Goal: Task Accomplishment & Management: Use online tool/utility

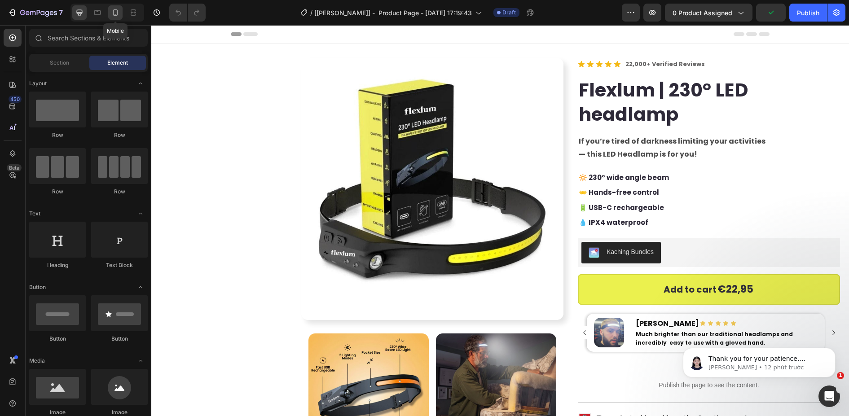
click at [116, 9] on icon at bounding box center [115, 12] width 5 height 6
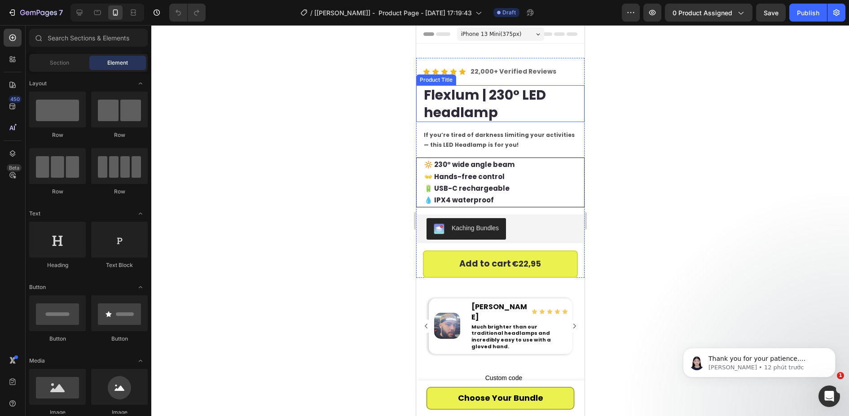
click at [502, 96] on h2 "Flexlum | 230° LED headlamp" at bounding box center [503, 103] width 162 height 37
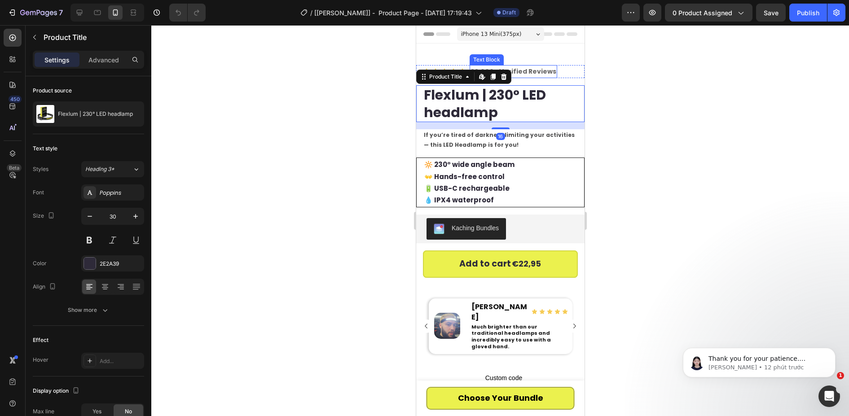
click at [539, 72] on strong "22,000+ Verified Reviews" at bounding box center [513, 71] width 86 height 9
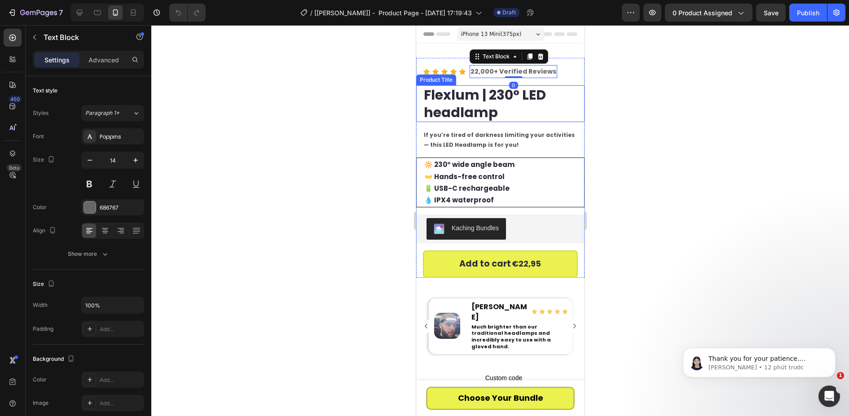
click at [498, 111] on h2 "Flexlum | 230° LED headlamp" at bounding box center [503, 103] width 162 height 37
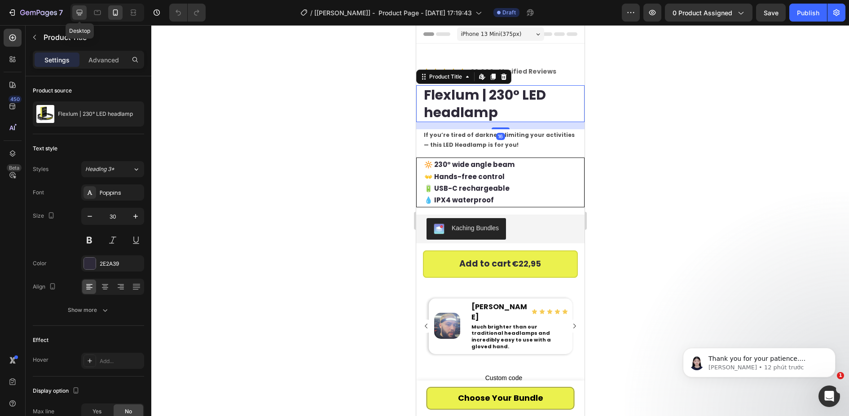
click at [75, 13] on icon at bounding box center [79, 12] width 9 height 9
type input "41"
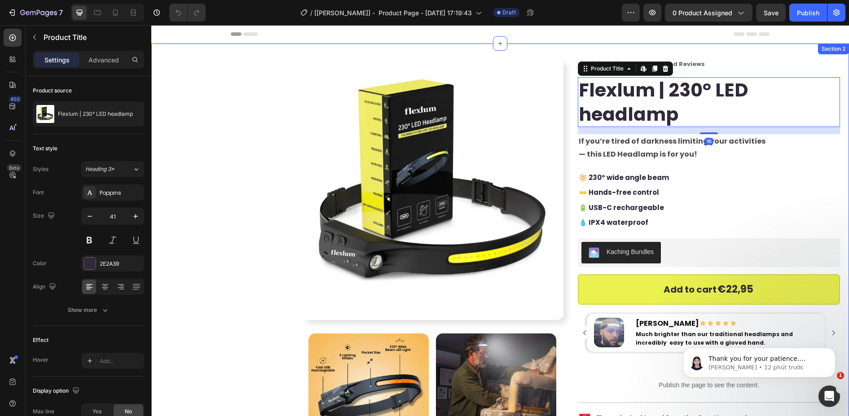
scroll to position [21, 0]
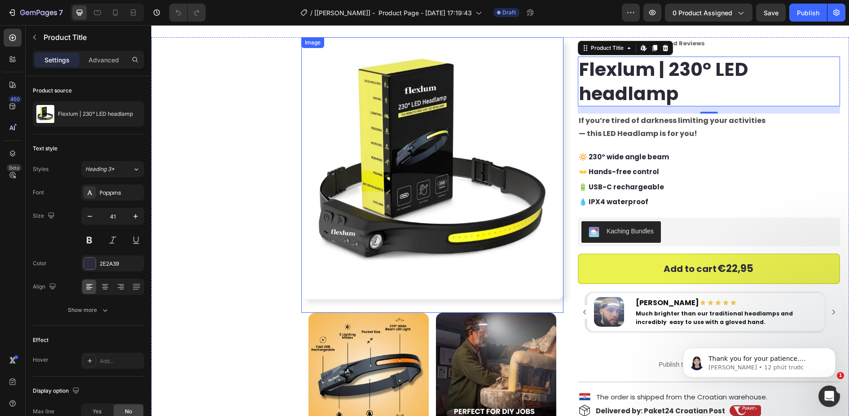
click at [472, 148] on img at bounding box center [432, 168] width 262 height 262
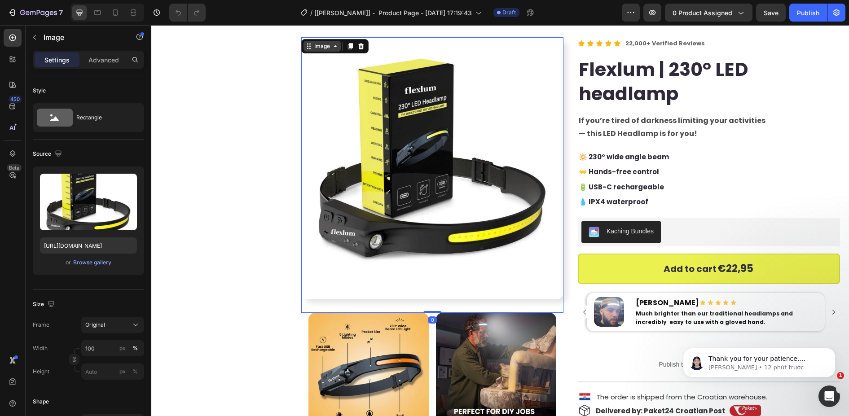
click at [321, 45] on div "Image" at bounding box center [321, 46] width 19 height 8
click at [321, 48] on div "Image" at bounding box center [321, 46] width 19 height 8
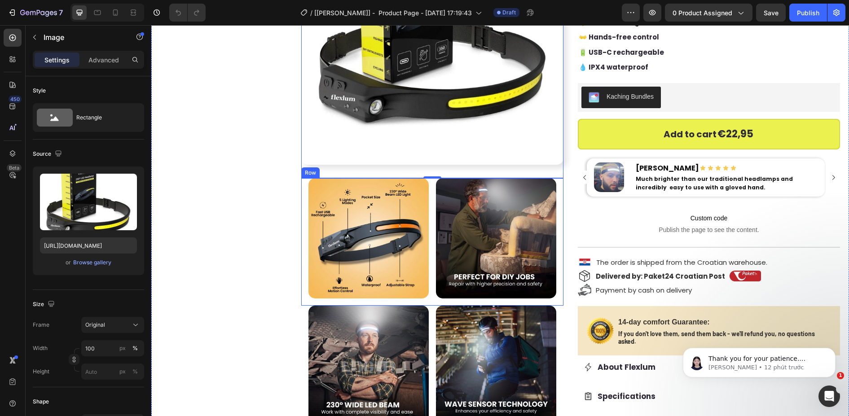
click at [424, 261] on div "Image Image Row" at bounding box center [432, 241] width 262 height 127
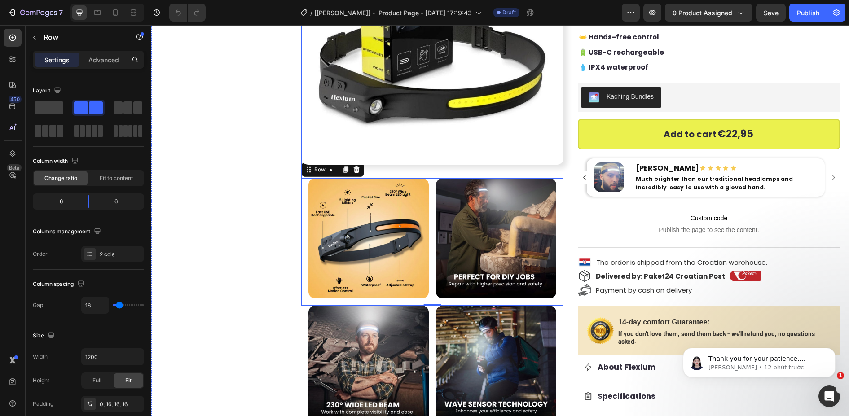
click at [319, 175] on div "Image" at bounding box center [432, 41] width 262 height 276
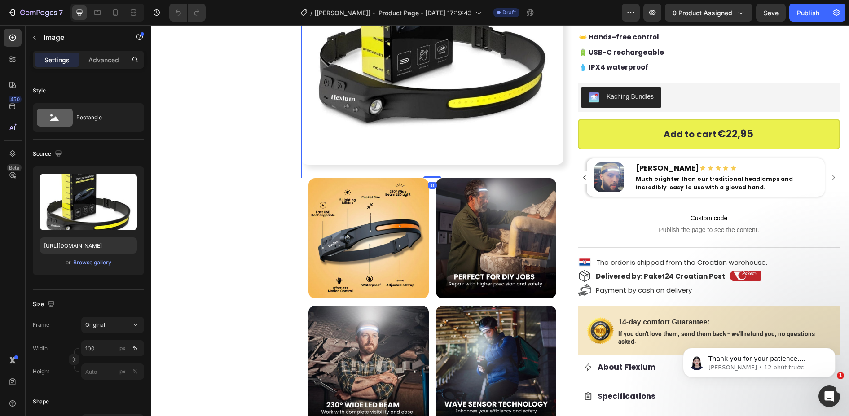
click at [320, 168] on div "Image 0" at bounding box center [432, 41] width 262 height 276
click at [332, 221] on img at bounding box center [368, 238] width 120 height 120
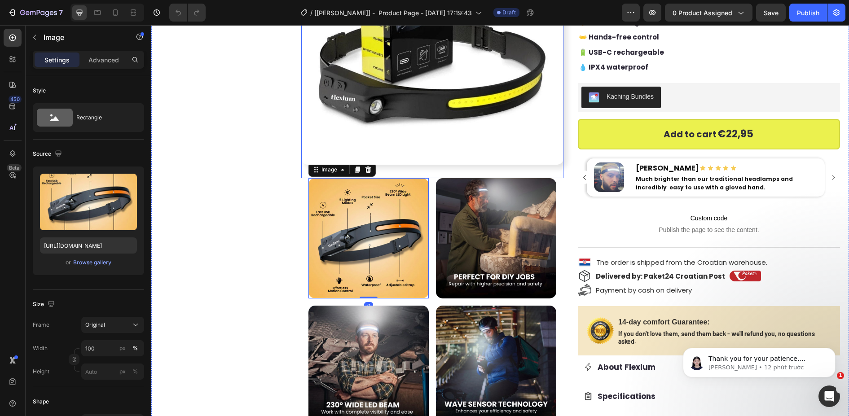
click at [323, 169] on div "Image" at bounding box center [432, 41] width 262 height 276
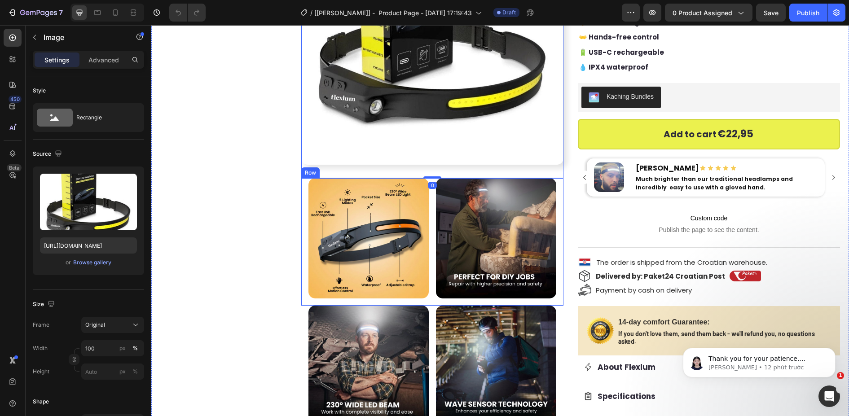
click at [425, 242] on div "Image Image Row" at bounding box center [432, 241] width 262 height 127
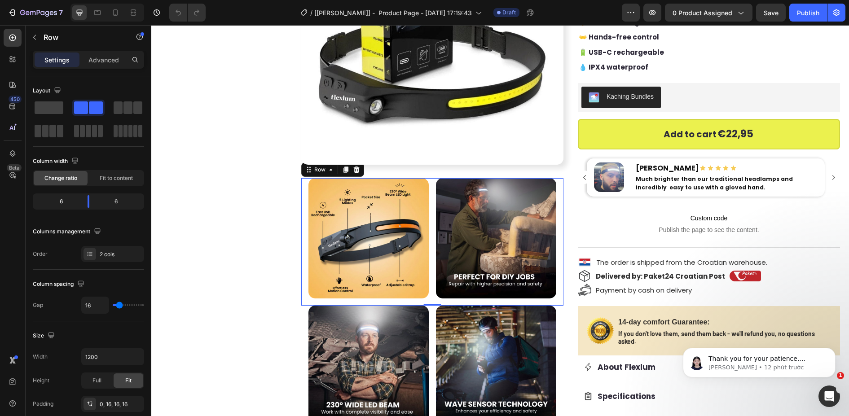
click at [492, 246] on img at bounding box center [496, 238] width 120 height 120
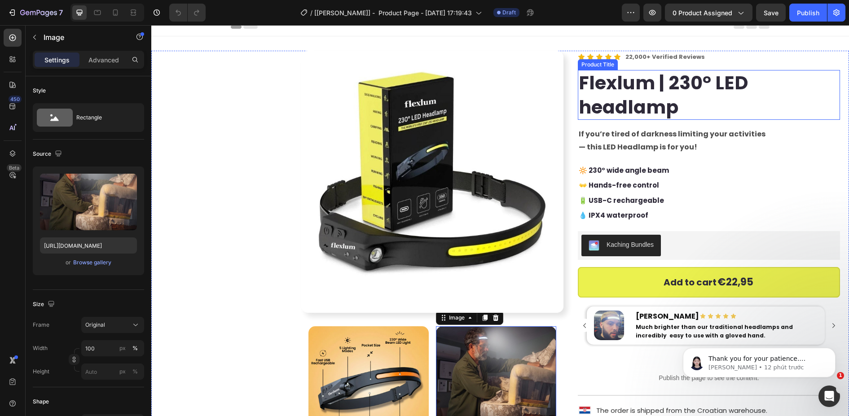
scroll to position [0, 0]
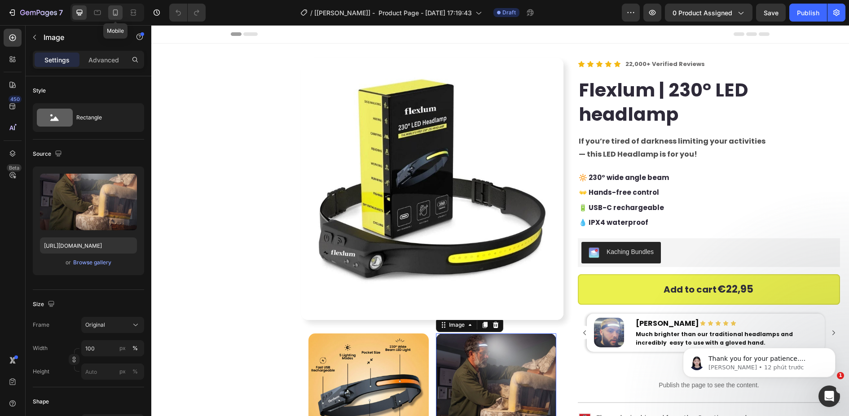
click at [110, 9] on div at bounding box center [115, 12] width 14 height 14
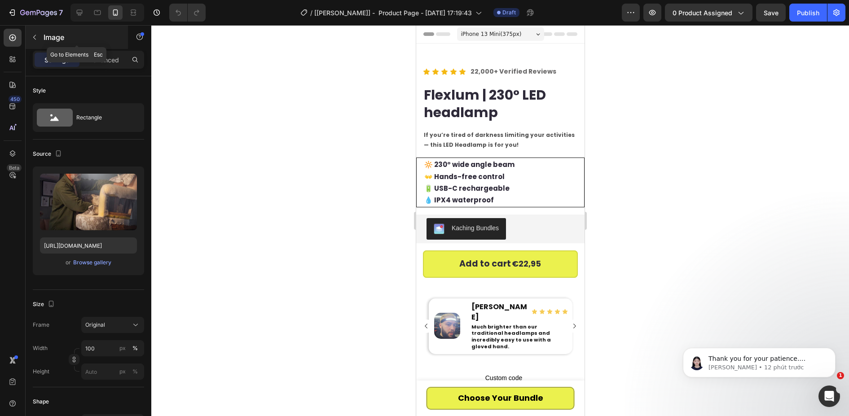
click at [35, 37] on icon "button" at bounding box center [34, 37] width 7 height 7
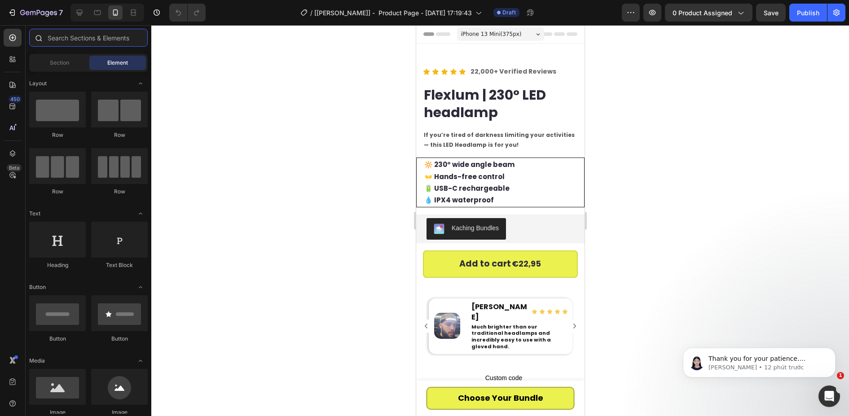
click at [98, 42] on input "text" at bounding box center [88, 38] width 118 height 18
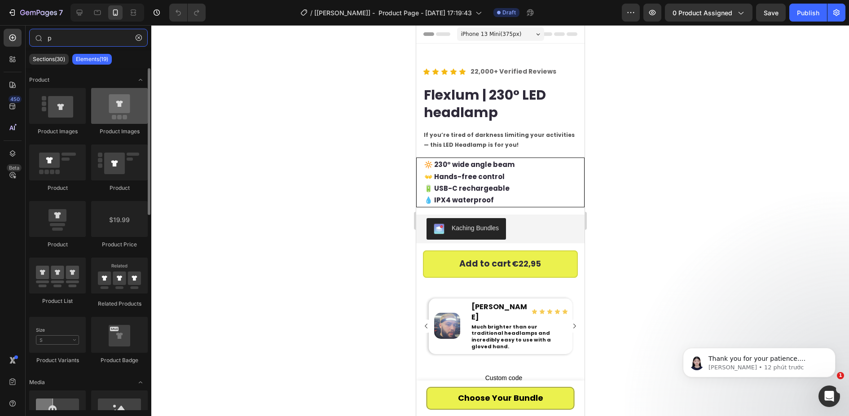
type input "p"
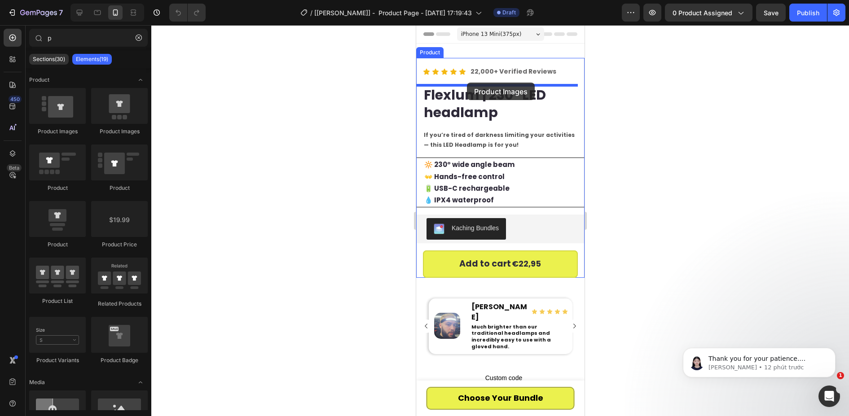
drag, startPoint x: 544, startPoint y: 138, endPoint x: 466, endPoint y: 83, distance: 94.9
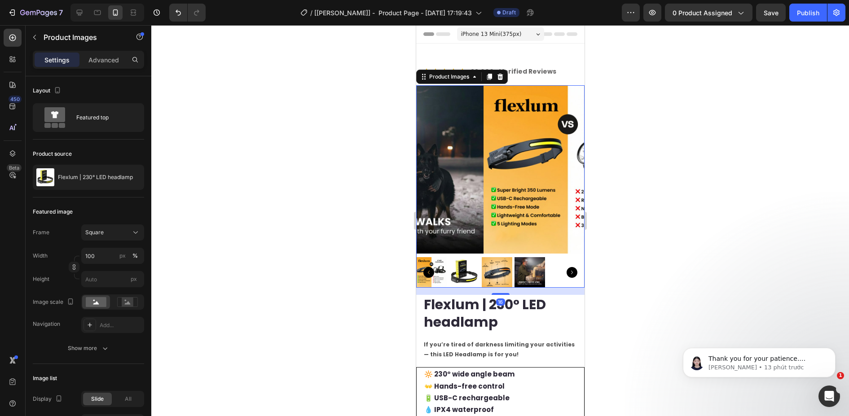
drag, startPoint x: 521, startPoint y: 156, endPoint x: 788, endPoint y: 192, distance: 269.0
click at [521, 156] on img at bounding box center [567, 169] width 168 height 168
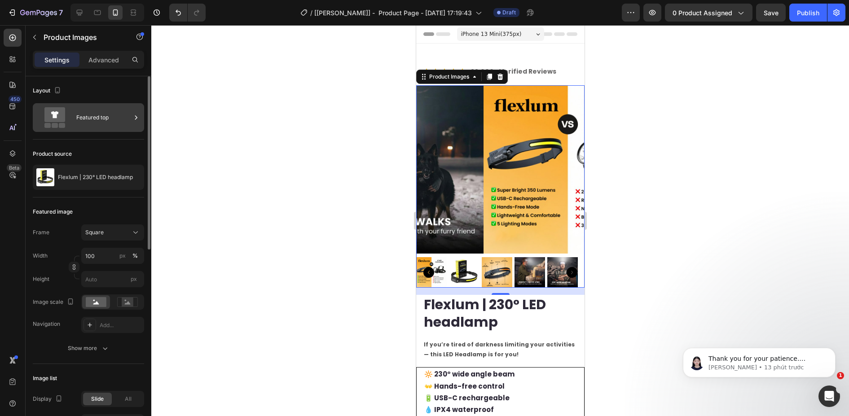
click at [97, 122] on div "Featured top" at bounding box center [103, 117] width 55 height 21
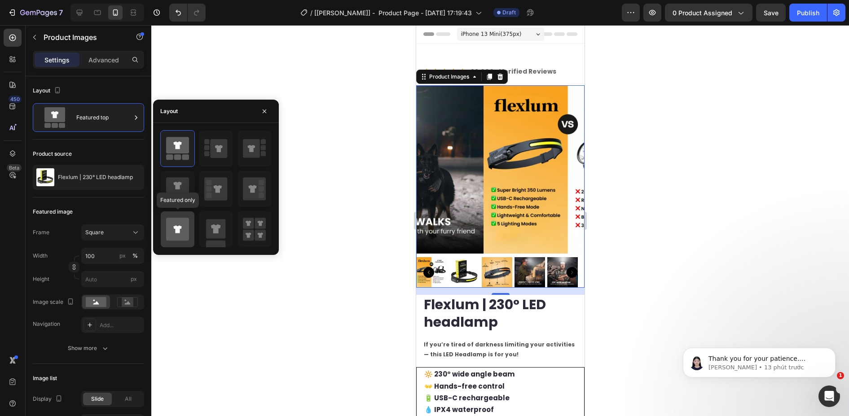
click at [180, 233] on icon at bounding box center [177, 229] width 8 height 8
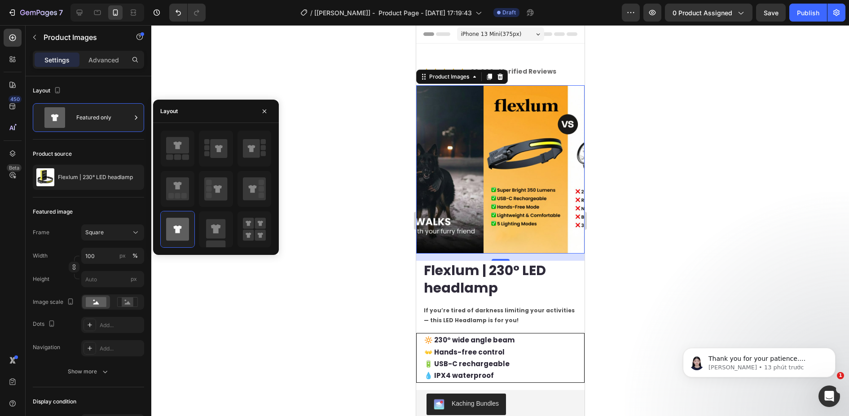
drag, startPoint x: 366, startPoint y: 124, endPoint x: 396, endPoint y: 117, distance: 31.0
click at [368, 124] on div at bounding box center [499, 220] width 697 height 391
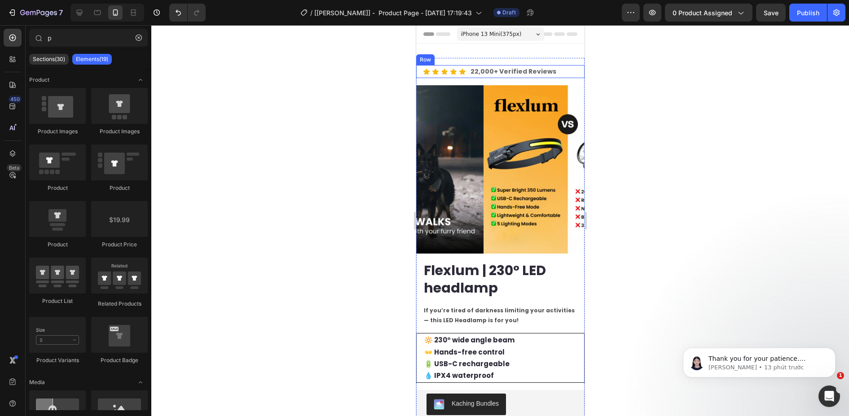
click at [568, 71] on div "Icon Icon Icon Icon Icon Icon List 22,000+ Verified Reviews Text [GEOGRAPHIC_DA…" at bounding box center [500, 71] width 168 height 13
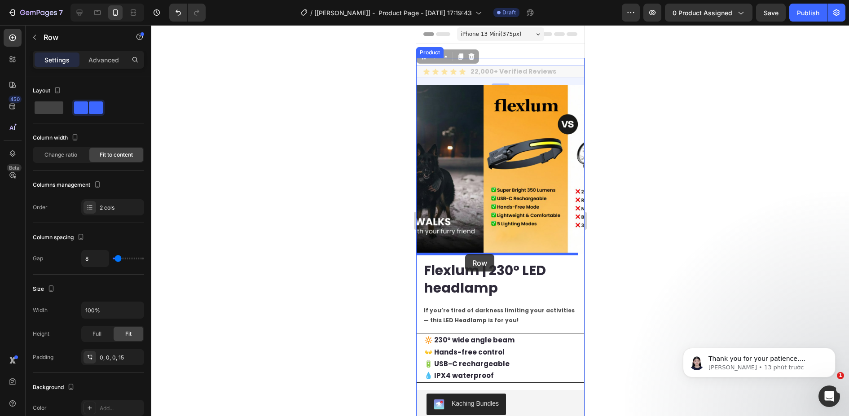
drag, startPoint x: 442, startPoint y: 60, endPoint x: 465, endPoint y: 254, distance: 195.2
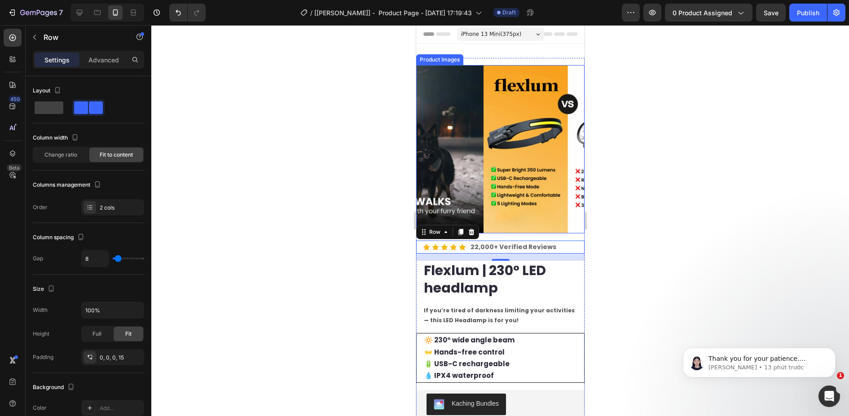
click at [527, 106] on img at bounding box center [567, 149] width 168 height 168
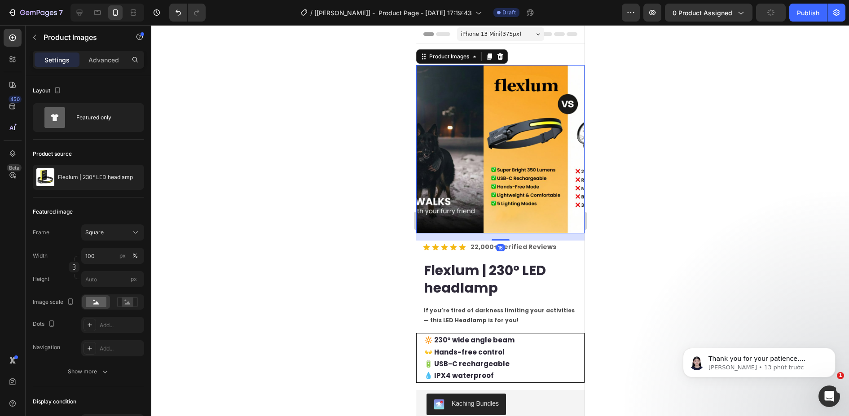
click at [483, 175] on img at bounding box center [567, 149] width 168 height 168
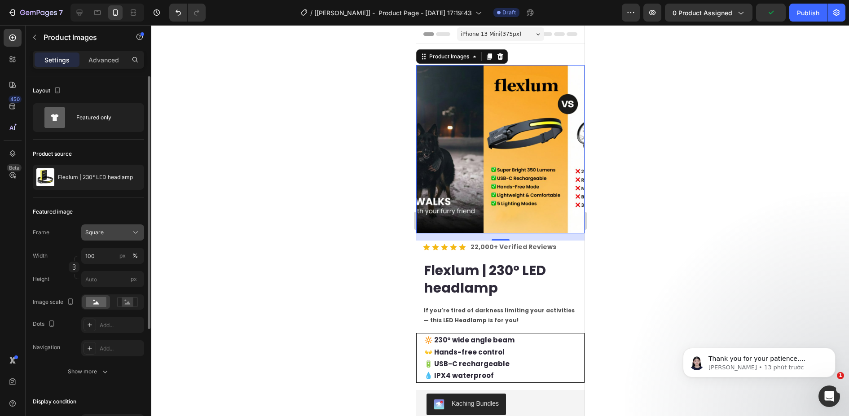
scroll to position [45, 0]
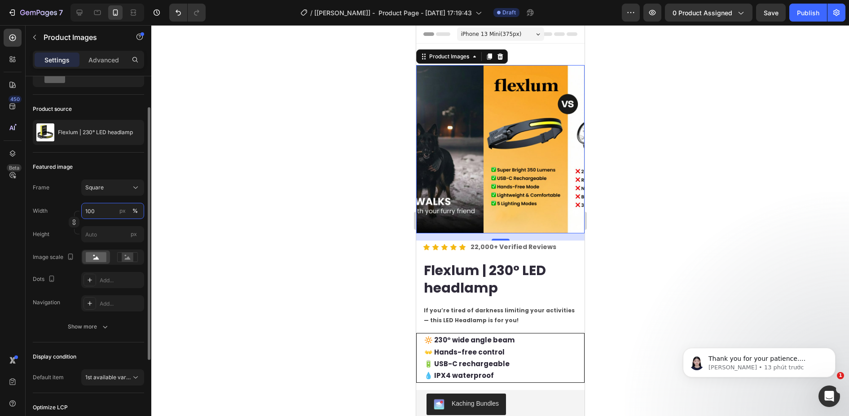
click at [103, 211] on input "100" at bounding box center [112, 211] width 63 height 16
type input "90"
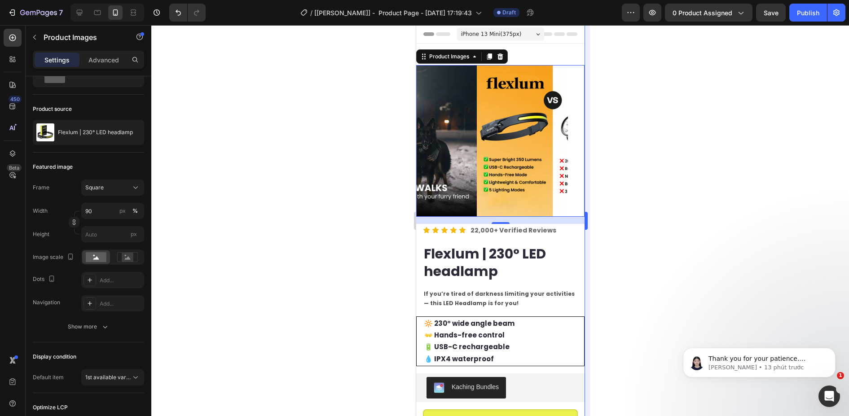
click at [593, 129] on div at bounding box center [499, 220] width 697 height 391
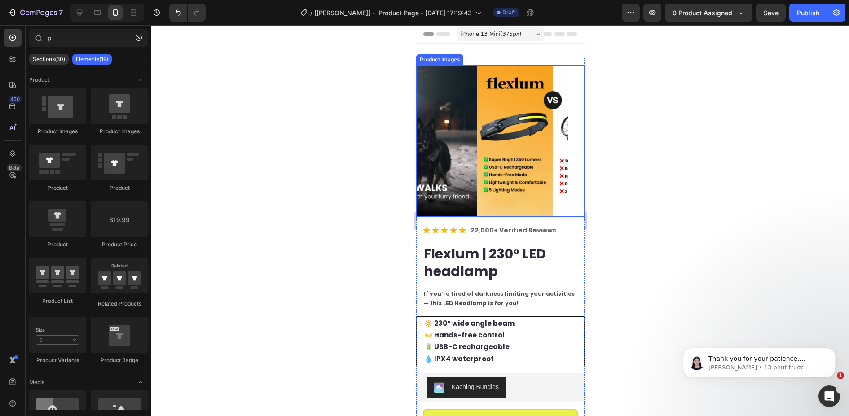
click at [514, 133] on img at bounding box center [552, 141] width 152 height 152
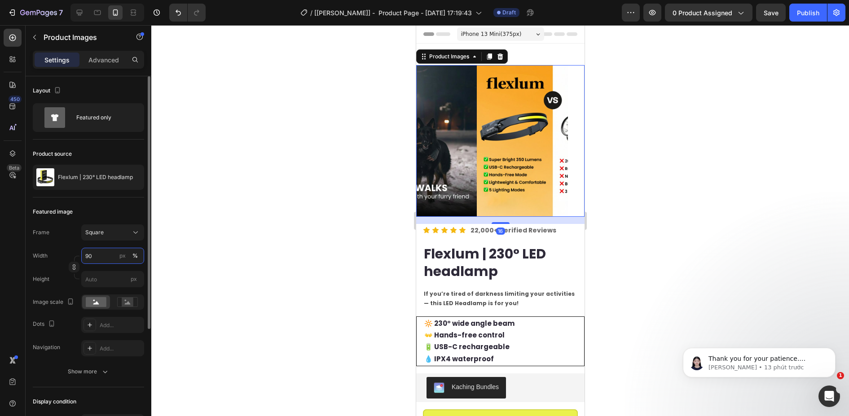
click at [99, 258] on input "90" at bounding box center [112, 256] width 63 height 16
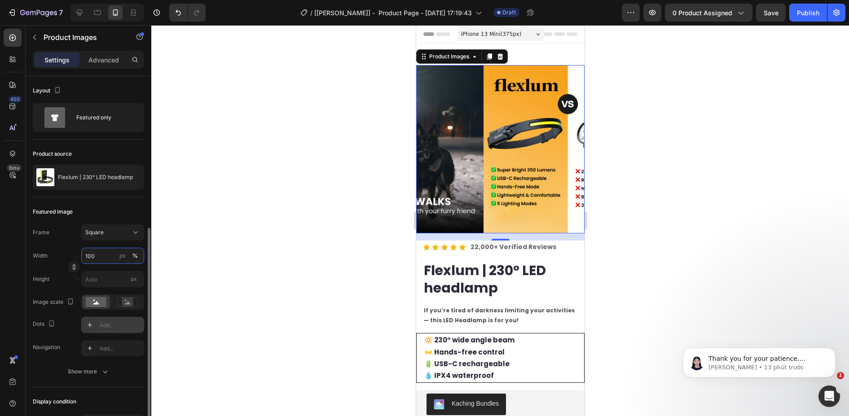
scroll to position [90, 0]
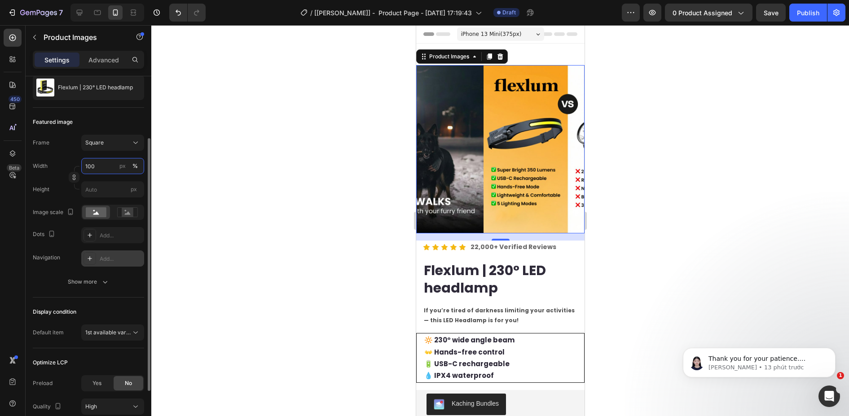
type input "100"
click at [88, 256] on icon at bounding box center [89, 258] width 7 height 7
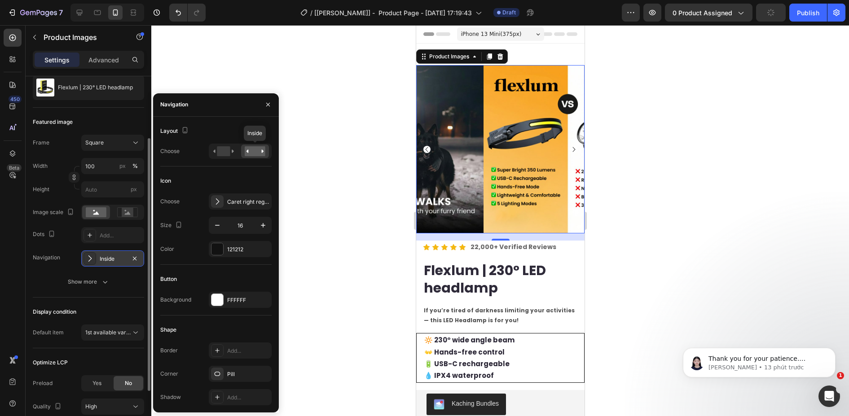
click at [259, 152] on rect at bounding box center [255, 151] width 21 height 10
click at [88, 236] on icon at bounding box center [89, 235] width 7 height 7
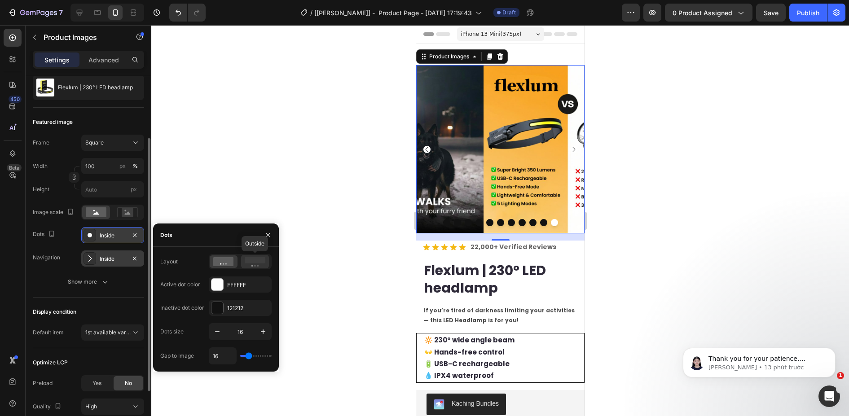
click at [259, 259] on rect at bounding box center [255, 260] width 21 height 7
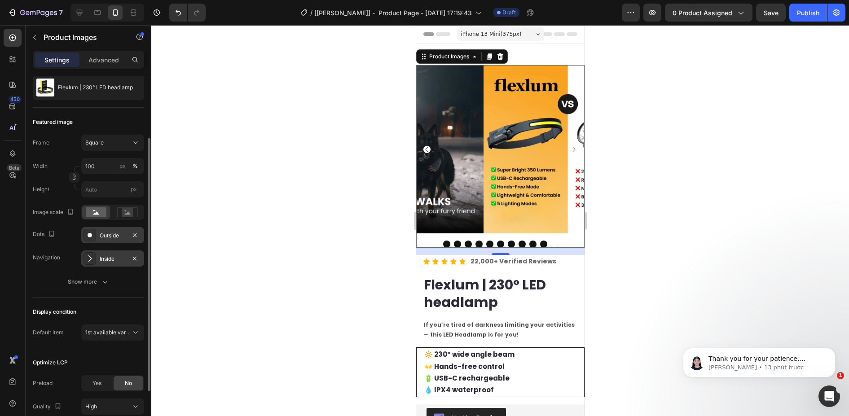
click at [245, 158] on div at bounding box center [499, 220] width 697 height 391
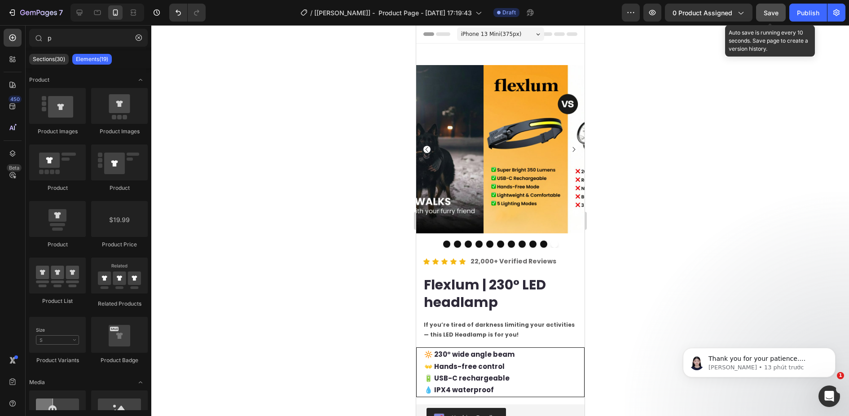
click at [764, 13] on span "Save" at bounding box center [770, 13] width 15 height 8
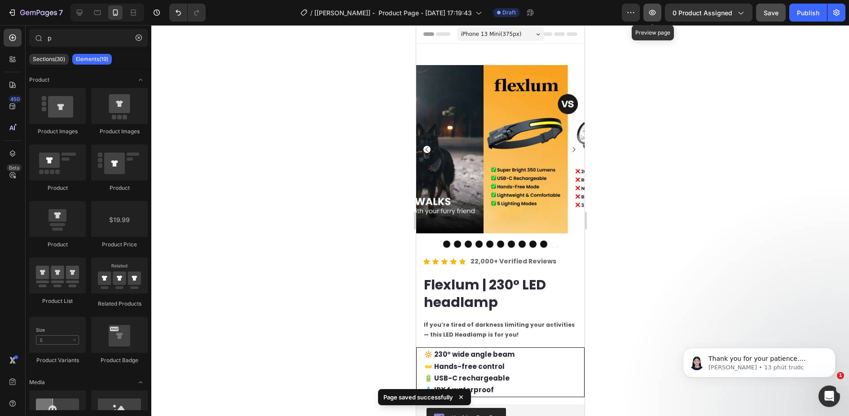
click at [652, 15] on icon "button" at bounding box center [652, 12] width 7 height 5
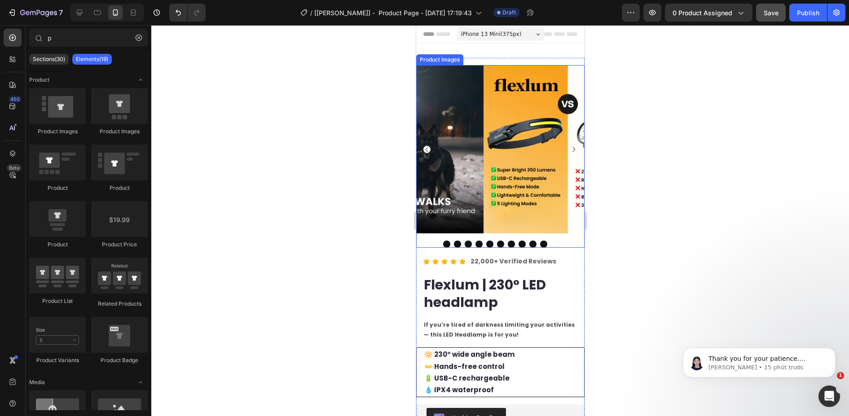
click at [509, 139] on img at bounding box center [567, 149] width 168 height 168
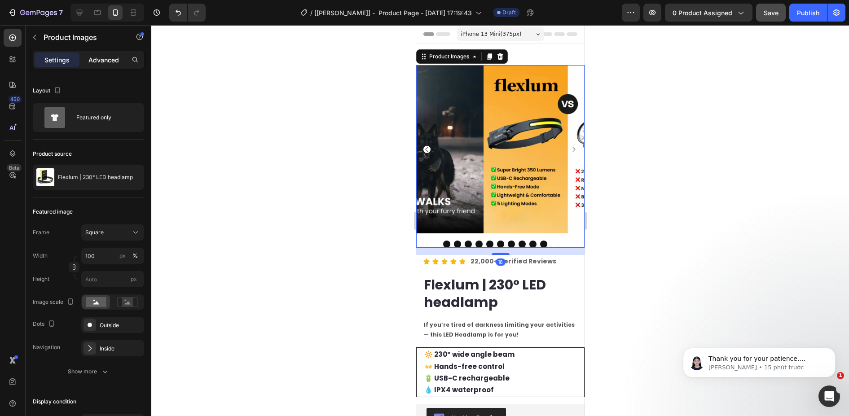
click at [106, 65] on div "Advanced" at bounding box center [103, 60] width 45 height 14
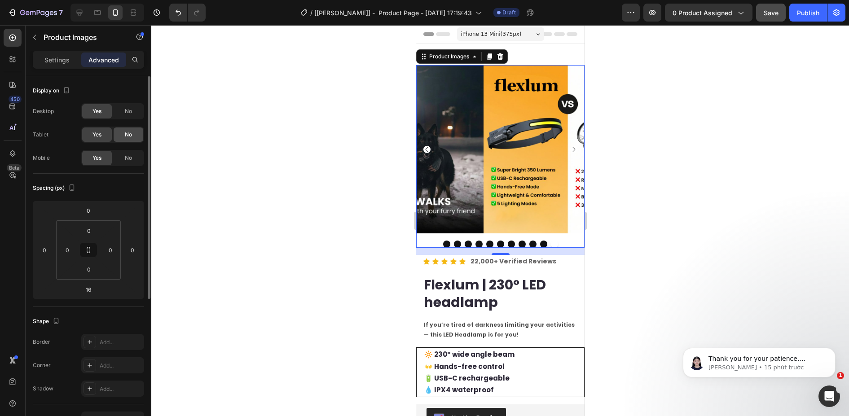
click at [129, 109] on span "No" at bounding box center [128, 111] width 7 height 8
click at [128, 134] on span "No" at bounding box center [128, 135] width 7 height 8
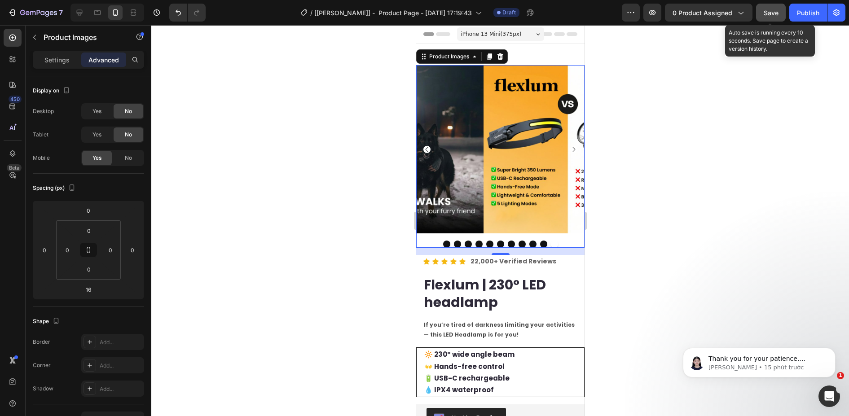
click at [772, 19] on button "Save" at bounding box center [771, 13] width 30 height 18
click at [483, 155] on img at bounding box center [567, 149] width 168 height 168
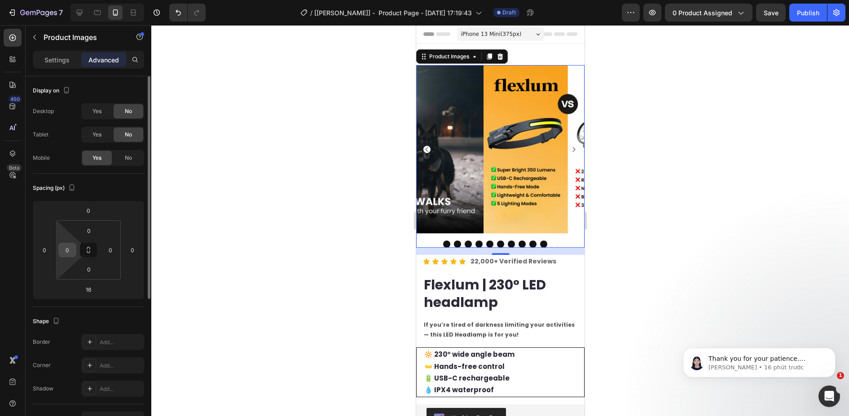
click at [66, 254] on input "0" at bounding box center [67, 249] width 13 height 13
click at [63, 251] on input "0" at bounding box center [67, 249] width 13 height 13
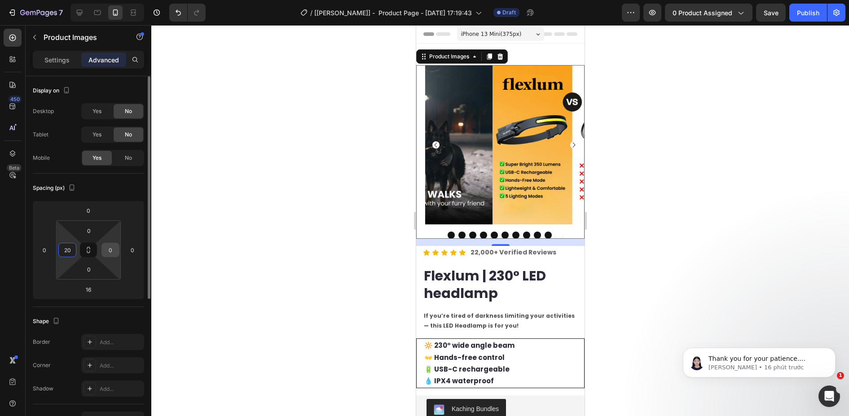
type input "20"
click at [111, 251] on input "0" at bounding box center [110, 249] width 13 height 13
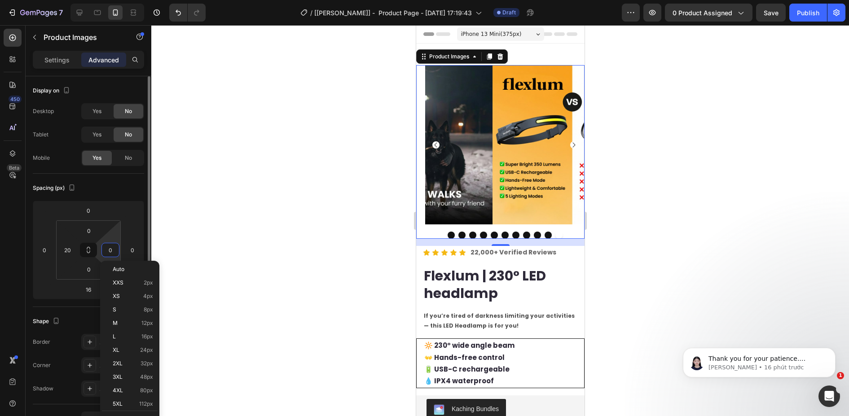
click at [103, 250] on div "0" at bounding box center [110, 250] width 18 height 14
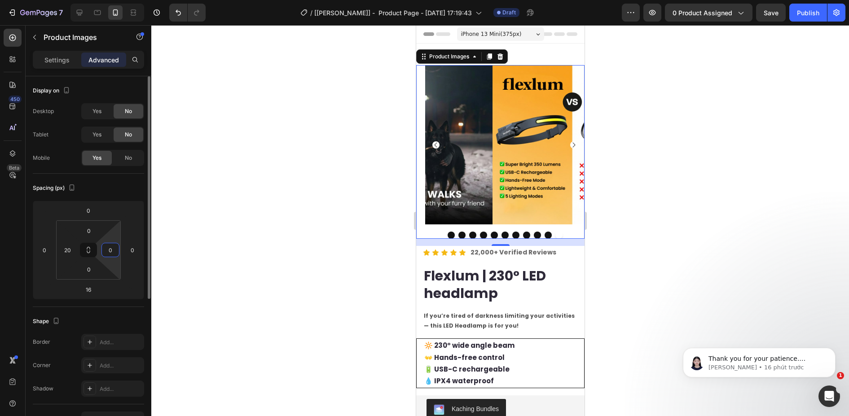
click at [111, 248] on input "0" at bounding box center [110, 249] width 13 height 13
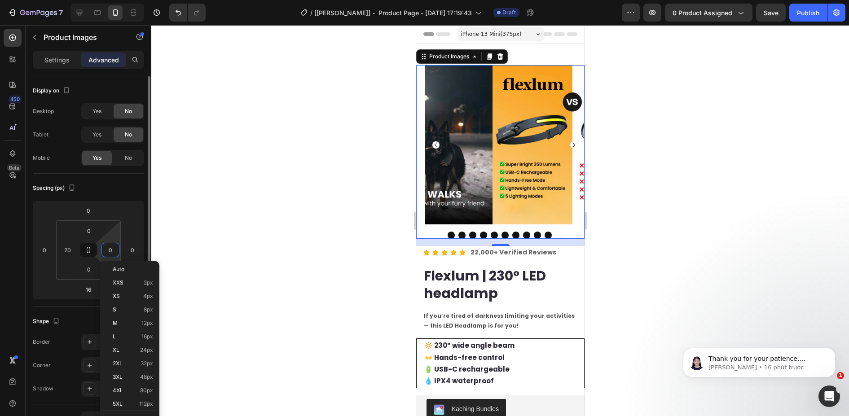
click at [107, 249] on input "0" at bounding box center [110, 249] width 13 height 13
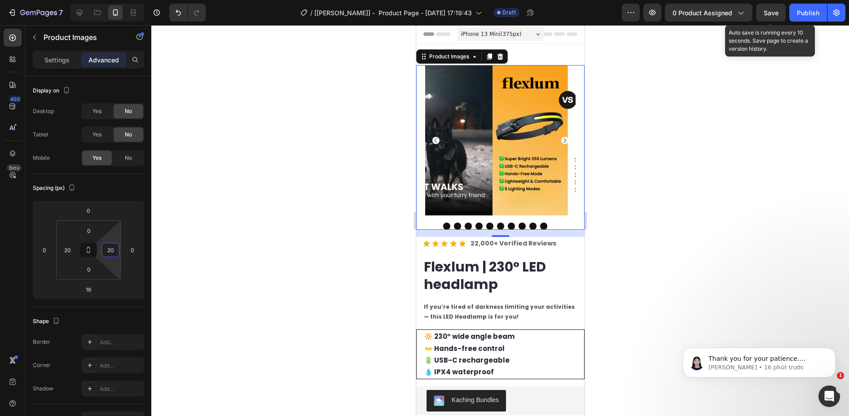
type input "20"
click at [772, 17] on div "Save" at bounding box center [770, 12] width 15 height 9
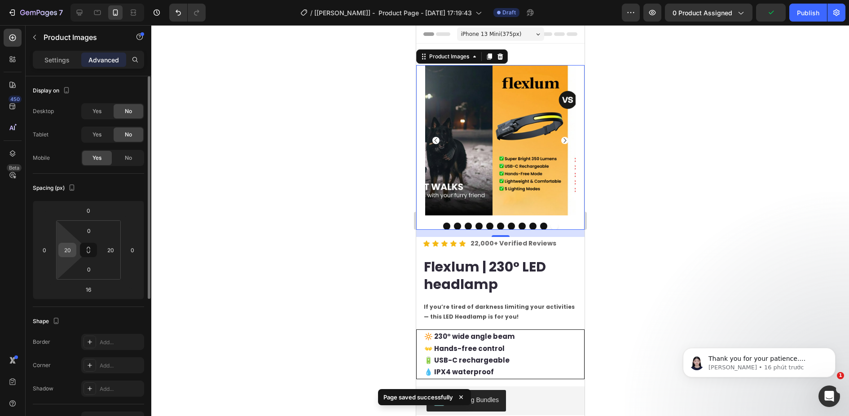
click at [72, 250] on input "20" at bounding box center [67, 249] width 13 height 13
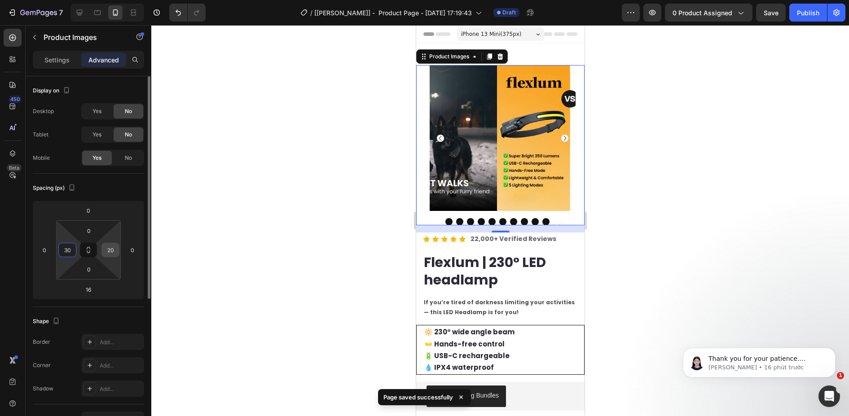
type input "30"
click at [115, 250] on input "20" at bounding box center [110, 249] width 13 height 13
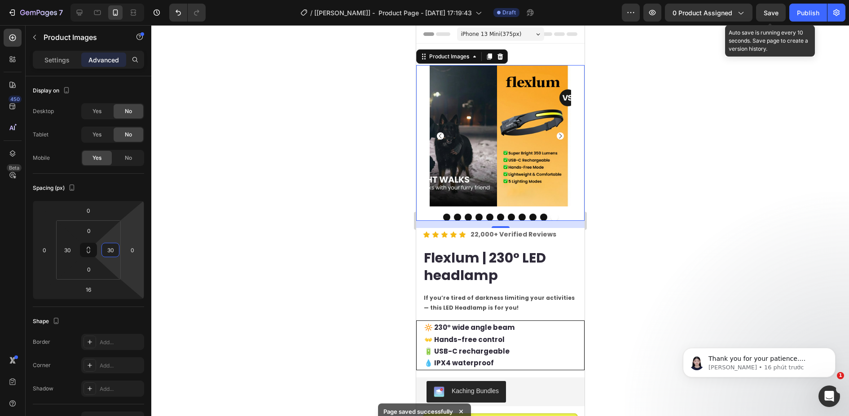
type input "30"
click at [768, 15] on span "Save" at bounding box center [770, 13] width 15 height 8
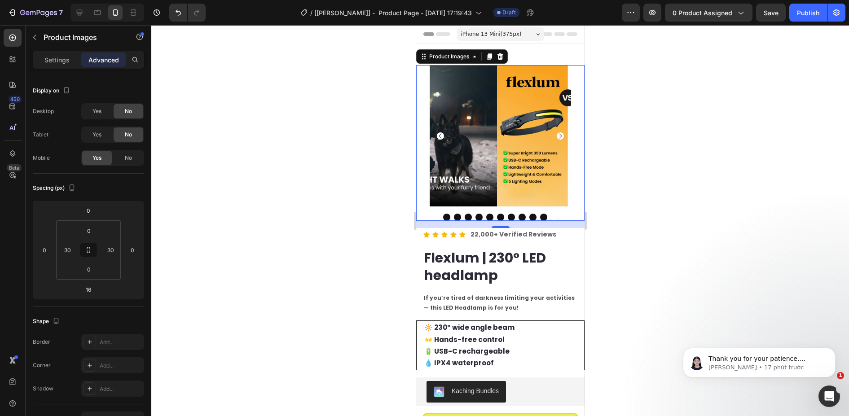
click at [496, 110] on img at bounding box center [566, 135] width 141 height 141
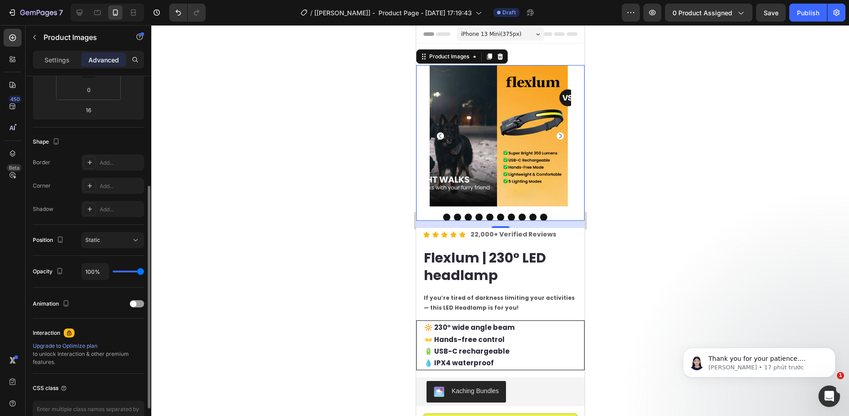
scroll to position [0, 0]
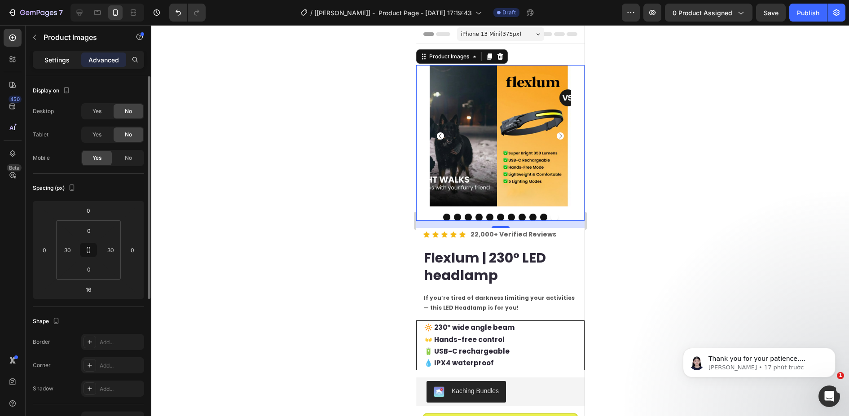
click at [61, 62] on p "Settings" at bounding box center [56, 59] width 25 height 9
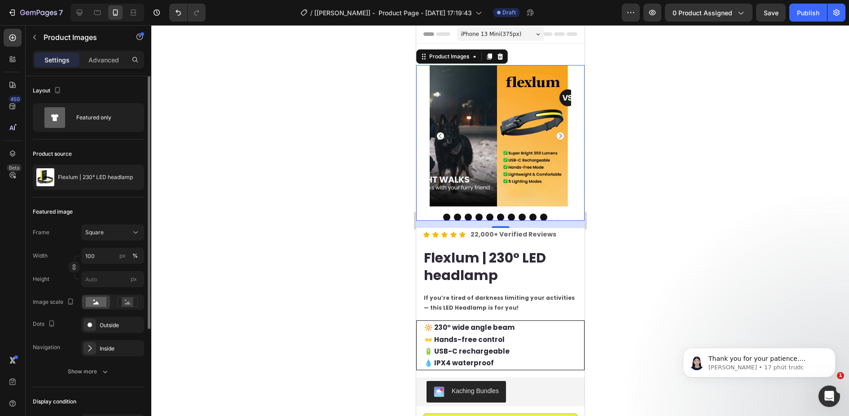
scroll to position [162, 0]
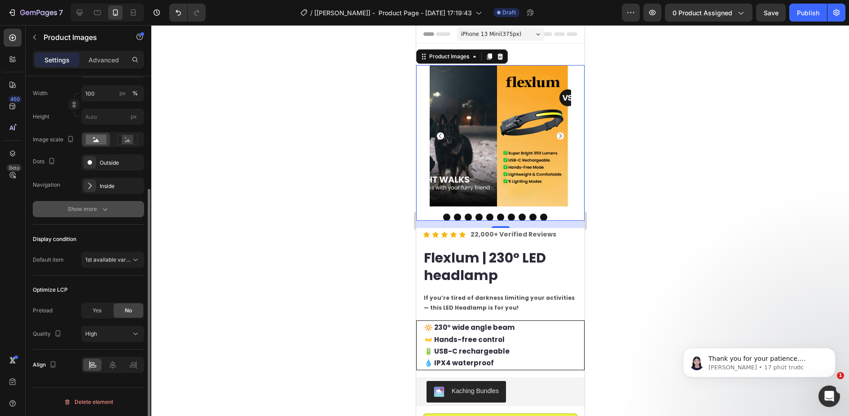
click at [113, 212] on button "Show more" at bounding box center [88, 209] width 111 height 16
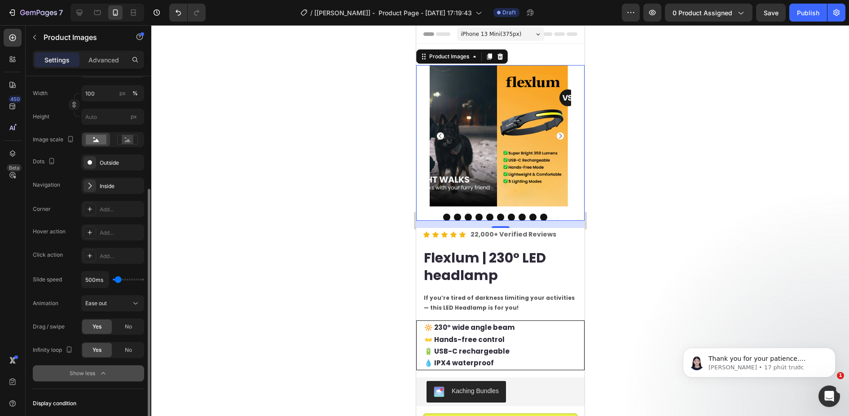
click at [98, 375] on div "Show less" at bounding box center [89, 373] width 38 height 9
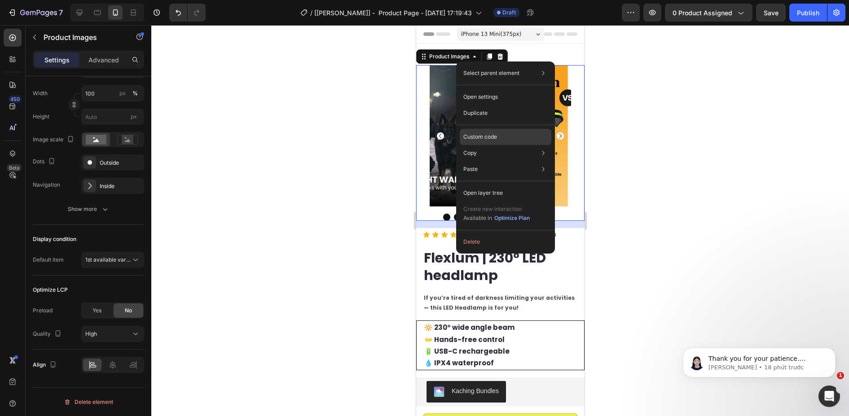
click at [490, 133] on p "Custom code" at bounding box center [480, 137] width 34 height 8
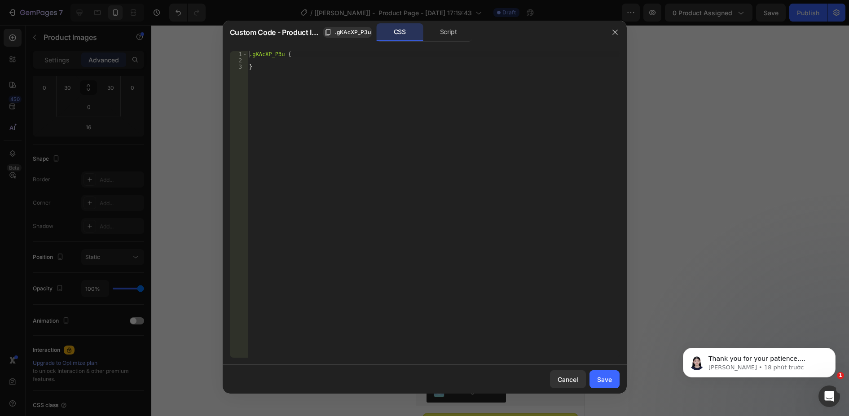
type textarea "}"
click at [254, 78] on div ".gKAcXP_P3u { }" at bounding box center [433, 210] width 372 height 319
paste textarea "gem-slider"
type textarea ".gem-slider{}"
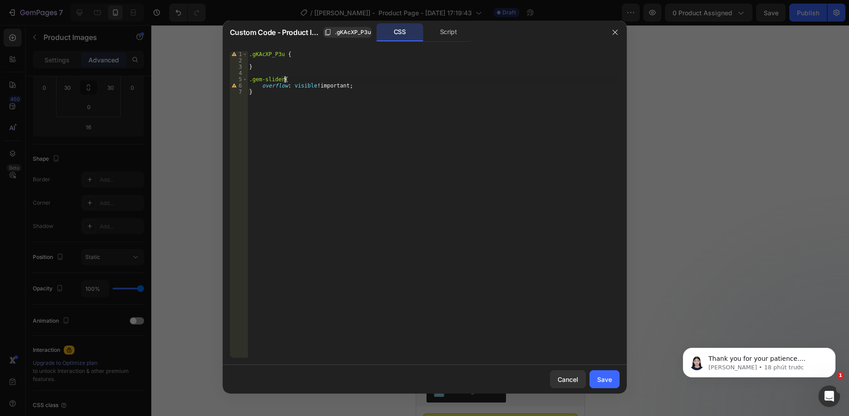
drag, startPoint x: 364, startPoint y: 78, endPoint x: 368, endPoint y: 86, distance: 9.4
click at [364, 80] on div ".gKAcXP_P3u { } .gem-slider { overflow : visible !important ; }" at bounding box center [433, 210] width 372 height 319
click at [368, 86] on div ".gKAcXP_P3u { } .gem-slider { overflow : visible !important ; }" at bounding box center [433, 210] width 372 height 319
click at [250, 80] on div ".gKAcXP_P3u { } .gem-slider { overflow : visible !important ; }" at bounding box center [433, 210] width 372 height 319
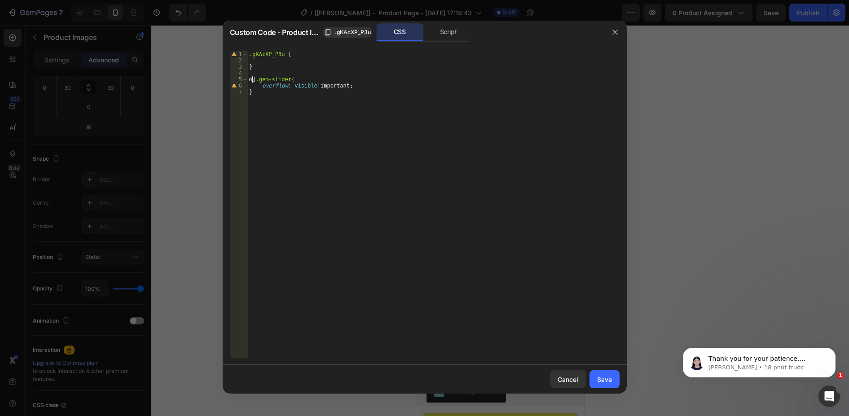
scroll to position [0, 0]
paste textarea "gp-feature-image-carousel"
click at [346, 32] on span ".gKAcXP_P3u" at bounding box center [353, 32] width 36 height 8
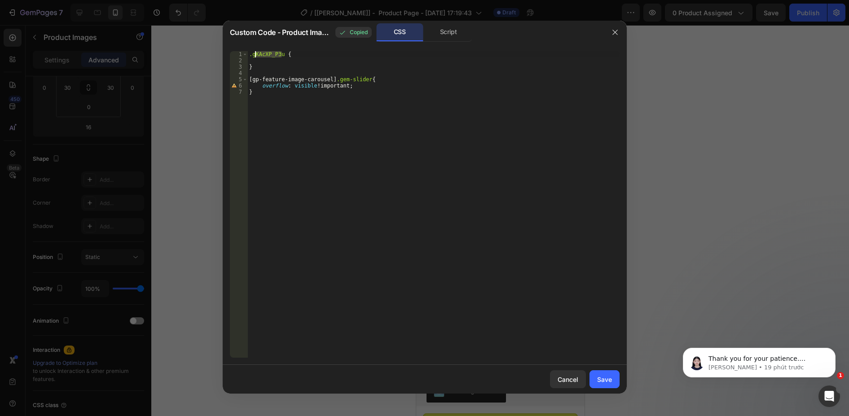
drag, startPoint x: 282, startPoint y: 54, endPoint x: 209, endPoint y: 53, distance: 72.7
click at [209, 53] on div "Custom Code - Product Images Copied CSS Script .gKAcXP_P3u { 1 2 3 4 5 6 7 .gKA…" at bounding box center [424, 208] width 849 height 416
click at [250, 78] on div ".gKAcXP_P3u { } [ gp-feature-image-carousel ] .gem-slider { overflow : visible …" at bounding box center [433, 210] width 372 height 319
paste textarea ".gKAcXP_P3u"
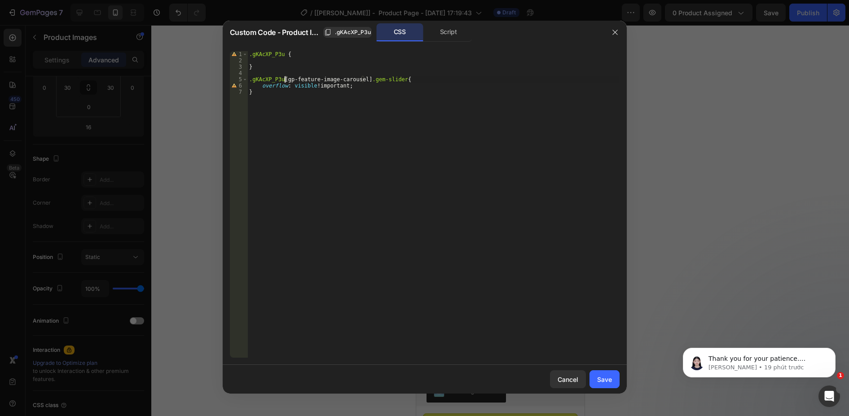
click at [277, 105] on div ".gKAcXP_P3u { } .gKAcXP_P3u [ gp-feature-image-carousel ] .gem-slider { overflo…" at bounding box center [433, 210] width 372 height 319
type textarea "}"
paste textarea ".gKAcXP_P3u"
type textarea ".gKAcXP_P3u{}"
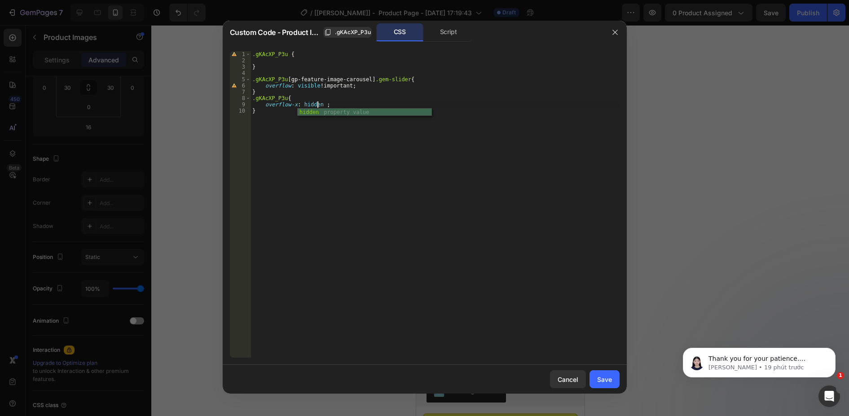
scroll to position [0, 6]
type textarea "overflow-x: hidden ! ;"
click at [611, 384] on button "Save" at bounding box center [604, 379] width 30 height 18
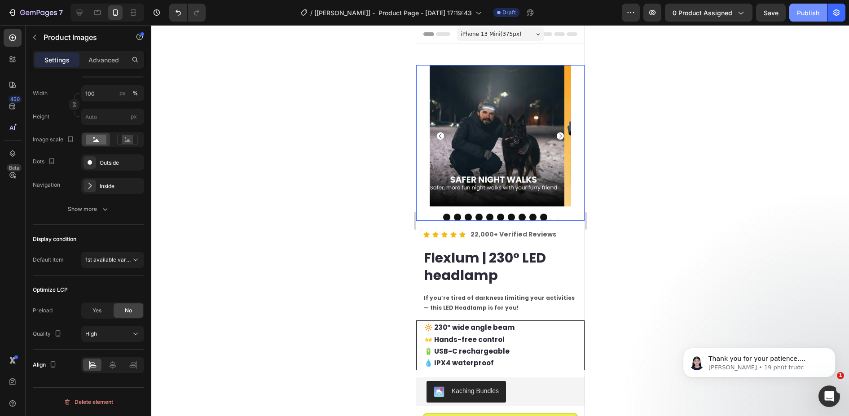
click at [807, 16] on div "Publish" at bounding box center [808, 12] width 22 height 9
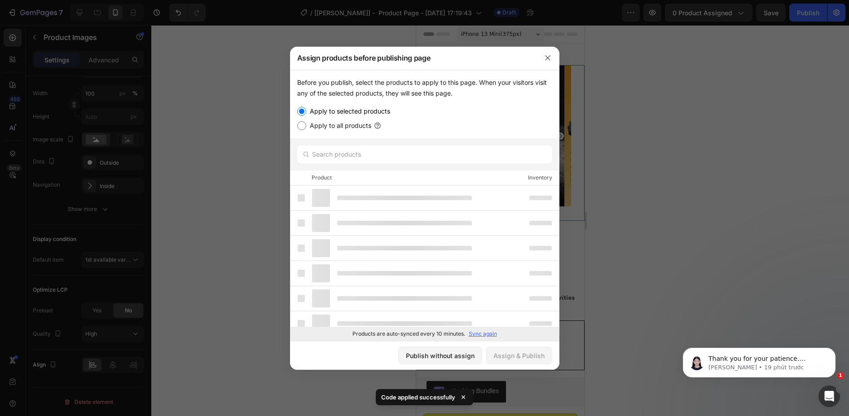
drag, startPoint x: 767, startPoint y: 110, endPoint x: 773, endPoint y: 32, distance: 78.4
click at [768, 108] on div at bounding box center [424, 208] width 849 height 416
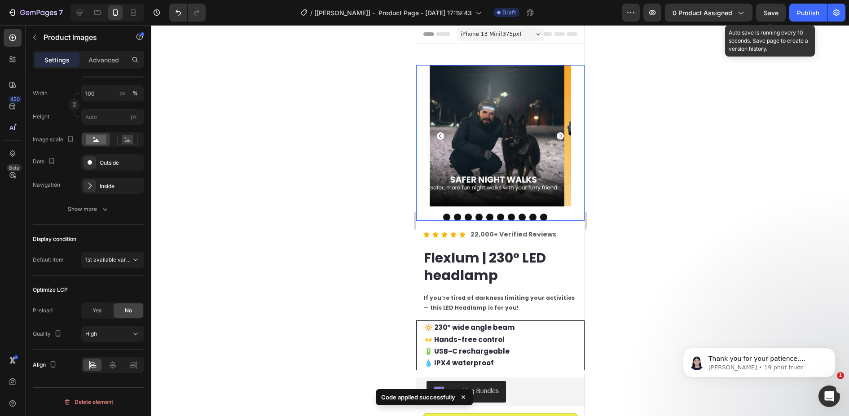
click at [770, 12] on span "Save" at bounding box center [770, 13] width 15 height 8
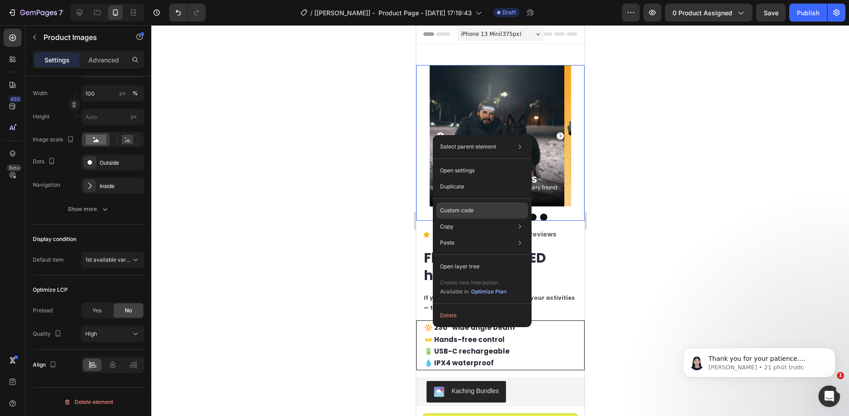
click at [463, 212] on p "Custom code" at bounding box center [457, 210] width 34 height 8
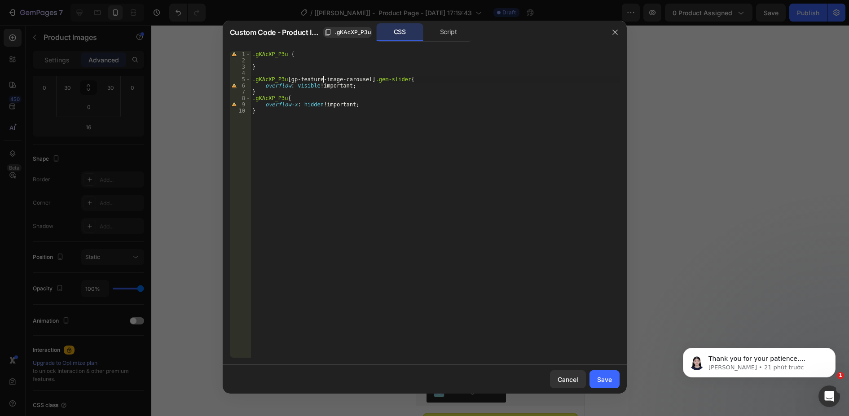
click at [325, 79] on div ".gKAcXP_P3u { } .gKAcXP_P3u [ gp-feature-image-carousel ] .gem-slider { overflo…" at bounding box center [434, 210] width 369 height 319
click at [290, 79] on div ".gKAcXP_P3u { } .gKAcXP_P3u [ gp-feature-image-carousel ] .gem-slider { overflo…" at bounding box center [434, 210] width 369 height 319
click at [325, 80] on div ".gKAcXP_P3u { } .gKAcXP_P3u [ gp-feature-image-carousel ] .gem-slider { overflo…" at bounding box center [434, 204] width 369 height 307
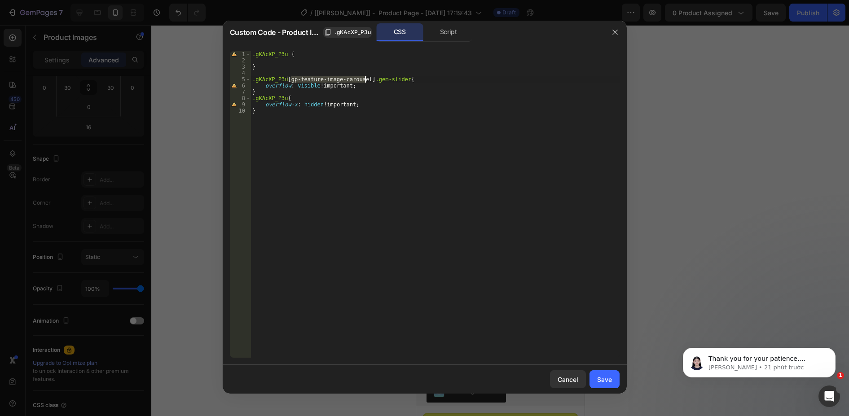
drag, startPoint x: 291, startPoint y: 80, endPoint x: 364, endPoint y: 79, distance: 73.2
click at [364, 79] on div ".gKAcXP_P3u { } .gKAcXP_P3u [ gp-feature-image-carousel ] .gem-slider { overflo…" at bounding box center [434, 210] width 369 height 319
paste textarea "type="gp-feature-image-carousel""
click at [456, 150] on div ".gKAcXP_P3u { } .gKAcXP_P3u [ type = " gp-feature-image-carousel " ] .gem-slide…" at bounding box center [434, 210] width 369 height 319
type textarea "}"
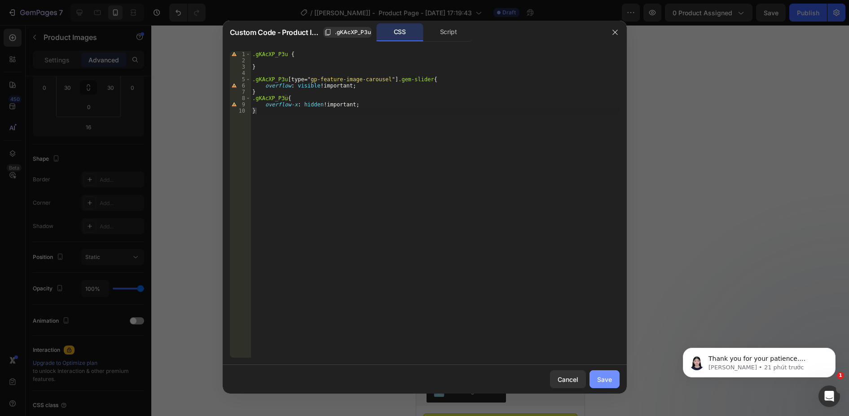
click at [595, 384] on button "Save" at bounding box center [604, 379] width 30 height 18
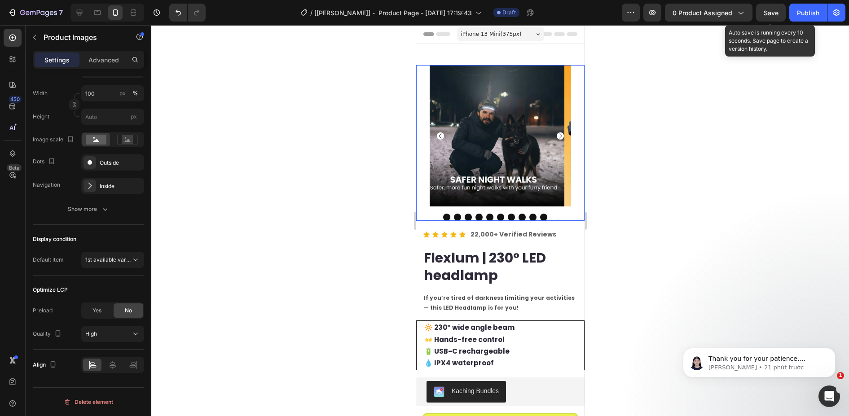
click at [773, 16] on span "Save" at bounding box center [770, 13] width 15 height 8
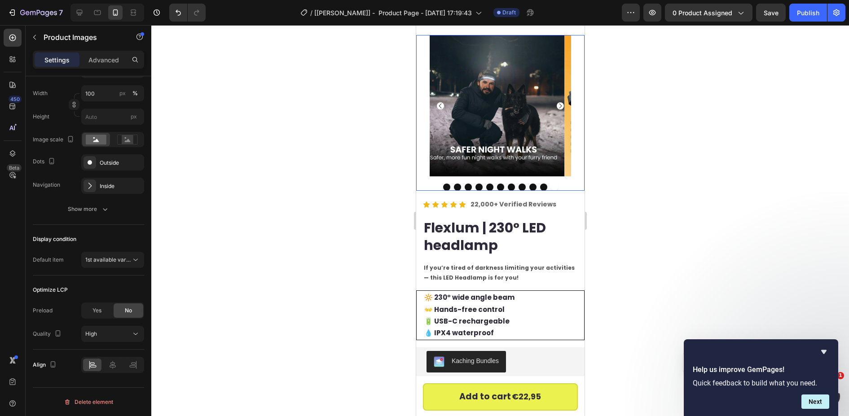
scroll to position [0, 0]
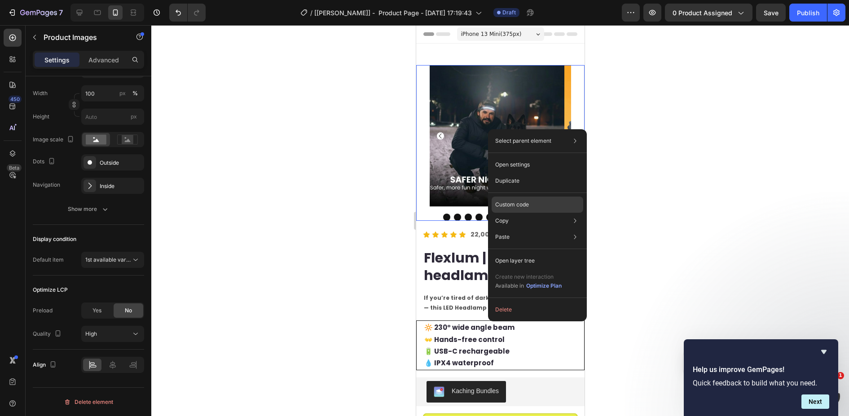
click at [527, 206] on p "Custom code" at bounding box center [512, 205] width 34 height 8
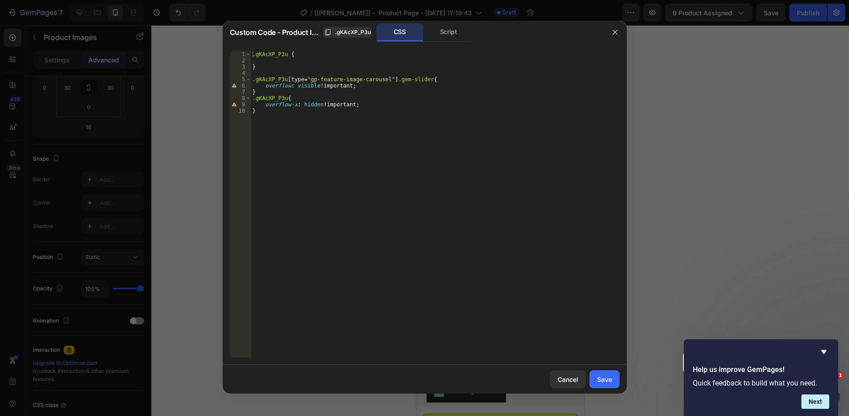
click at [367, 85] on div ".gKAcXP_P3u { } .gKAcXP_P3u [ type = " gp-feature-image-carousel " ] .gem-slide…" at bounding box center [434, 210] width 369 height 319
click at [314, 118] on div ".gKAcXP_P3u { } .gKAcXP_P3u [ type = " gp-feature-image-carousel " ] .gem-slide…" at bounding box center [434, 210] width 369 height 319
type textarea "}"
paste textarea "gem-slider-item"
type textarea ".gem-slider-item{}"
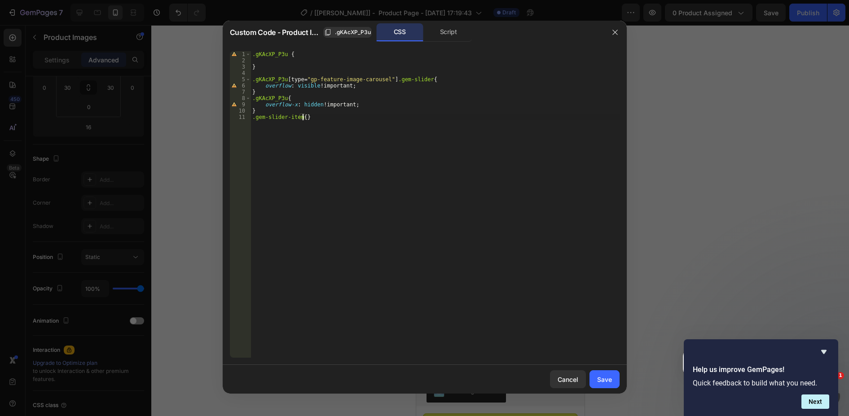
scroll to position [0, 0]
drag, startPoint x: 285, startPoint y: 81, endPoint x: 241, endPoint y: 78, distance: 44.6
click at [241, 78] on div "1 2 3 4 5 6 7 8 9 10 11 12 13 .gKAcXP_P3u { } .gKAcXP_P3u [ type = " gp-feature…" at bounding box center [425, 204] width 390 height 307
click at [252, 114] on div ".gKAcXP_P3u { } .gKAcXP_P3u [ type = " gp-feature-image-carousel " ] .gem-slide…" at bounding box center [434, 210] width 369 height 319
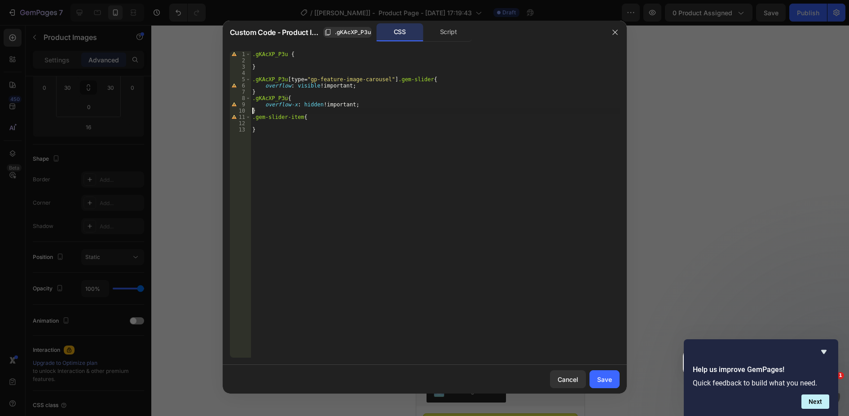
click at [251, 117] on div ".gKAcXP_P3u { } .gKAcXP_P3u [ type = " gp-feature-image-carousel " ] .gem-slide…" at bounding box center [434, 210] width 369 height 319
paste textarea ".gKAcXP_P3u"
drag, startPoint x: 388, startPoint y: 79, endPoint x: 287, endPoint y: 78, distance: 101.0
click at [287, 78] on div ".gKAcXP_P3u { } .gKAcXP_P3u [ type = " gp-feature-image-carousel " ] .gem-slide…" at bounding box center [434, 210] width 369 height 319
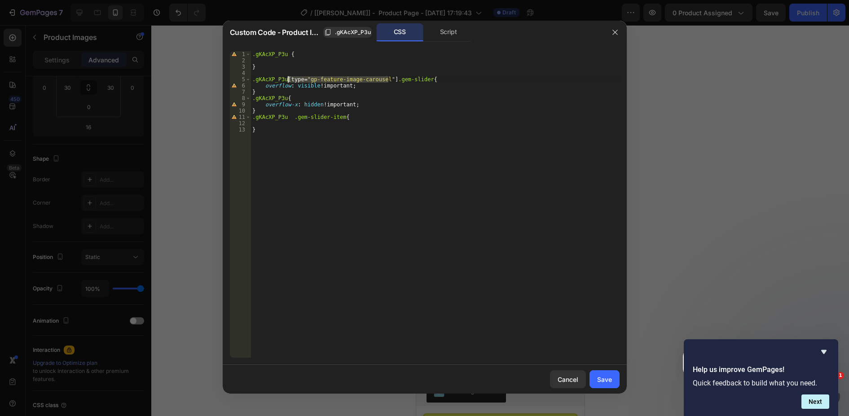
click at [289, 118] on div ".gKAcXP_P3u { } .gKAcXP_P3u [ type = " gp-feature-image-carousel " ] .gem-slide…" at bounding box center [434, 210] width 369 height 319
paste textarea "[type="gp-feature-image-carousel"]"
type textarea ".gKAcXP_P3u [type="gp-feature-image-carousel"] .gem-slider-item{"
click at [612, 373] on button "Save" at bounding box center [604, 379] width 30 height 18
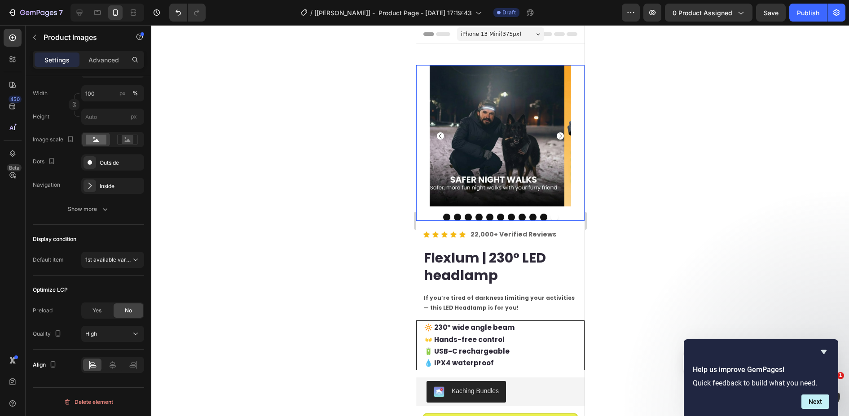
click at [564, 123] on img at bounding box center [634, 135] width 141 height 141
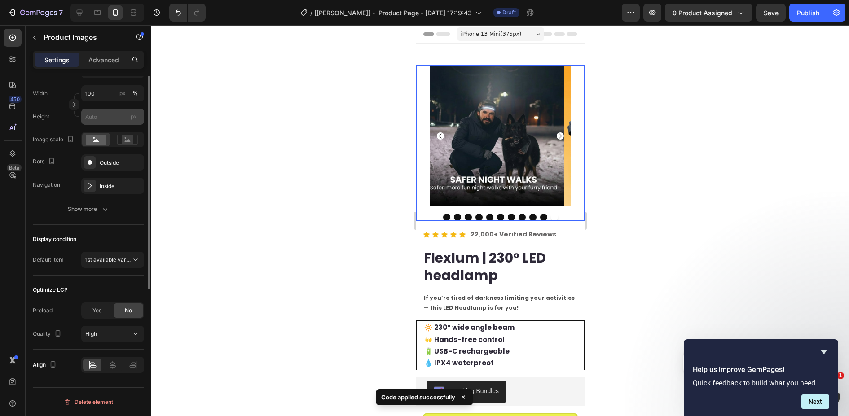
scroll to position [73, 0]
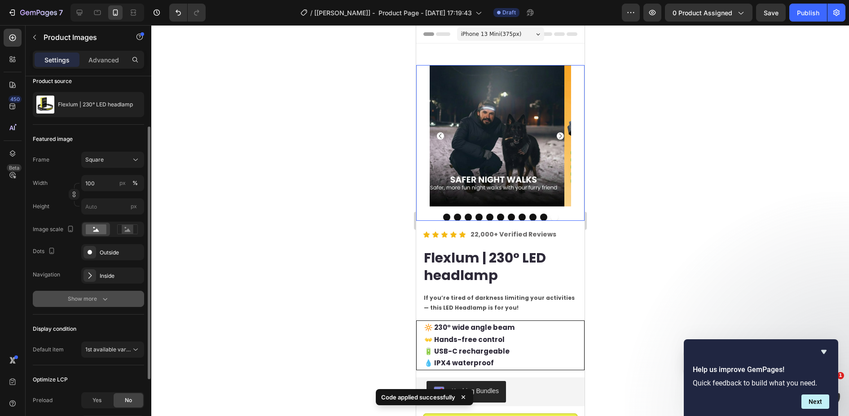
click at [113, 301] on button "Show more" at bounding box center [88, 299] width 111 height 16
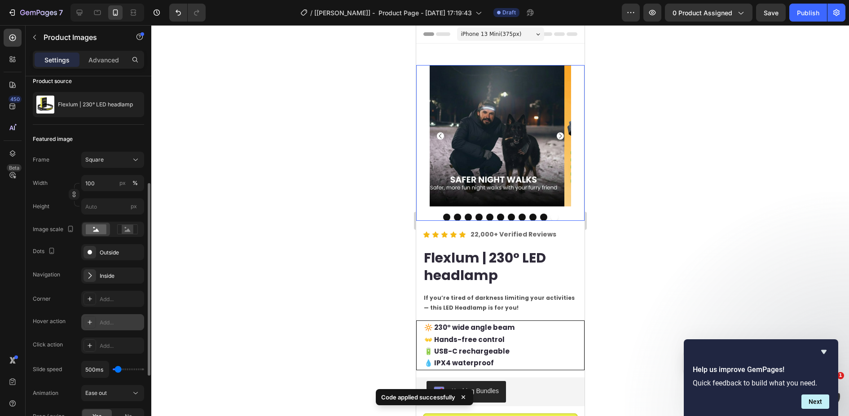
scroll to position [118, 0]
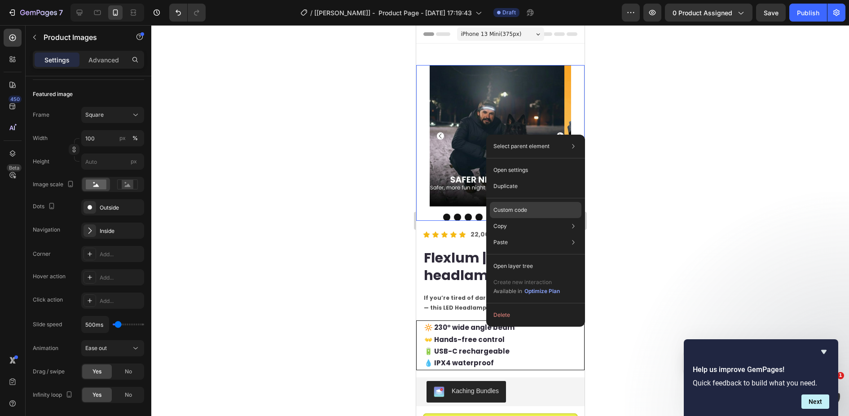
click at [513, 210] on p "Custom code" at bounding box center [510, 210] width 34 height 8
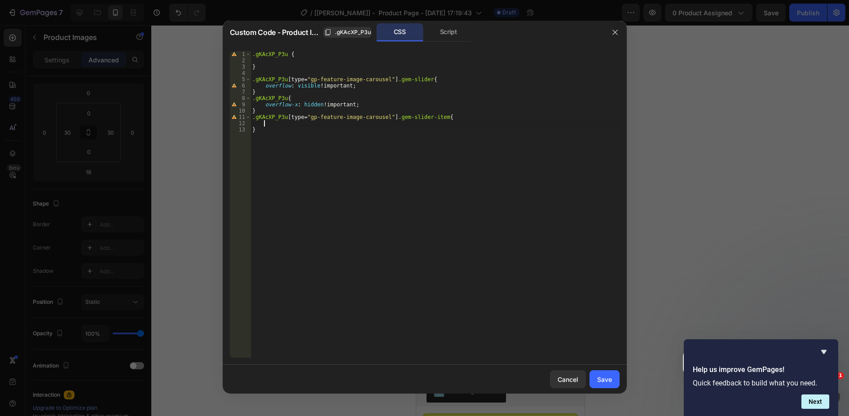
click at [286, 123] on div ".gKAcXP_P3u { } .gKAcXP_P3u [ type = " gp-feature-image-carousel " ] .gem-slide…" at bounding box center [434, 210] width 369 height 319
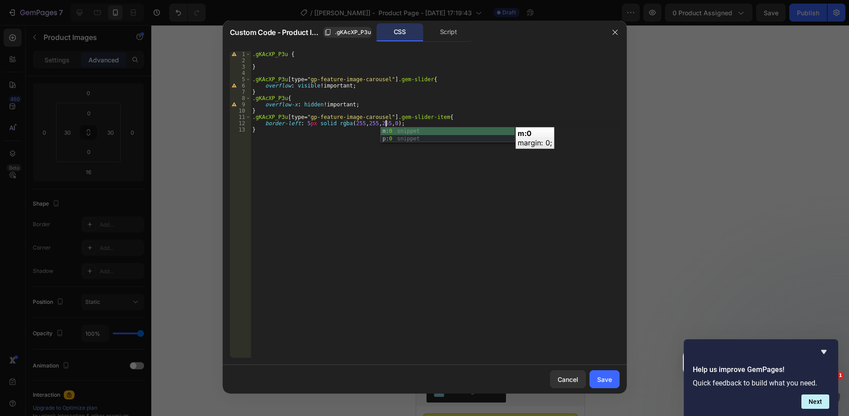
click at [403, 122] on div ".gKAcXP_P3u { } .gKAcXP_P3u [ type = " gp-feature-image-carousel " ] .gem-slide…" at bounding box center [434, 210] width 369 height 319
click at [387, 123] on div ".gKAcXP_P3u { } .gKAcXP_P3u [ type = " gp-feature-image-carousel " ] .gem-slide…" at bounding box center [434, 210] width 369 height 319
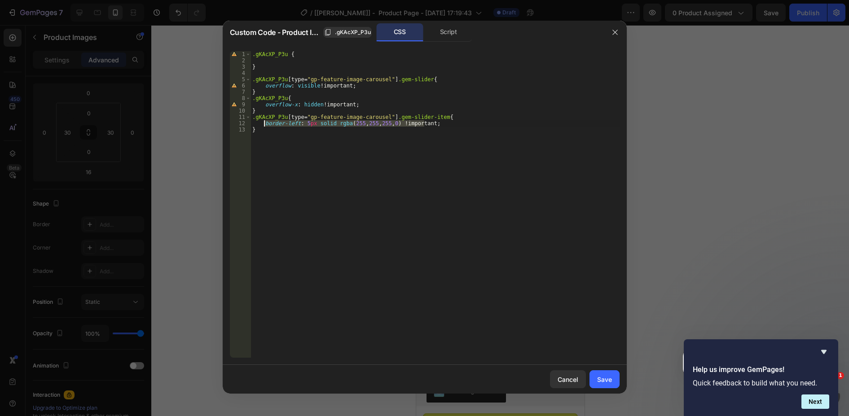
drag, startPoint x: 430, startPoint y: 125, endPoint x: 263, endPoint y: 122, distance: 167.9
click at [263, 122] on div ".gKAcXP_P3u { } .gKAcXP_P3u [ type = " gp-feature-image-carousel " ] .gem-slide…" at bounding box center [434, 210] width 369 height 319
type textarea "border-left: 5px solid rgba(255,255,255,0) !important;"
click at [439, 125] on div ".gKAcXP_P3u { } .gKAcXP_P3u [ type = " gp-feature-image-carousel " ] .gem-slide…" at bounding box center [434, 204] width 369 height 307
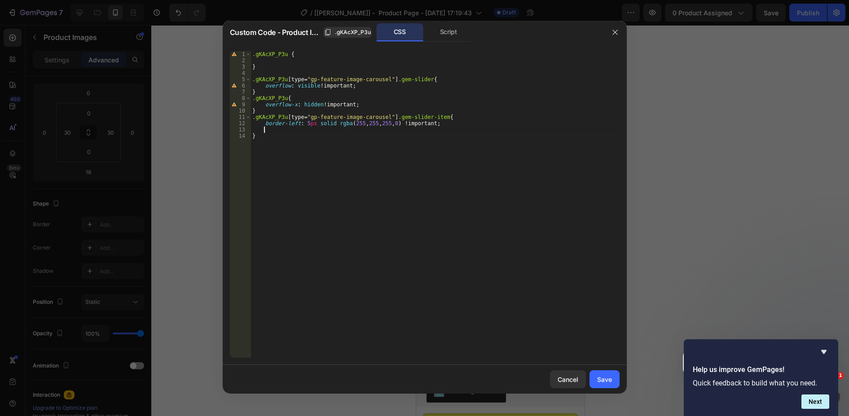
paste textarea "border-left: 5px solid rgba(255,255,255,0) !important;"
click at [284, 132] on div ".gKAcXP_P3u { } .gKAcXP_P3u [ type = " gp-feature-image-carousel " ] .gem-slide…" at bounding box center [434, 210] width 369 height 319
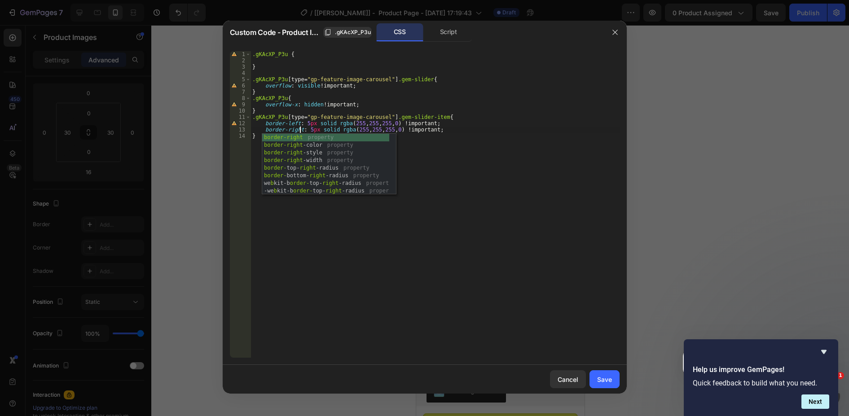
scroll to position [0, 4]
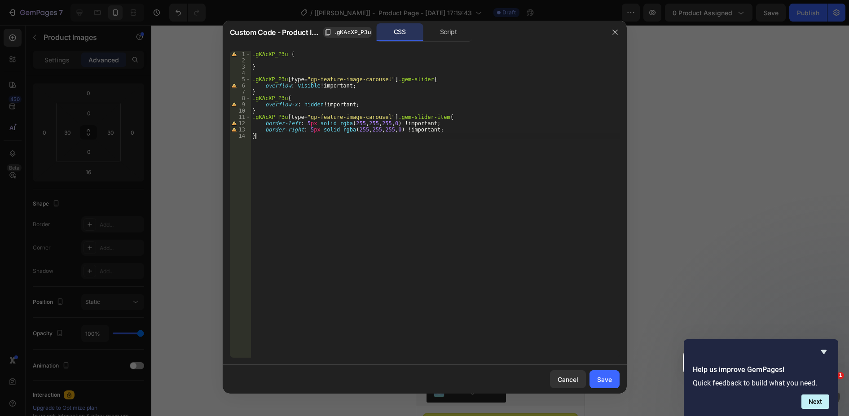
click at [523, 175] on div ".gKAcXP_P3u { } .gKAcXP_P3u [ type = " gp-feature-image-carousel " ] .gem-slide…" at bounding box center [434, 210] width 369 height 319
type textarea "}"
click at [607, 379] on div "Save" at bounding box center [604, 379] width 15 height 9
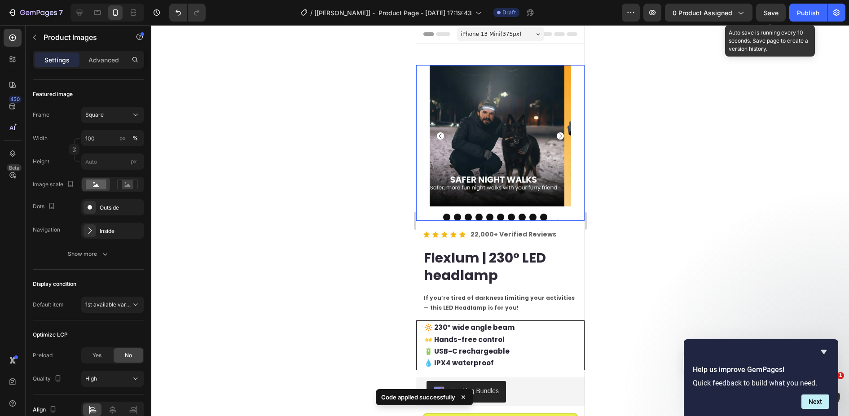
drag, startPoint x: 768, startPoint y: 15, endPoint x: 757, endPoint y: 7, distance: 13.9
click at [769, 15] on span "Save" at bounding box center [770, 13] width 15 height 8
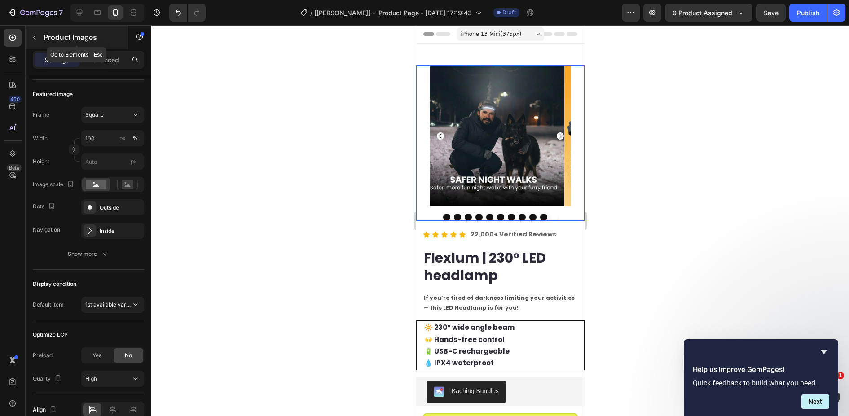
click at [36, 38] on icon "button" at bounding box center [34, 37] width 7 height 7
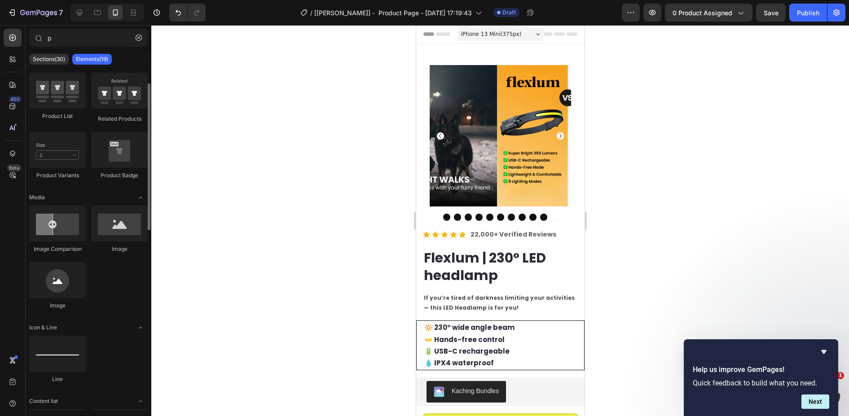
scroll to position [140, 0]
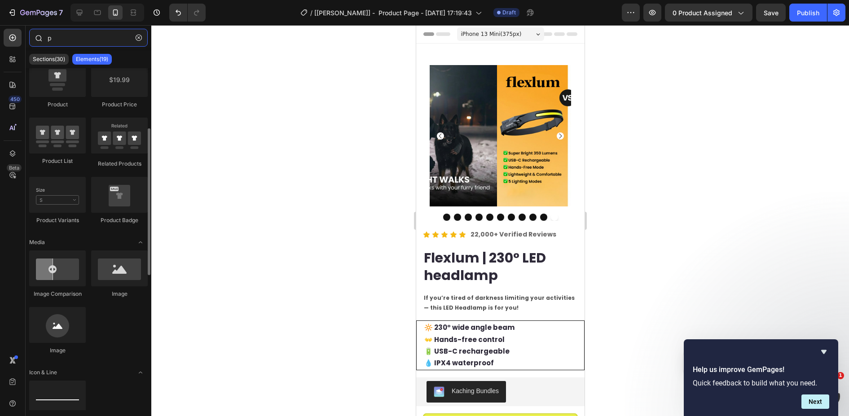
click at [61, 36] on input "p" at bounding box center [88, 38] width 118 height 18
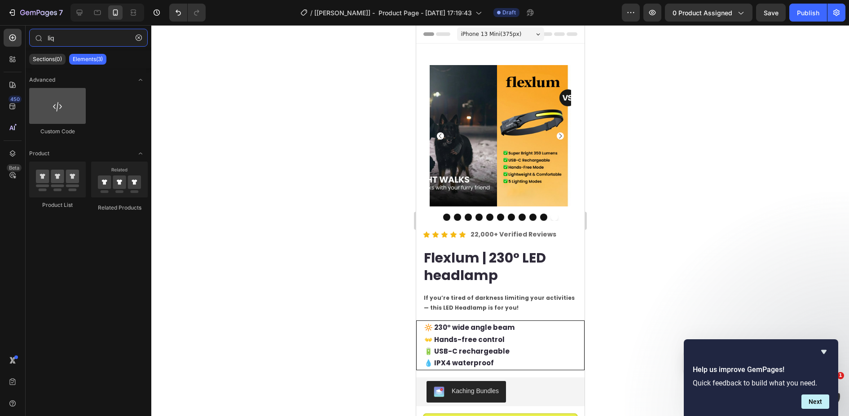
type input "liq"
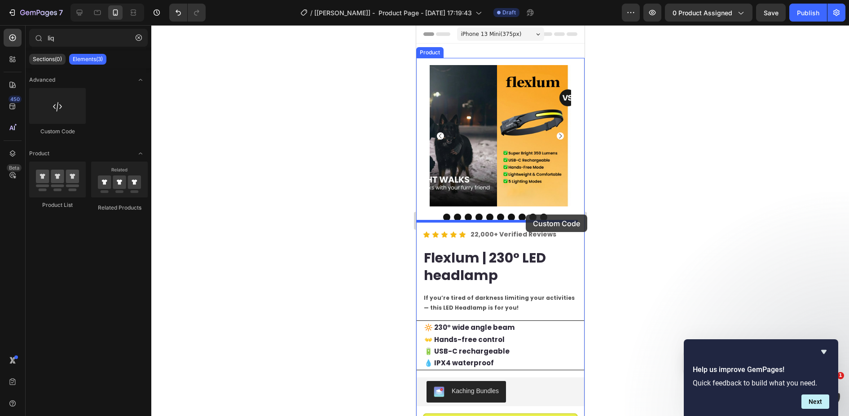
drag, startPoint x: 488, startPoint y: 146, endPoint x: 525, endPoint y: 215, distance: 77.7
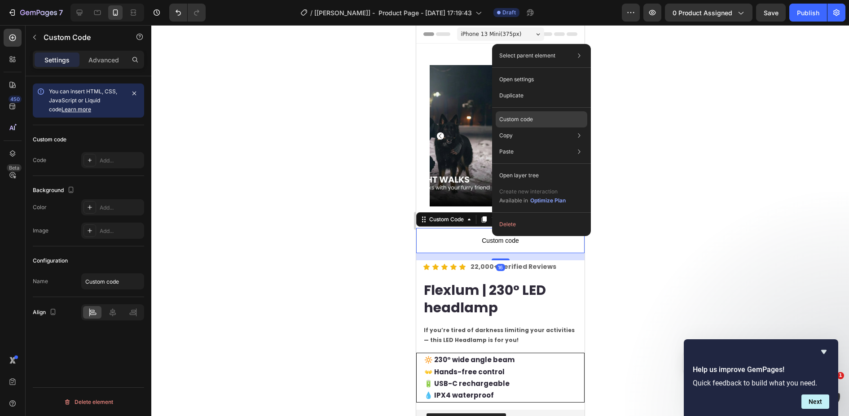
click at [521, 122] on p "Custom code" at bounding box center [516, 119] width 34 height 8
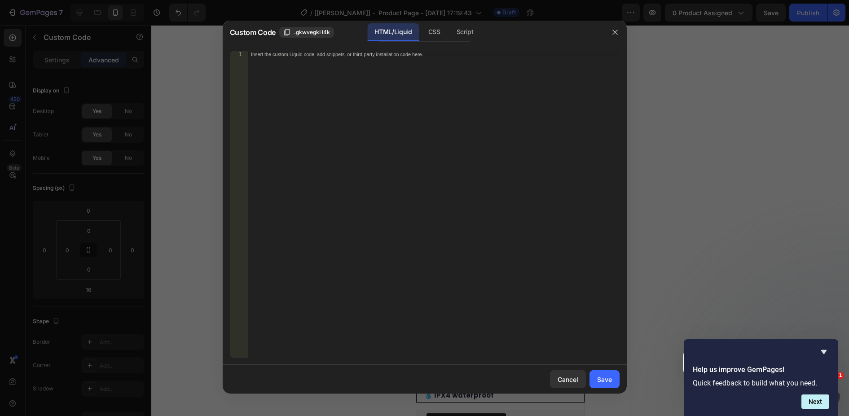
click at [430, 54] on div "Insert the custom Liquid code, add snippets, or third-party installation code h…" at bounding box center [414, 55] width 327 height 6
paste textarea "my-carousel-2sbC"
drag, startPoint x: 339, startPoint y: 49, endPoint x: 185, endPoint y: 53, distance: 154.0
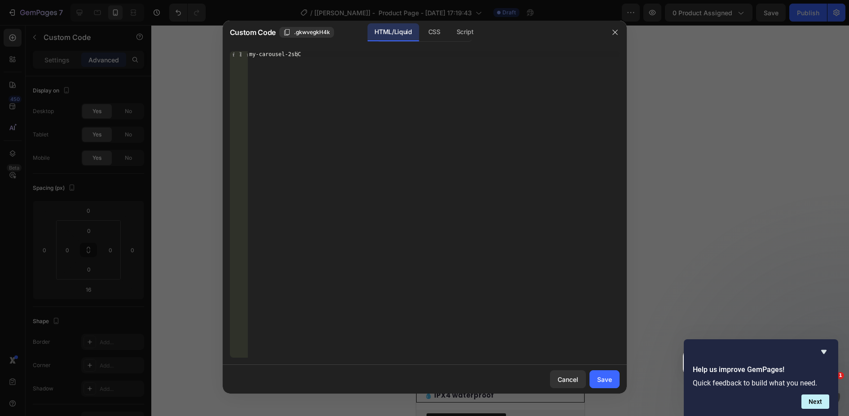
click at [191, 50] on div "Custom Code .gkwvegkH4k HTML/Liquid CSS Script my-carousel-2sbC 1 my-carousel-2…" at bounding box center [424, 208] width 849 height 416
click at [325, 56] on div "my-carousel-2sbC" at bounding box center [433, 210] width 372 height 319
paste textarea "<div class="carousel-counter-2sbC">?/?</div>"
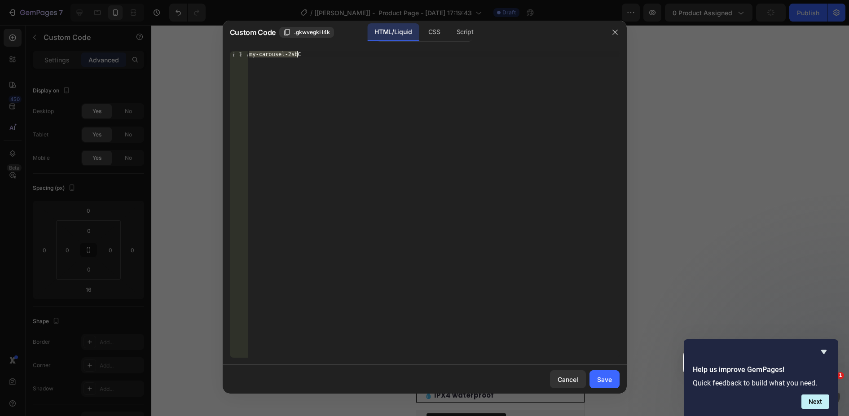
type textarea "<div class="carousel-counter-2sbC">?/?</div>"
click at [426, 29] on div "CSS" at bounding box center [434, 32] width 26 height 18
click at [361, 66] on div "Insert the CSS code to style your content here." at bounding box center [433, 210] width 372 height 319
paste textarea "}"
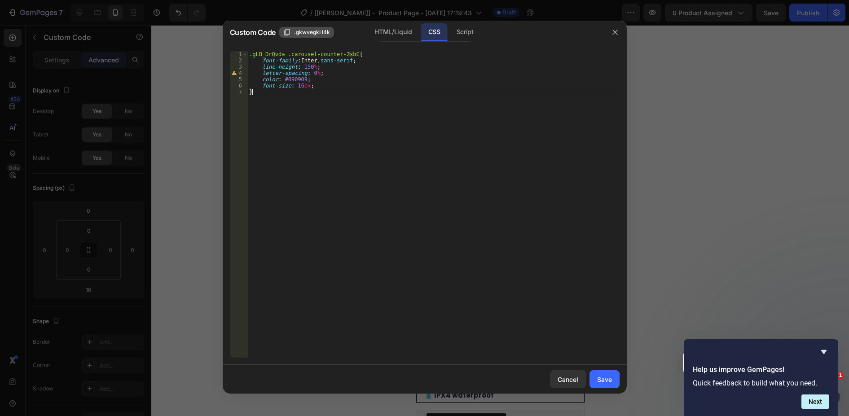
click at [328, 33] on span ".gkwvegkH4k" at bounding box center [312, 32] width 36 height 8
drag, startPoint x: 281, startPoint y: 53, endPoint x: 227, endPoint y: 53, distance: 53.9
click at [227, 53] on div ".gLB_DrQvda .carousel-counter-2sbC{ 1 2 3 4 5 6 7 .gLB_DrQvda .carousel-counter…" at bounding box center [425, 204] width 404 height 321
paste textarea "kwvegkH4k"
type textarea ".gkwvegkH4k .carousel-counter-2sbC{"
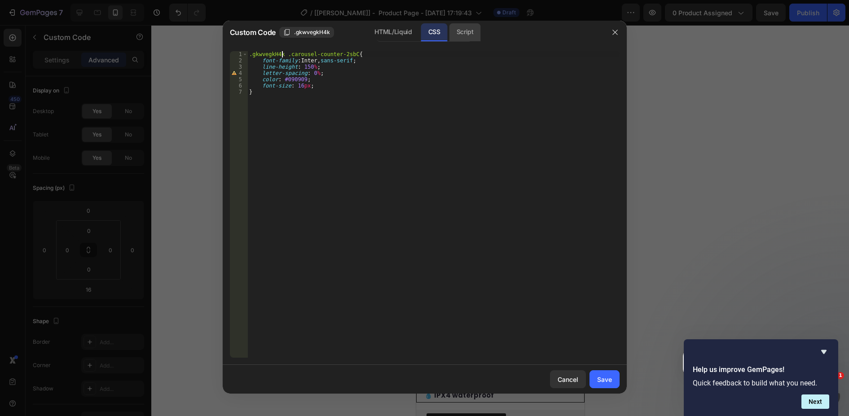
click at [474, 31] on div "Script" at bounding box center [464, 32] width 31 height 18
click at [306, 56] on div "Insert the Javascript code to add interaction and animation to your content her…" at bounding box center [414, 55] width 327 height 6
paste textarea "});"
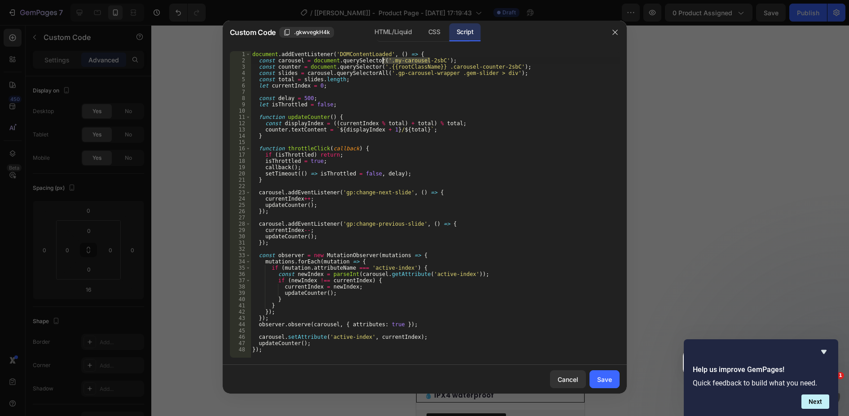
drag, startPoint x: 430, startPoint y: 59, endPoint x: 381, endPoint y: 63, distance: 48.6
click at [381, 63] on div "document . addEventListener ( 'DOMContentLoaded' , ( ) => { const carousel = do…" at bounding box center [434, 210] width 369 height 319
type textarea "const carousel = document.querySelector('.my-carousel-2sbC');"
click at [604, 383] on div "Save" at bounding box center [604, 379] width 15 height 9
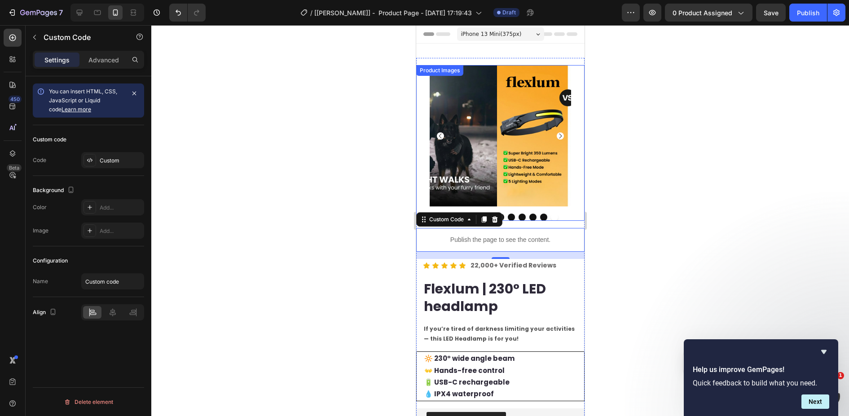
click at [509, 153] on img at bounding box center [566, 135] width 141 height 141
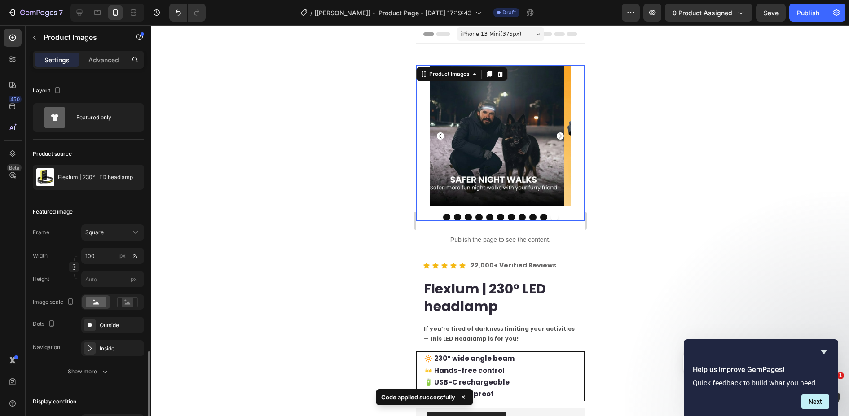
scroll to position [162, 0]
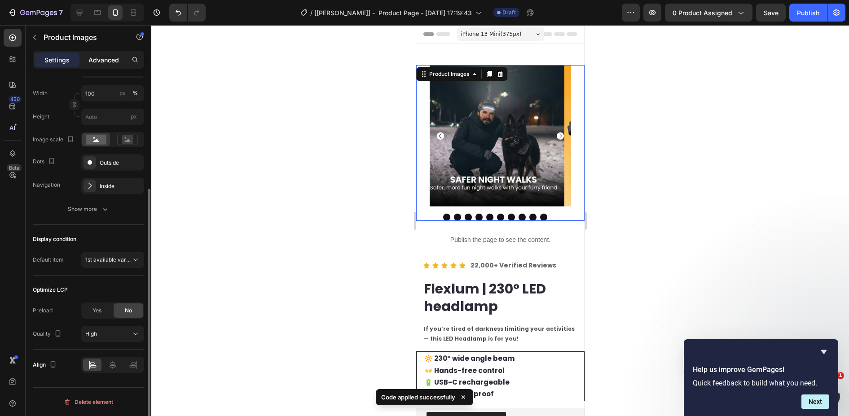
click at [105, 61] on p "Advanced" at bounding box center [103, 59] width 31 height 9
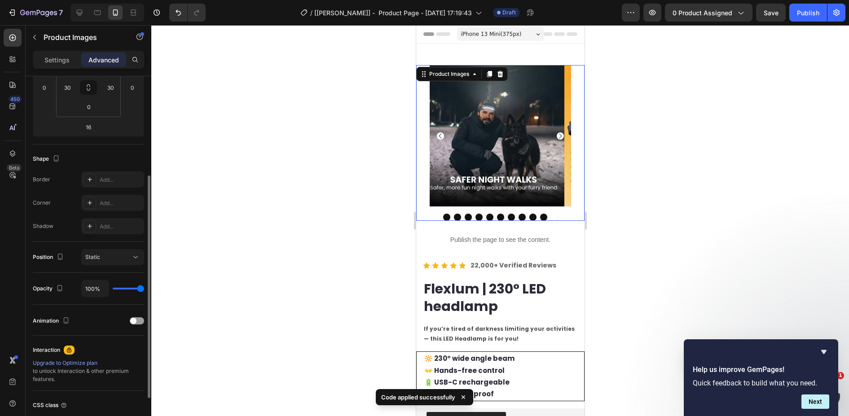
scroll to position [233, 0]
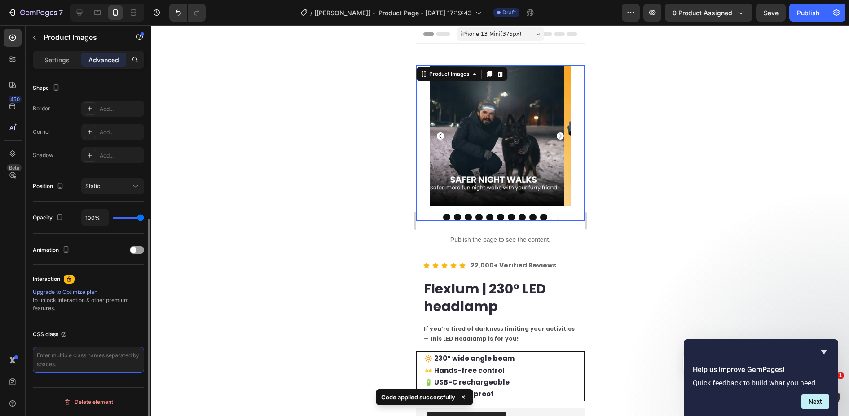
click at [111, 356] on textarea at bounding box center [88, 360] width 111 height 26
paste textarea "my-carousel-2sbC"
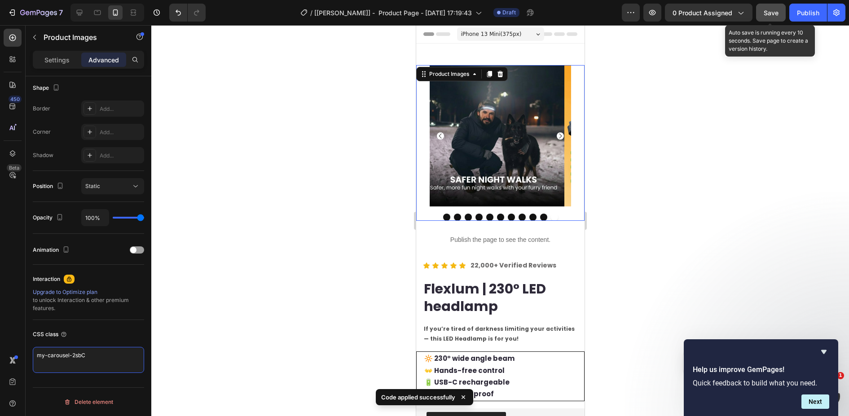
type textarea "my-carousel-2sbC"
click at [772, 9] on span "Save" at bounding box center [770, 13] width 15 height 8
click at [762, 14] on button "Save" at bounding box center [771, 13] width 30 height 18
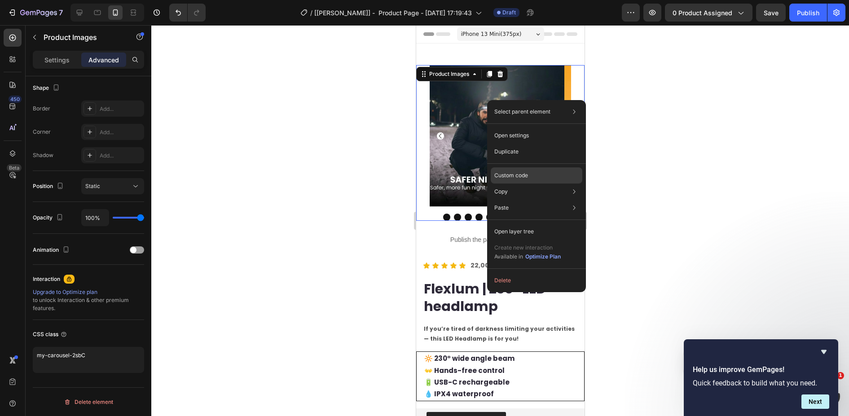
click at [508, 171] on p "Custom code" at bounding box center [511, 175] width 34 height 8
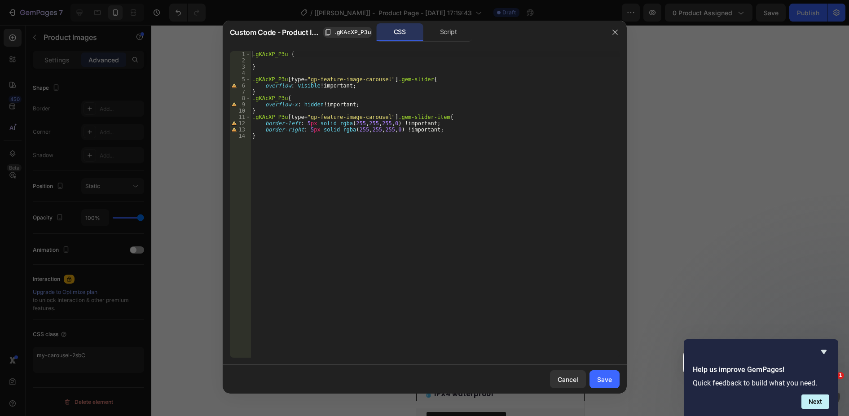
click at [335, 113] on div ".gKAcXP_P3u { } .gKAcXP_P3u [ type = " gp-feature-image-carousel " ] .gem-slide…" at bounding box center [434, 210] width 369 height 319
drag, startPoint x: 254, startPoint y: 117, endPoint x: 392, endPoint y: 116, distance: 137.3
click at [392, 116] on div ".gKAcXP_P3u { } .gKAcXP_P3u [ type = " gp-feature-image-carousel " ] .gem-slide…" at bounding box center [434, 210] width 369 height 319
drag, startPoint x: 424, startPoint y: 79, endPoint x: 249, endPoint y: 80, distance: 175.1
click at [249, 80] on div ".gKAcXP_P3u [type="gp-feature-image-carousel"] .gem-slider-item{ 1 2 3 4 5 6 7 …" at bounding box center [425, 204] width 390 height 307
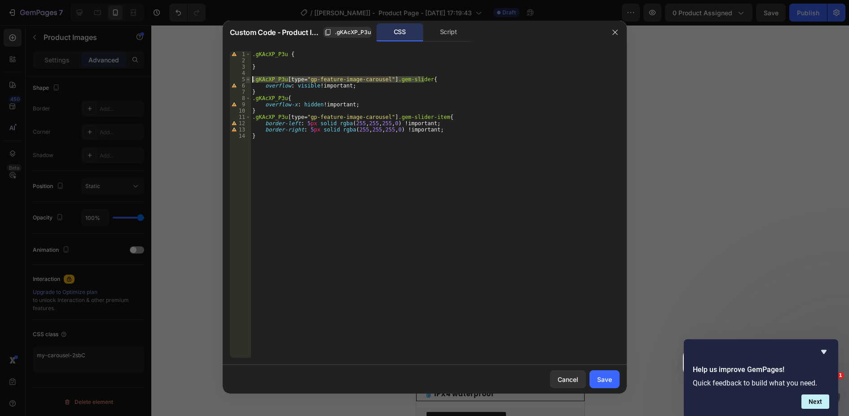
type textarea ".gKAcXP_P3u [type="gp-feature-image-carousel"] .gem-slider{"
drag, startPoint x: 599, startPoint y: 386, endPoint x: 103, endPoint y: 145, distance: 551.4
click at [599, 386] on button "Save" at bounding box center [604, 379] width 30 height 18
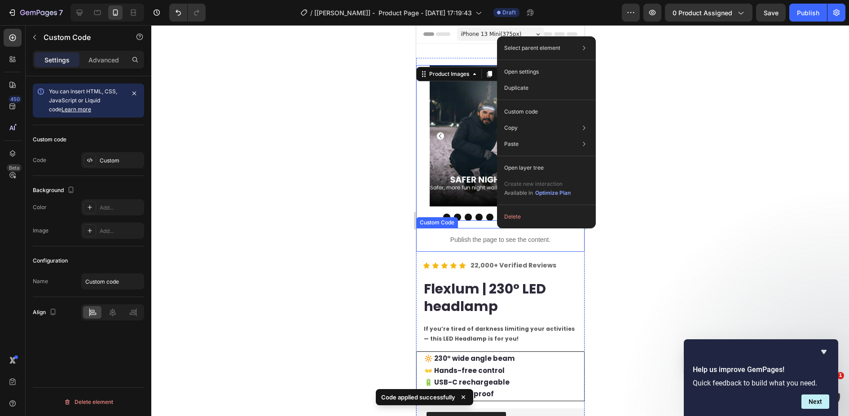
scroll to position [0, 0]
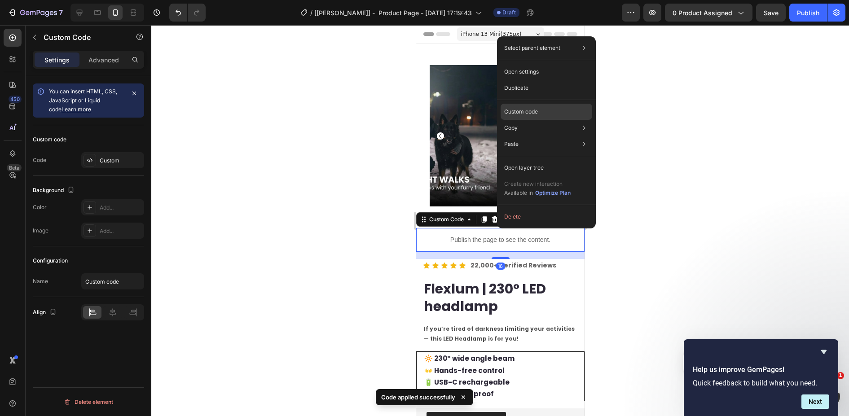
click at [538, 109] on div "Custom code" at bounding box center [546, 112] width 92 height 16
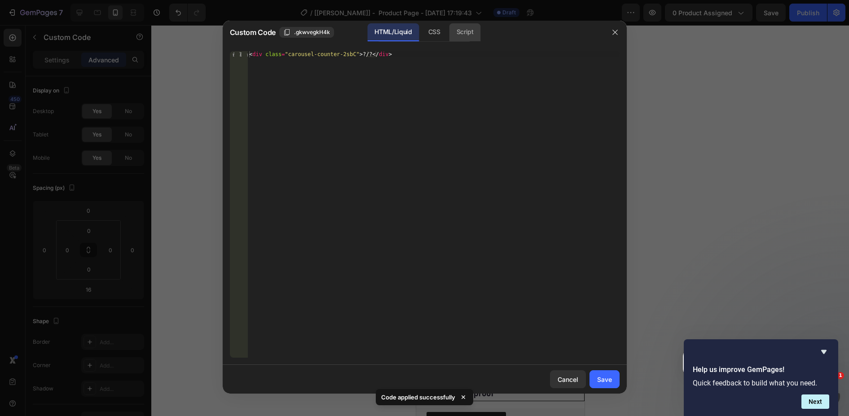
click at [467, 36] on div "Script" at bounding box center [464, 32] width 31 height 18
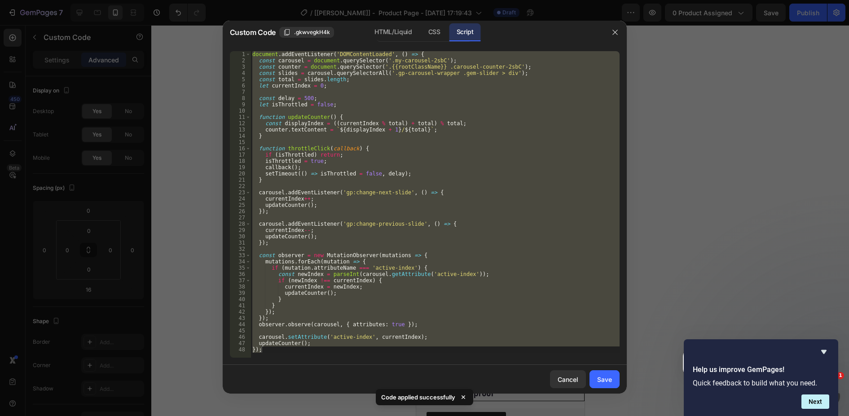
type textarea "updateCounter(); });"
click at [477, 92] on div "document . addEventListener ( 'DOMContentLoaded' , ( ) => { const carousel = do…" at bounding box center [434, 204] width 369 height 307
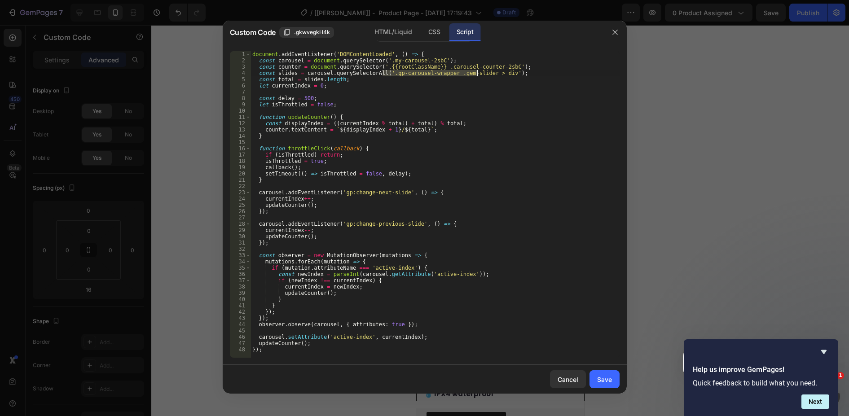
drag, startPoint x: 382, startPoint y: 74, endPoint x: 478, endPoint y: 72, distance: 96.1
click at [478, 72] on div "document . addEventListener ( 'DOMContentLoaded' , ( ) => { const carousel = do…" at bounding box center [434, 210] width 369 height 319
paste textarea "KAcXP_P3u [type="gp-feature-image-carousel"]"
drag, startPoint x: 417, startPoint y: 72, endPoint x: 382, endPoint y: 71, distance: 34.1
click at [382, 71] on div "document . addEventListener ( 'DOMContentLoaded' , ( ) => { const carousel = do…" at bounding box center [434, 210] width 369 height 319
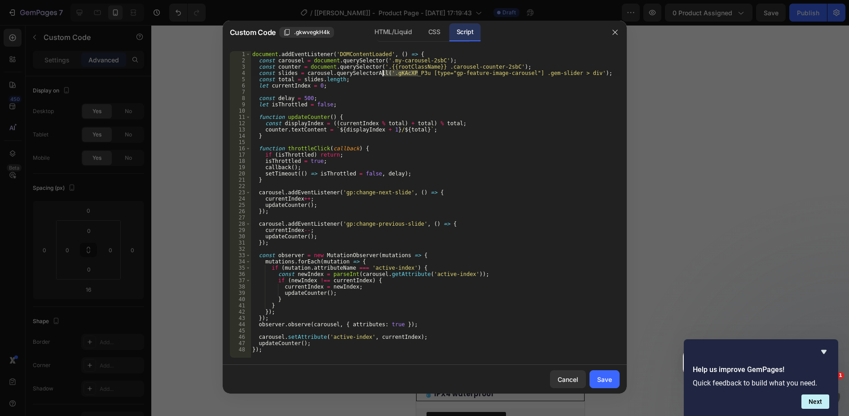
type textarea "const slides = carousel.querySelectorAll('[type="gp-feature-image-carousel"] .g…"
click at [598, 382] on div "Save" at bounding box center [604, 379] width 15 height 9
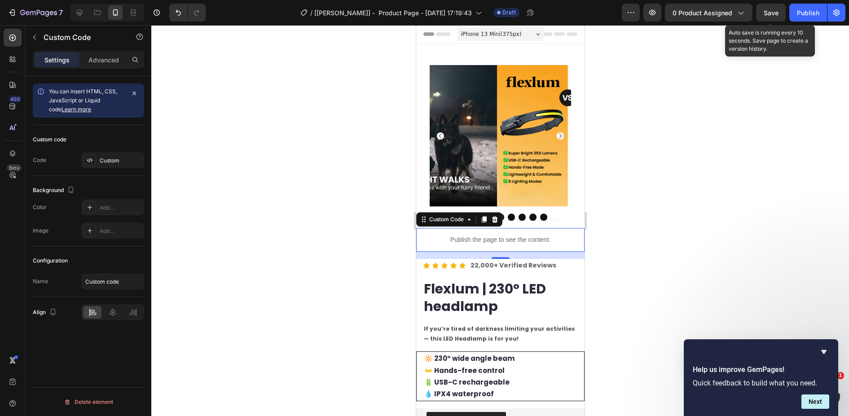
click at [775, 15] on span "Save" at bounding box center [770, 13] width 15 height 8
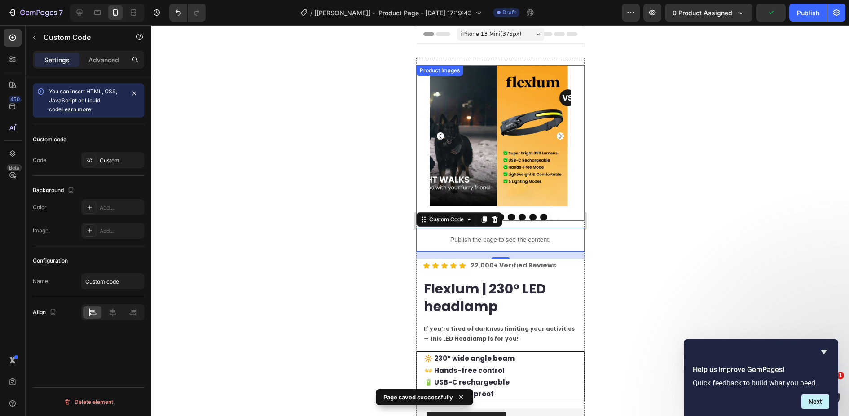
click at [524, 158] on img at bounding box center [566, 135] width 141 height 141
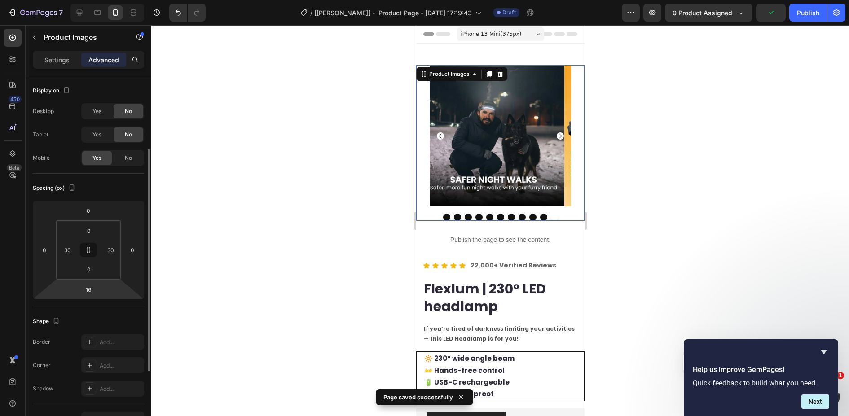
scroll to position [233, 0]
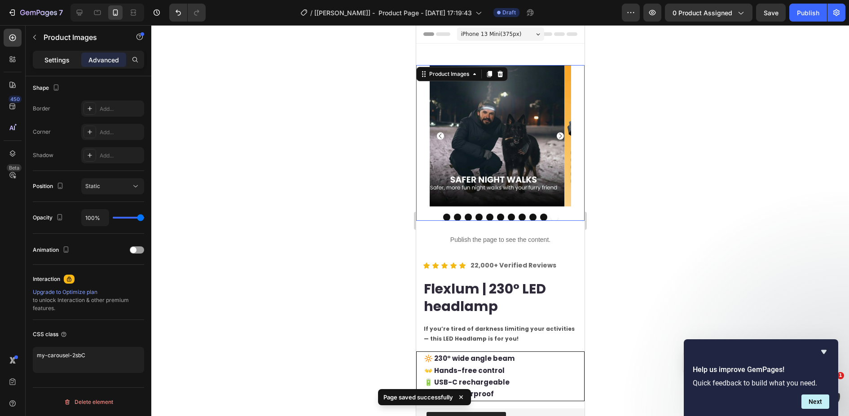
click at [57, 58] on p "Settings" at bounding box center [56, 59] width 25 height 9
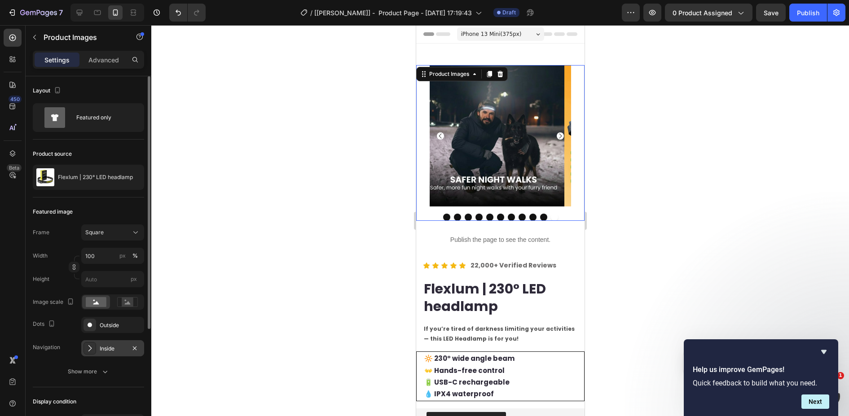
scroll to position [90, 0]
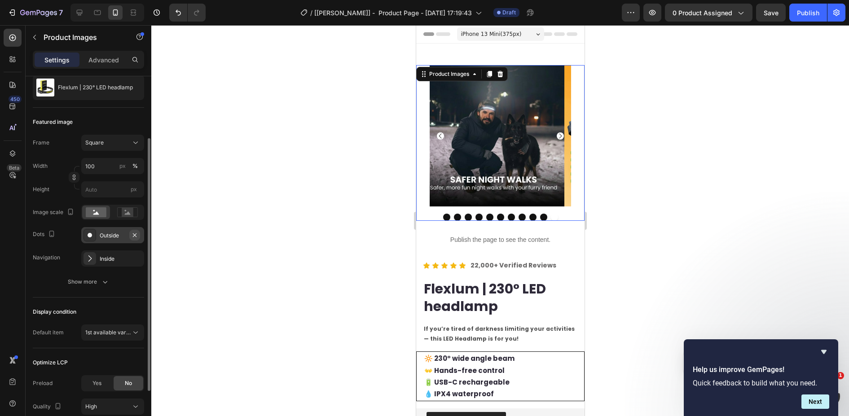
click at [136, 232] on icon "button" at bounding box center [134, 235] width 7 height 7
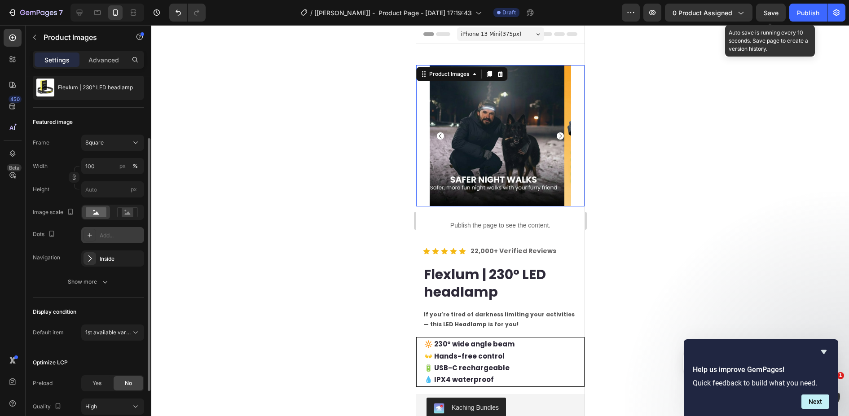
click at [775, 13] on span "Save" at bounding box center [770, 13] width 15 height 8
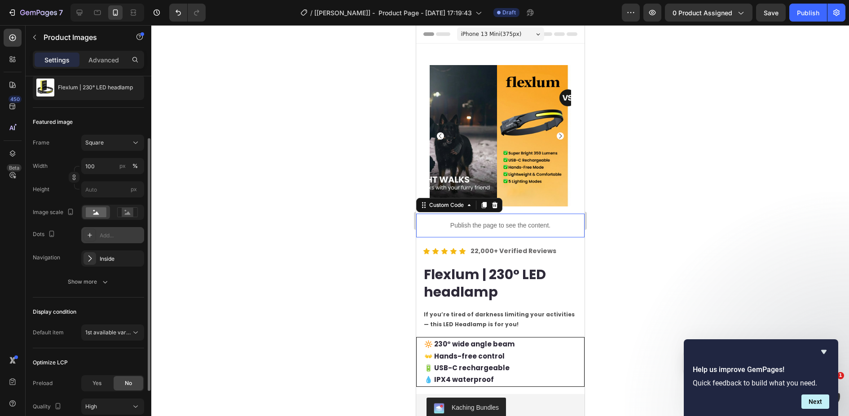
scroll to position [0, 0]
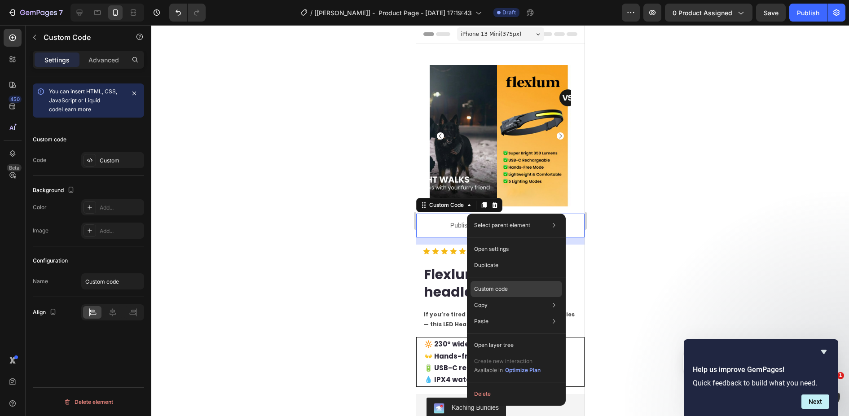
click at [495, 290] on p "Custom code" at bounding box center [491, 289] width 34 height 8
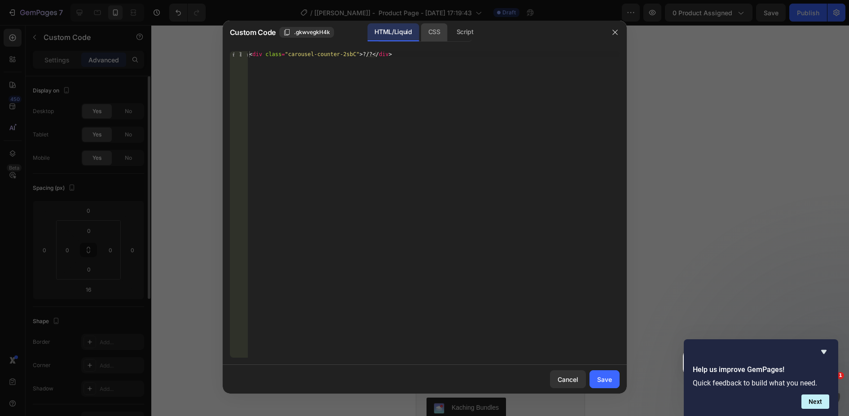
click at [443, 35] on div "CSS" at bounding box center [434, 32] width 26 height 18
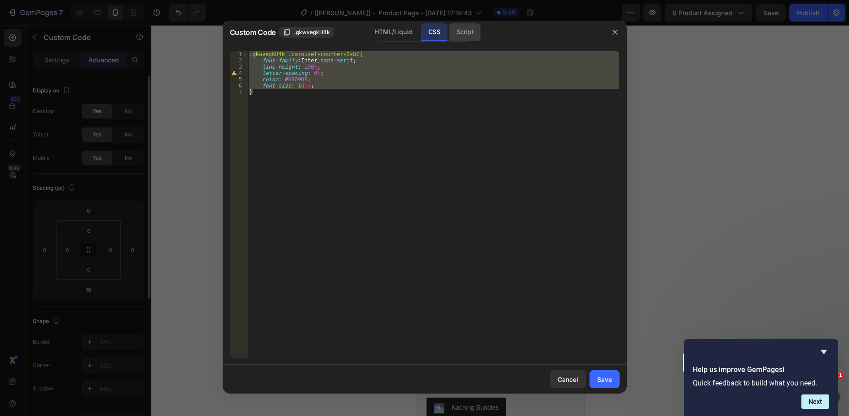
click at [477, 31] on div "Script" at bounding box center [464, 32] width 31 height 18
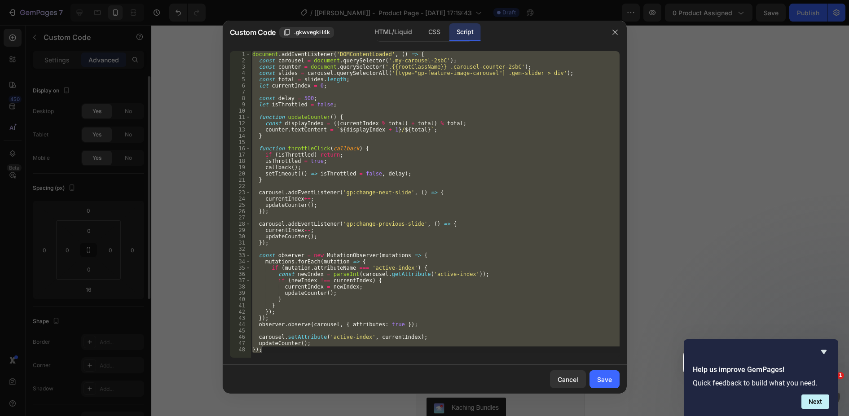
click at [361, 194] on div "document . addEventListener ( 'DOMContentLoaded' , ( ) => { const carousel = do…" at bounding box center [434, 204] width 369 height 307
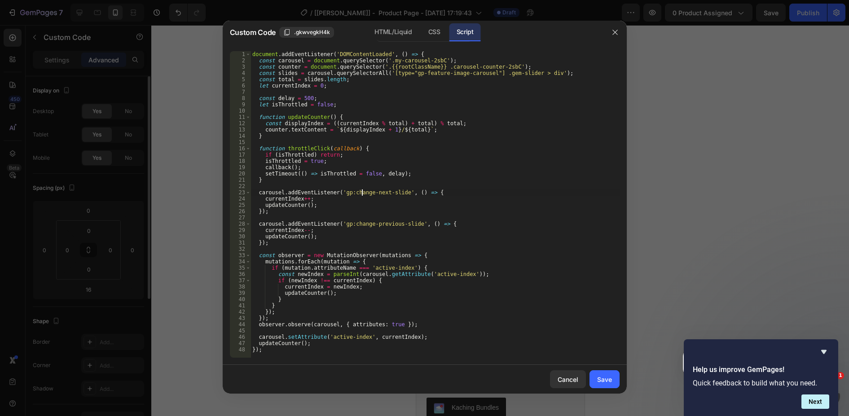
click at [361, 194] on div "document . addEventListener ( 'DOMContentLoaded' , ( ) => { const carousel = do…" at bounding box center [434, 210] width 369 height 319
click at [374, 225] on div "document . addEventListener ( 'DOMContentLoaded' , ( ) => { const carousel = do…" at bounding box center [434, 210] width 369 height 319
click at [364, 132] on div "document . addEventListener ( 'DOMContentLoaded' , ( ) => { const carousel = do…" at bounding box center [434, 210] width 369 height 319
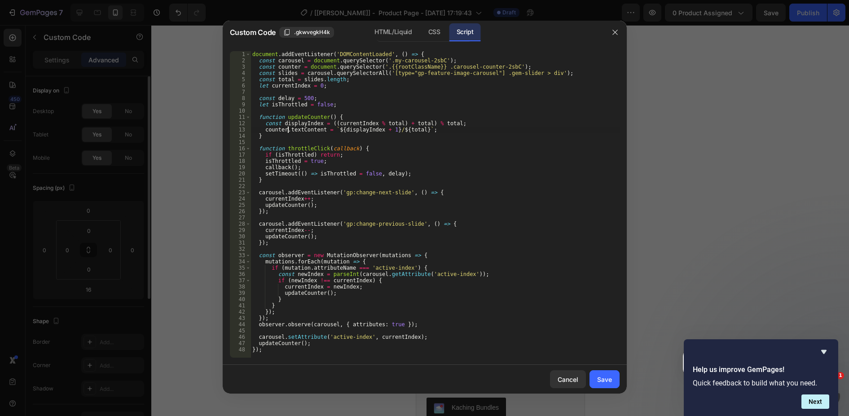
click at [287, 130] on div "document . addEventListener ( 'DOMContentLoaded' , ( ) => { const carousel = do…" at bounding box center [434, 210] width 369 height 319
click at [375, 130] on div "document . addEventListener ( 'DOMContentLoaded' , ( ) => { const carousel = do…" at bounding box center [434, 210] width 369 height 319
click at [292, 121] on div "document . addEventListener ( 'DOMContentLoaded' , ( ) => { const carousel = do…" at bounding box center [434, 210] width 369 height 319
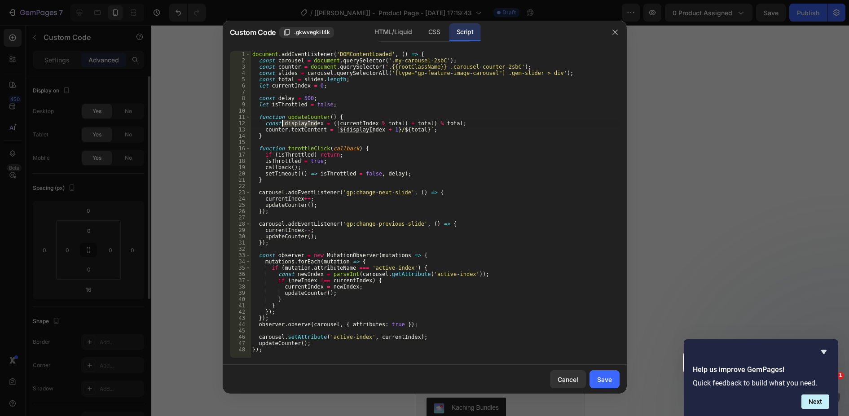
click at [292, 121] on div "document . addEventListener ( 'DOMContentLoaded' , ( ) => { const carousel = do…" at bounding box center [434, 210] width 369 height 319
click at [347, 122] on div "document . addEventListener ( 'DOMContentLoaded' , ( ) => { const carousel = do…" at bounding box center [434, 210] width 369 height 319
click at [382, 121] on div "document . addEventListener ( 'DOMContentLoaded' , ( ) => { const carousel = do…" at bounding box center [434, 210] width 369 height 319
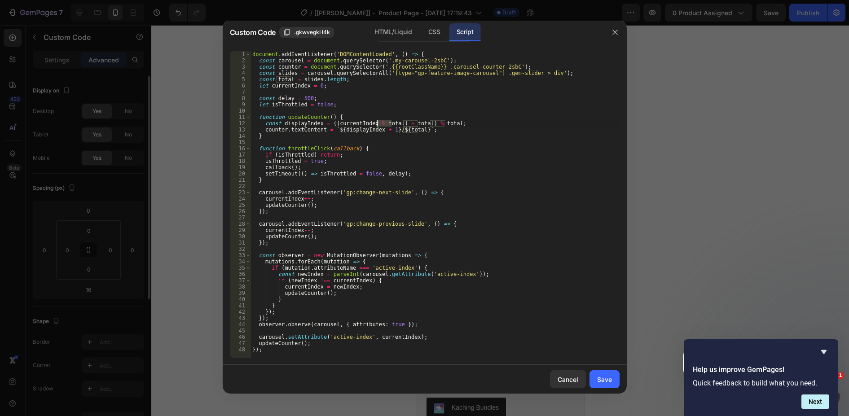
click at [287, 199] on div "document . addEventListener ( 'DOMContentLoaded' , ( ) => { const carousel = do…" at bounding box center [434, 210] width 369 height 319
click at [283, 200] on div "document . addEventListener ( 'DOMContentLoaded' , ( ) => { const carousel = do…" at bounding box center [434, 204] width 369 height 307
click at [283, 200] on div "document . addEventListener ( 'DOMContentLoaded' , ( ) => { const carousel = do…" at bounding box center [434, 210] width 369 height 319
drag, startPoint x: 523, startPoint y: 252, endPoint x: 523, endPoint y: 263, distance: 10.3
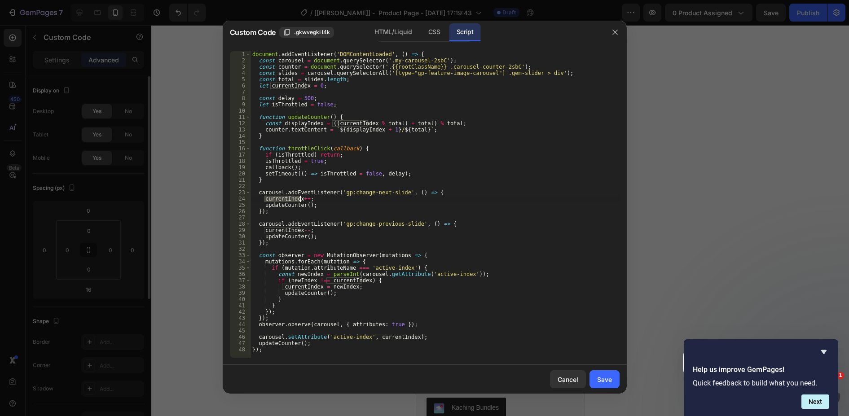
click at [523, 256] on div "document . addEventListener ( 'DOMContentLoaded' , ( ) => { const carousel = do…" at bounding box center [434, 210] width 369 height 319
click at [281, 197] on div "document . addEventListener ( 'DOMContentLoaded' , ( ) => { const carousel = do…" at bounding box center [434, 210] width 369 height 319
click at [305, 123] on div "document . addEventListener ( 'DOMContentLoaded' , ( ) => { const carousel = do…" at bounding box center [434, 210] width 369 height 319
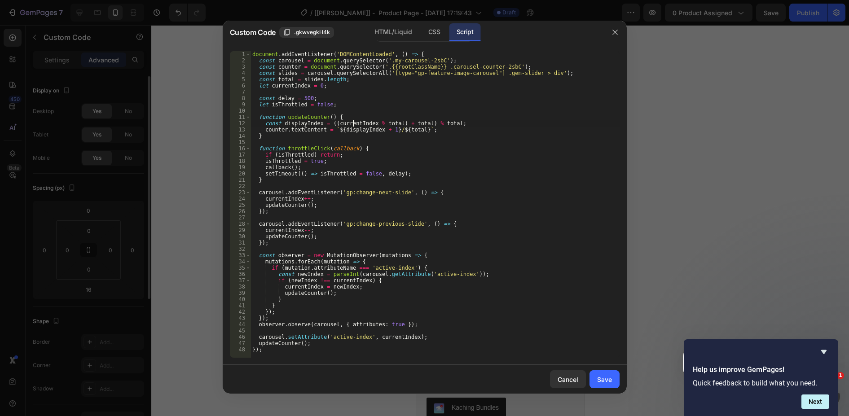
click at [354, 123] on div "document . addEventListener ( 'DOMContentLoaded' , ( ) => { const carousel = do…" at bounding box center [434, 210] width 369 height 319
click at [290, 88] on div "document . addEventListener ( 'DOMContentLoaded' , ( ) => { const carousel = do…" at bounding box center [434, 210] width 369 height 319
click at [361, 190] on div "document . addEventListener ( 'DOMContentLoaded' , ( ) => { const carousel = do…" at bounding box center [434, 210] width 369 height 319
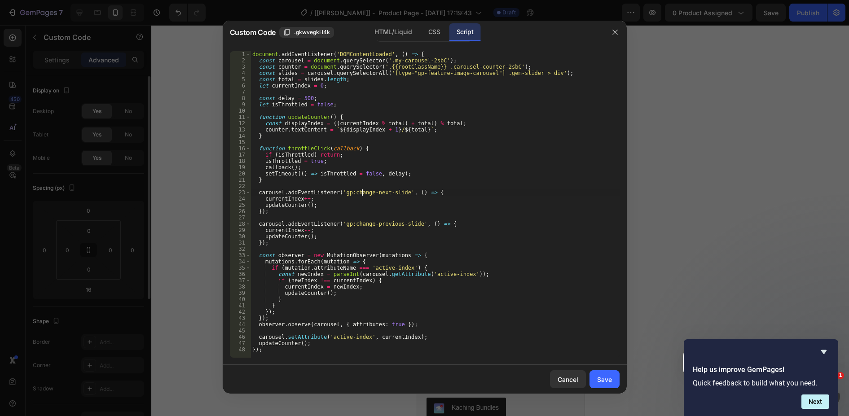
click at [379, 194] on div "document . addEventListener ( 'DOMContentLoaded' , ( ) => { const carousel = do…" at bounding box center [434, 210] width 369 height 319
drag, startPoint x: 347, startPoint y: 193, endPoint x: 396, endPoint y: 192, distance: 48.9
click at [396, 192] on div "document . addEventListener ( 'DOMContentLoaded' , ( ) => { const carousel = do…" at bounding box center [434, 210] width 369 height 319
click at [290, 172] on div "document . addEventListener ( 'DOMContentLoaded' , ( ) => { const carousel = do…" at bounding box center [434, 210] width 369 height 319
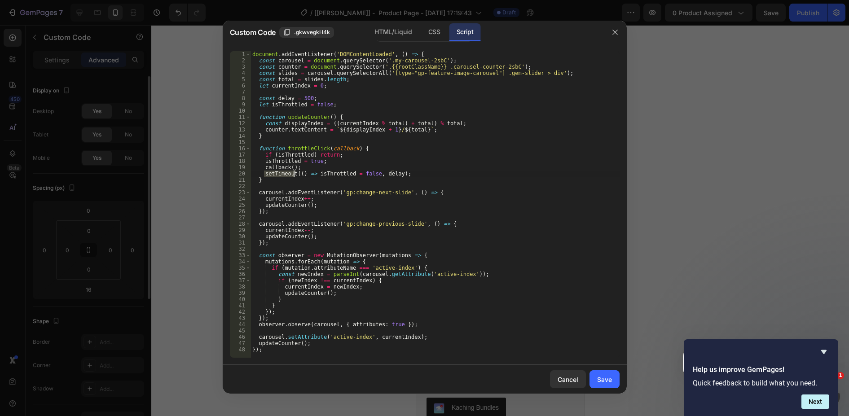
click at [300, 192] on div "document . addEventListener ( 'DOMContentLoaded' , ( ) => { const carousel = do…" at bounding box center [434, 210] width 369 height 319
drag, startPoint x: 347, startPoint y: 192, endPoint x: 397, endPoint y: 196, distance: 50.0
click at [397, 196] on div "document . addEventListener ( 'DOMContentLoaded' , ( ) => { const carousel = do…" at bounding box center [434, 210] width 369 height 319
click at [426, 31] on div "CSS" at bounding box center [434, 32] width 26 height 18
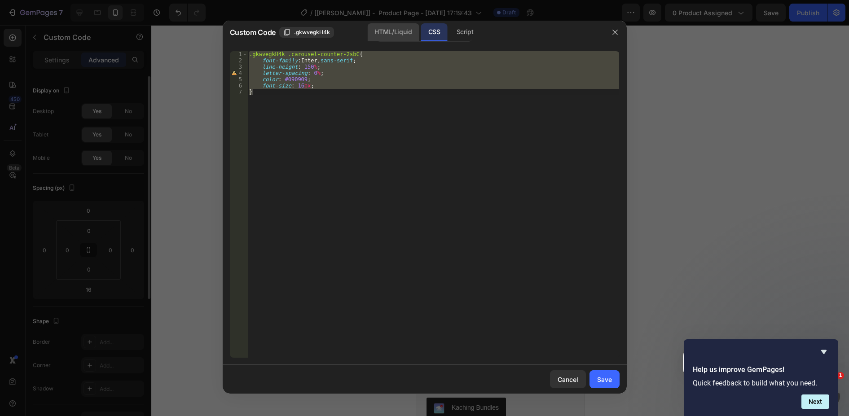
click at [399, 33] on div "HTML/Liquid" at bounding box center [393, 32] width 52 height 18
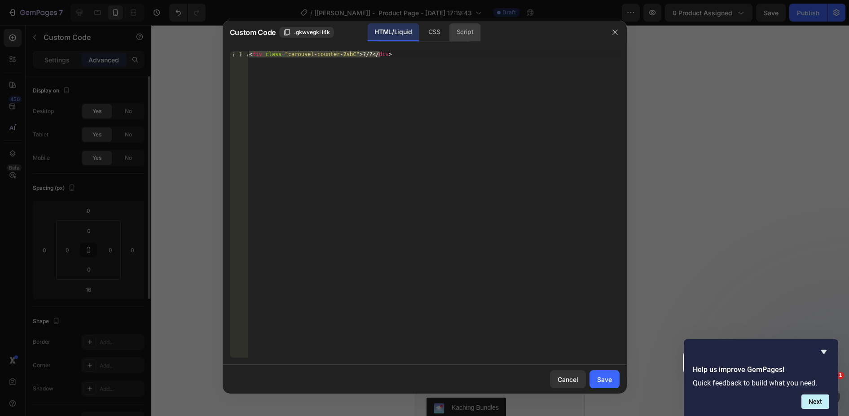
click at [469, 33] on div "Script" at bounding box center [464, 32] width 31 height 18
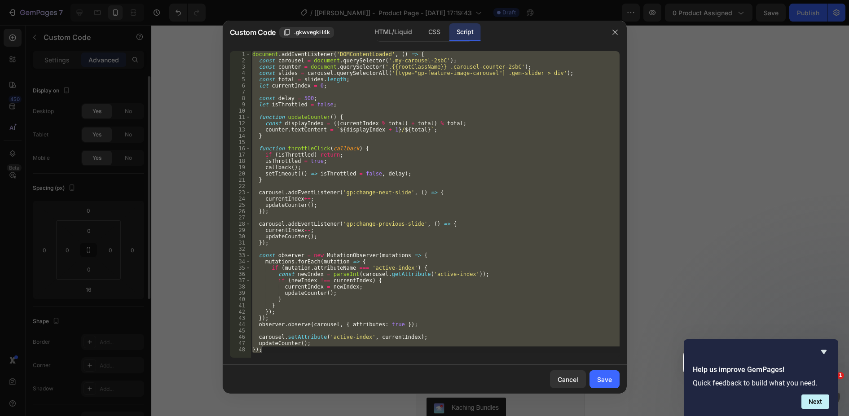
click at [317, 239] on div "document . addEventListener ( 'DOMContentLoaded' , ( ) => { const carousel = do…" at bounding box center [434, 204] width 369 height 307
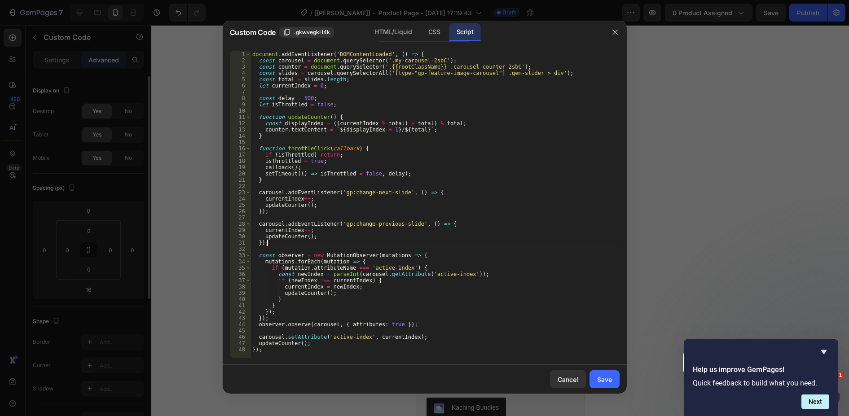
click at [272, 243] on div "document . addEventListener ( 'DOMContentLoaded' , ( ) => { const carousel = do…" at bounding box center [434, 210] width 369 height 319
drag, startPoint x: 338, startPoint y: 191, endPoint x: 399, endPoint y: 193, distance: 61.1
click at [399, 193] on div "document . addEventListener ( 'DOMContentLoaded' , ( ) => { const carousel = do…" at bounding box center [434, 210] width 369 height 319
click at [347, 200] on div "document . addEventListener ( 'DOMContentLoaded' , ( ) => { const carousel = do…" at bounding box center [434, 210] width 369 height 319
click at [379, 201] on div "document . addEventListener ( 'DOMContentLoaded' , ( ) => { const carousel = do…" at bounding box center [434, 210] width 369 height 319
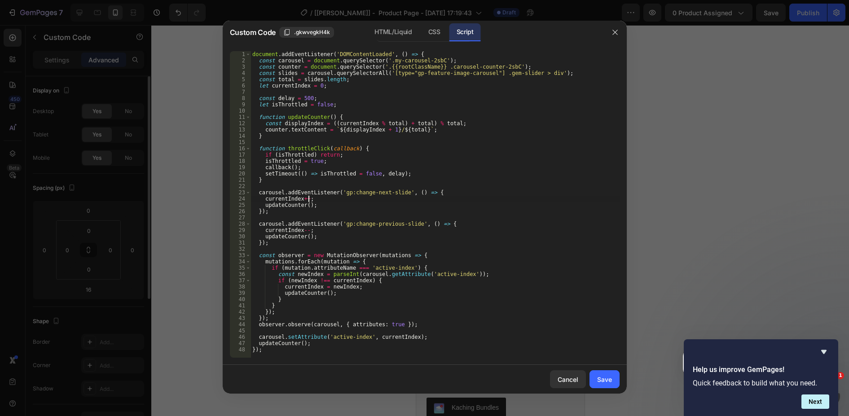
click at [341, 194] on div "document . addEventListener ( 'DOMContentLoaded' , ( ) => { const carousel = do…" at bounding box center [434, 210] width 369 height 319
drag, startPoint x: 338, startPoint y: 193, endPoint x: 347, endPoint y: 193, distance: 8.1
click at [347, 193] on div "document . addEventListener ( 'DOMContentLoaded' , ( ) => { const carousel = do…" at bounding box center [434, 210] width 369 height 319
click at [344, 196] on div "document . addEventListener ( 'DOMContentLoaded' , ( ) => { const carousel = do…" at bounding box center [434, 204] width 369 height 307
drag, startPoint x: 338, startPoint y: 193, endPoint x: 399, endPoint y: 191, distance: 60.6
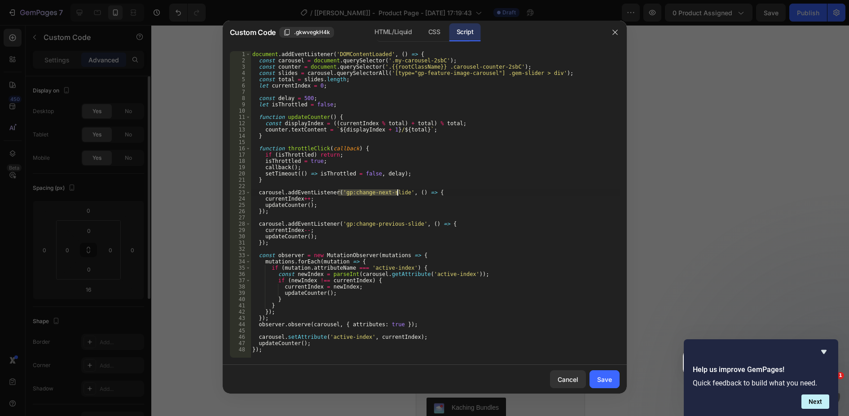
click at [399, 191] on div "document . addEventListener ( 'DOMContentLoaded' , ( ) => { const carousel = do…" at bounding box center [434, 210] width 369 height 319
drag, startPoint x: 337, startPoint y: 224, endPoint x: 408, endPoint y: 222, distance: 70.9
click at [408, 222] on div "document . addEventListener ( 'DOMContentLoaded' , ( ) => { const carousel = do…" at bounding box center [434, 210] width 369 height 319
type textarea "carousel.addEventListener('gp:change-previous-slide', () => {"
click at [602, 379] on div "Save" at bounding box center [604, 379] width 15 height 9
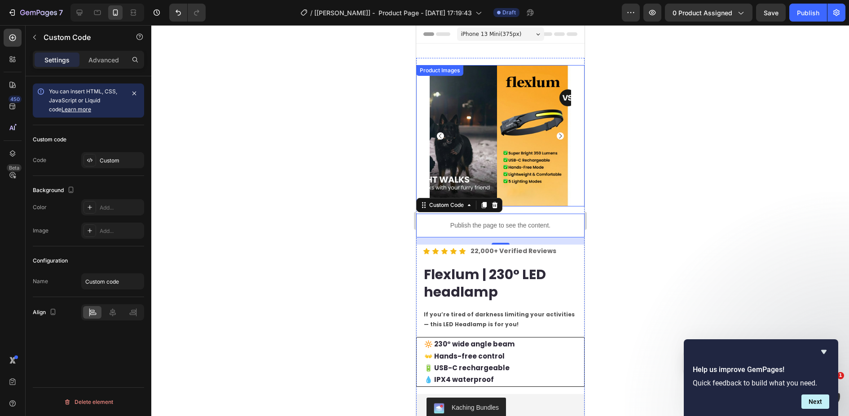
click at [496, 134] on img at bounding box center [566, 135] width 141 height 141
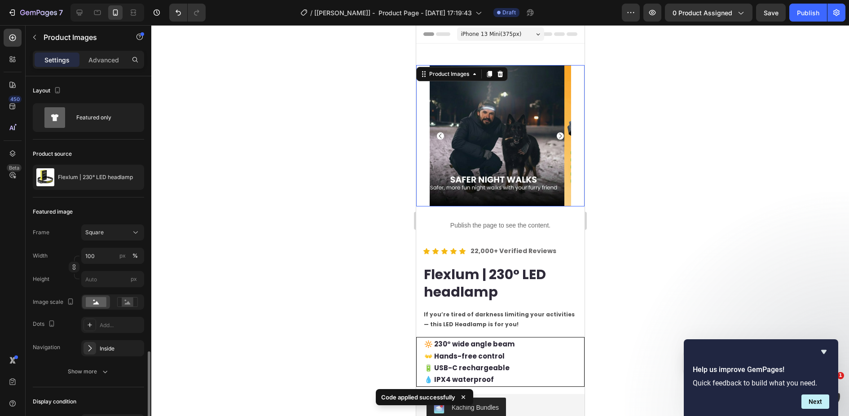
scroll to position [162, 0]
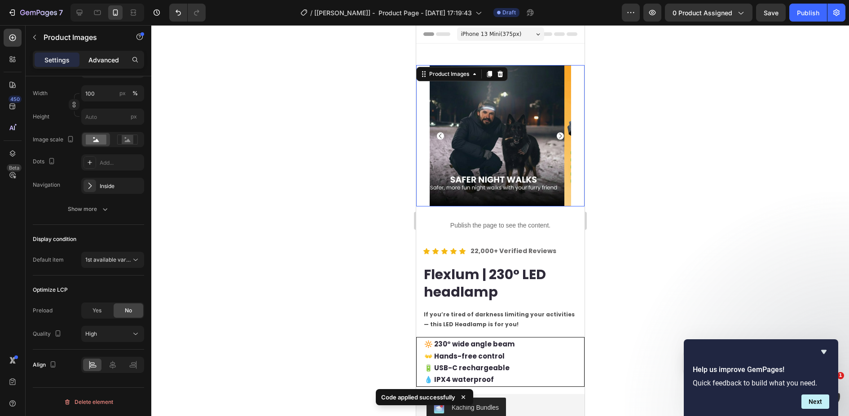
click at [112, 58] on p "Advanced" at bounding box center [103, 59] width 31 height 9
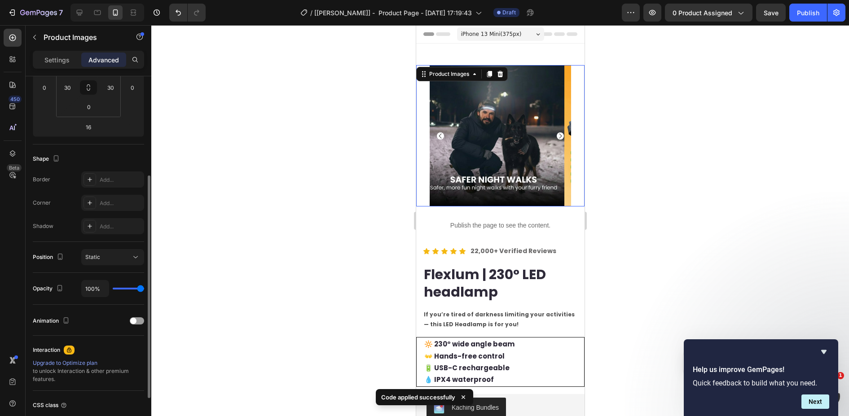
scroll to position [233, 0]
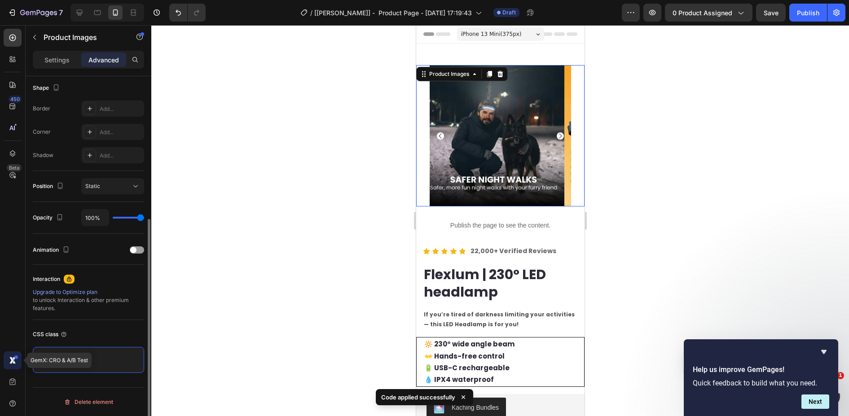
drag, startPoint x: 99, startPoint y: 355, endPoint x: 13, endPoint y: 355, distance: 85.7
click at [13, 355] on div "450 Beta GemX: CRO & A/B Test liq Sections(0) Elements(3) We couldn’t find any …" at bounding box center [75, 220] width 151 height 391
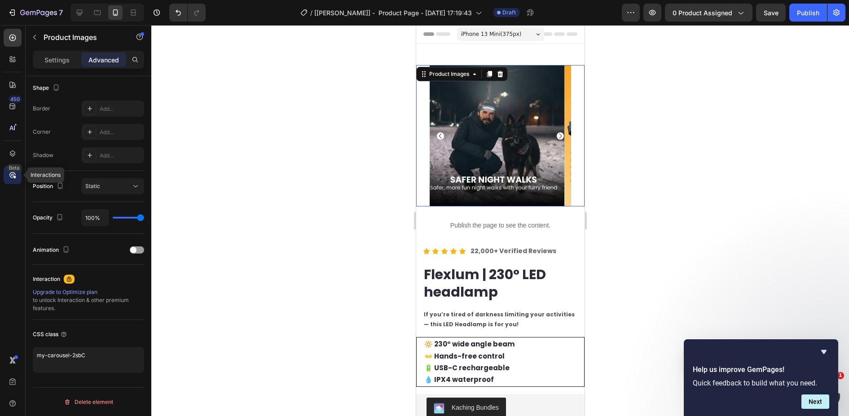
click at [11, 175] on icon at bounding box center [12, 175] width 9 height 9
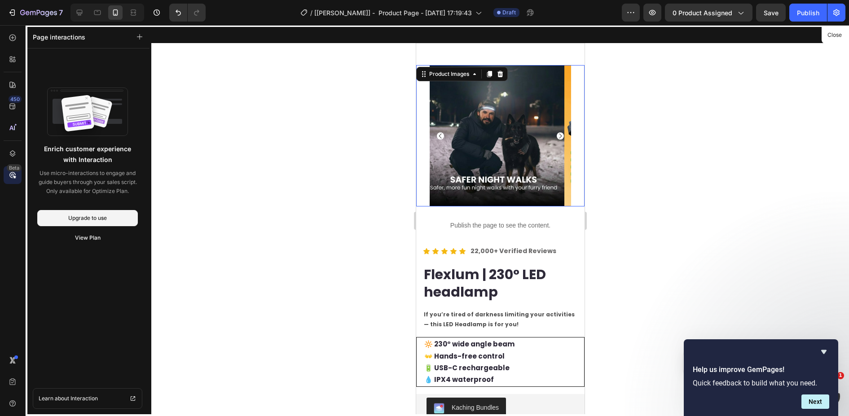
click at [488, 162] on div at bounding box center [500, 220] width 168 height 391
click at [13, 57] on icon at bounding box center [14, 58] width 3 height 3
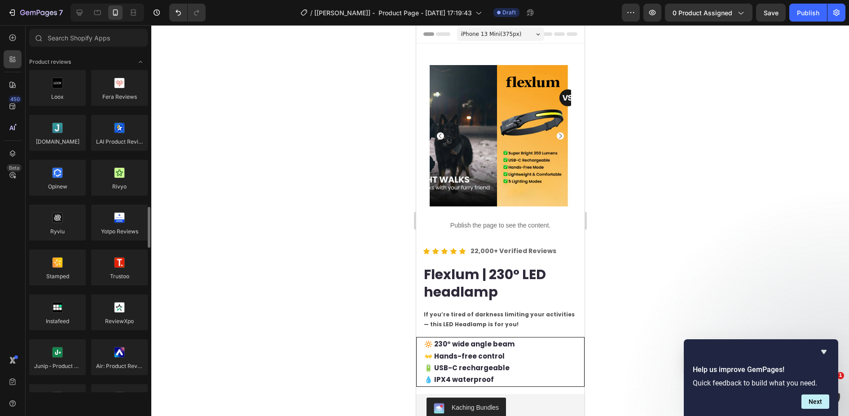
scroll to position [140, 0]
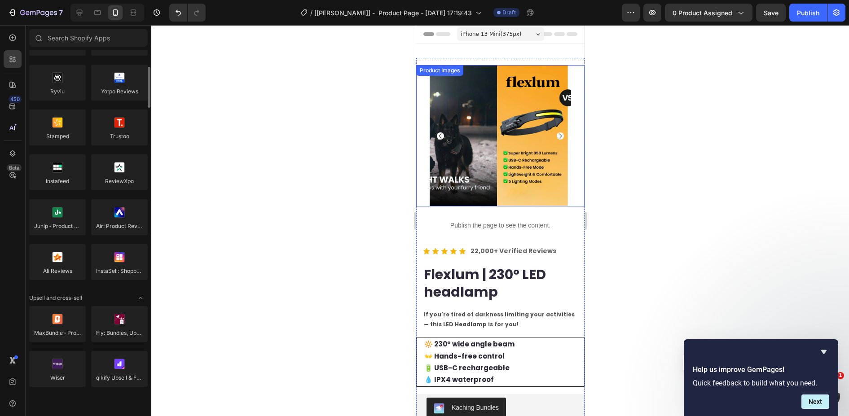
click at [513, 150] on div at bounding box center [499, 135] width 141 height 141
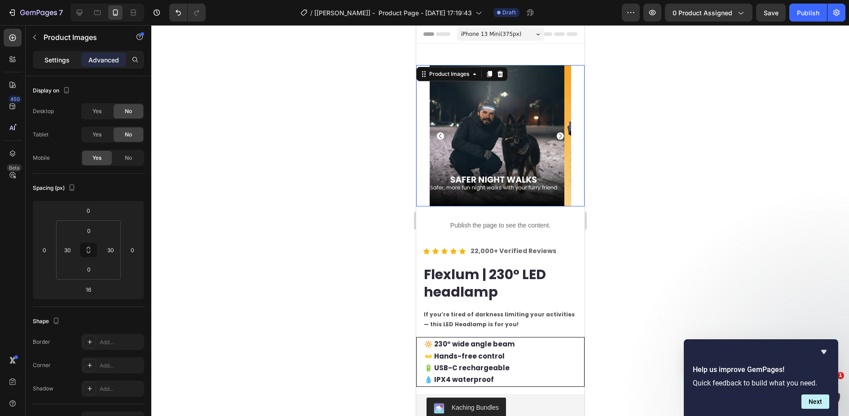
click at [51, 64] on p "Settings" at bounding box center [56, 59] width 25 height 9
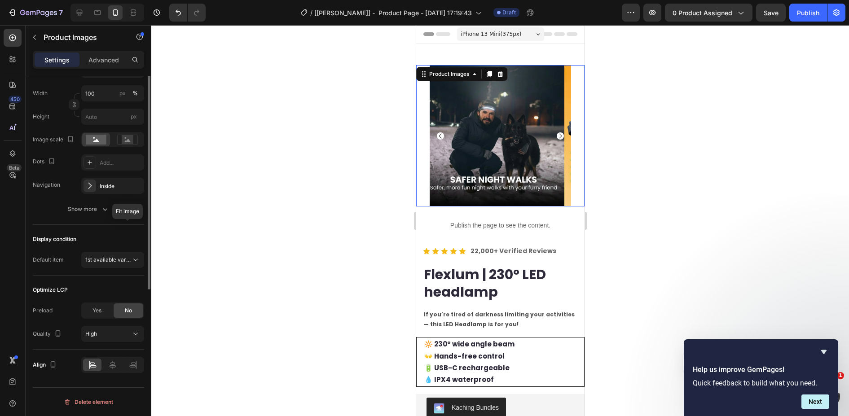
scroll to position [73, 0]
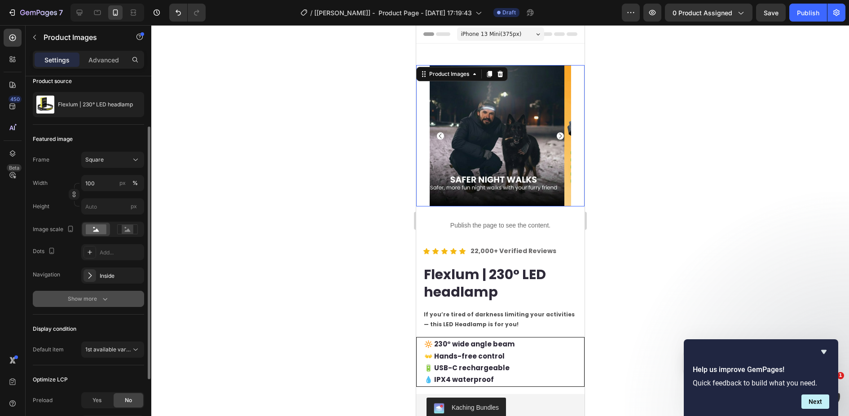
click at [108, 297] on icon "button" at bounding box center [105, 298] width 9 height 9
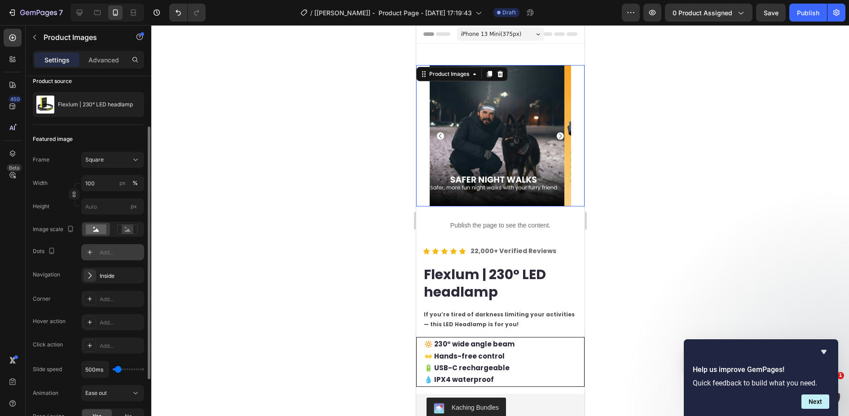
click at [87, 256] on div at bounding box center [89, 252] width 13 height 13
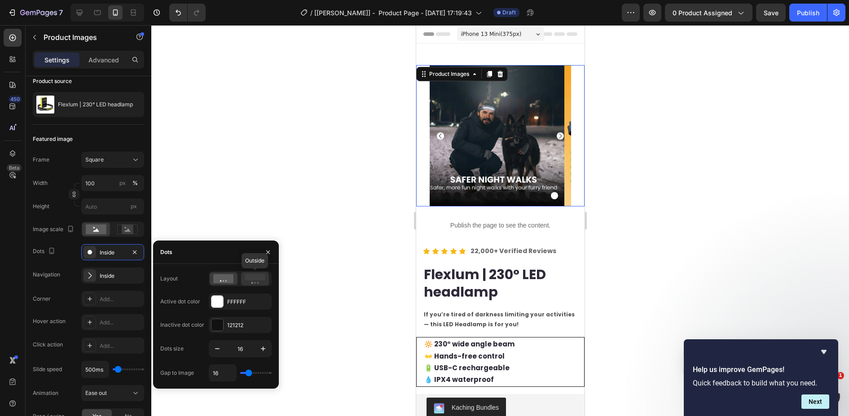
click at [263, 281] on icon at bounding box center [255, 279] width 21 height 10
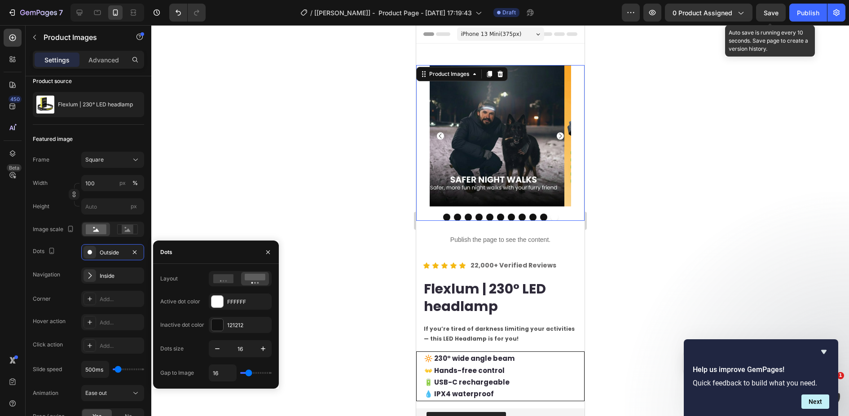
click at [775, 13] on span "Save" at bounding box center [770, 13] width 15 height 8
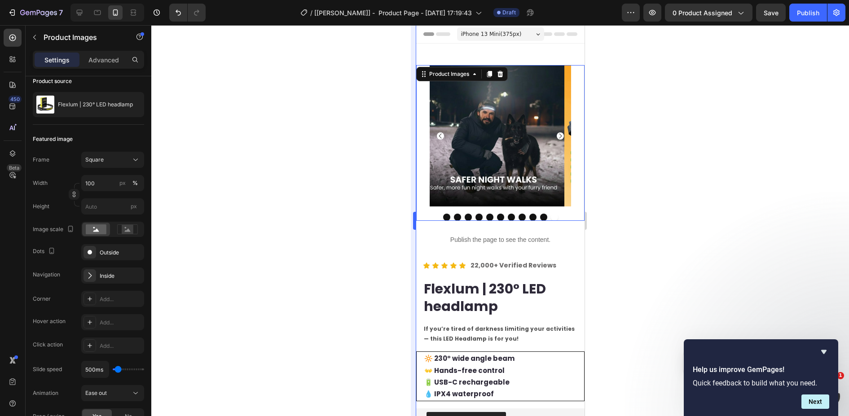
scroll to position [0, 0]
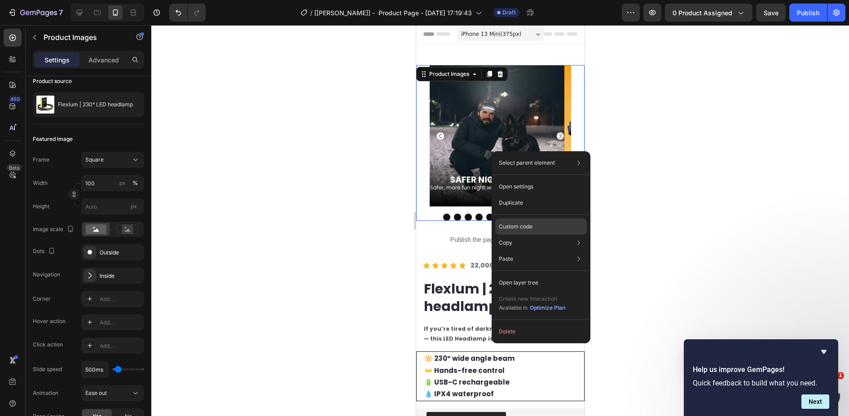
click at [533, 227] on div "Custom code" at bounding box center [541, 227] width 92 height 16
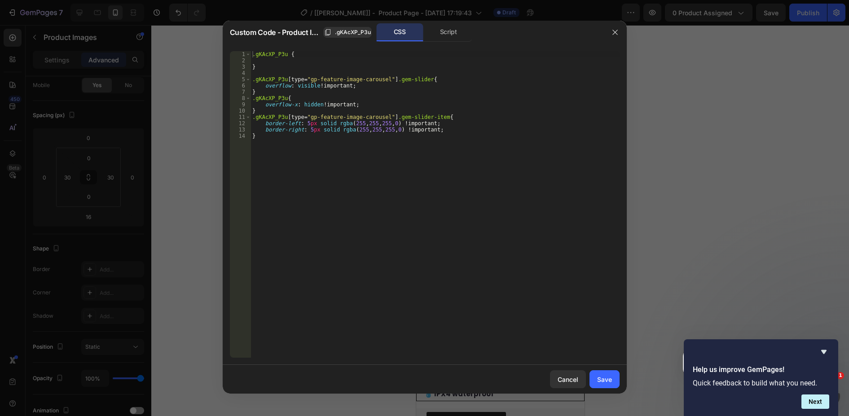
type textarea "}"
click at [282, 154] on div ".gKAcXP_P3u { } .gKAcXP_P3u [ type = " gp-feature-image-carousel " ] .gem-slide…" at bounding box center [434, 210] width 369 height 319
paste textarea "}"
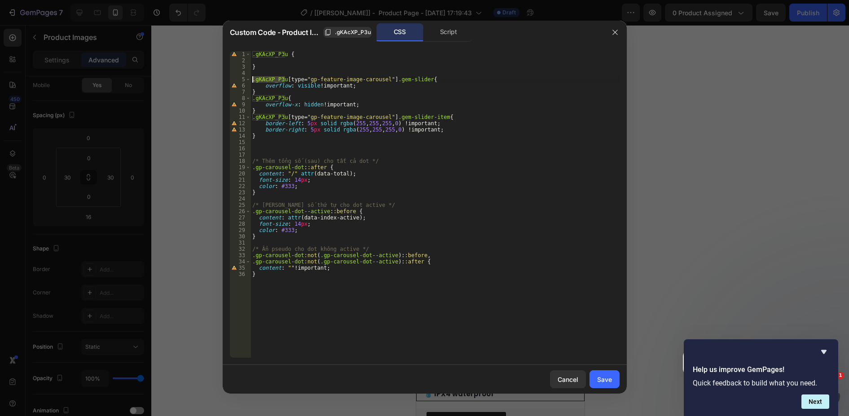
drag, startPoint x: 286, startPoint y: 81, endPoint x: 229, endPoint y: 80, distance: 56.6
click at [230, 80] on div "} 1 2 3 4 5 6 7 8 9 10 11 12 13 14 15 16 17 18 19 20 21 22 23 24 25 26 27 28 29…" at bounding box center [425, 204] width 390 height 307
click at [250, 168] on div "19" at bounding box center [240, 167] width 21 height 6
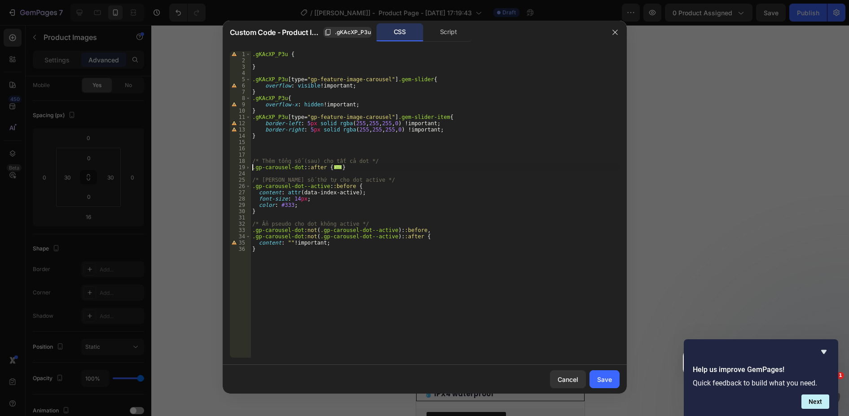
click at [252, 166] on div ".gKAcXP_P3u { } .gKAcXP_P3u [ type = " gp-feature-image-carousel " ] .gem-slide…" at bounding box center [434, 210] width 369 height 319
click at [333, 166] on span "..." at bounding box center [337, 167] width 9 height 5
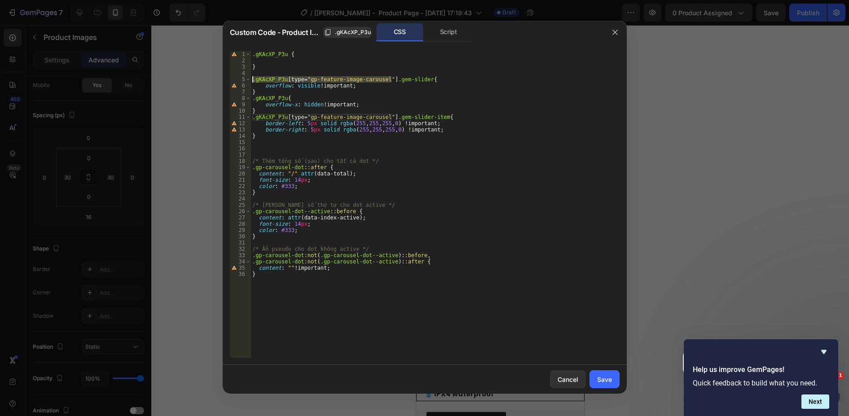
drag, startPoint x: 390, startPoint y: 79, endPoint x: 233, endPoint y: 80, distance: 156.6
click at [233, 80] on div ".gp-carousel-dot::after { 1 2 3 4 5 6 7 8 9 10 11 12 13 14 15 16 17 18 19 20 21…" at bounding box center [425, 204] width 390 height 307
click at [252, 168] on div ".gKAcXP_P3u { } .gKAcXP_P3u [ type = " gp-feature-image-carousel " ] .gem-slide…" at bounding box center [434, 210] width 369 height 319
paste textarea ".gKAcXP_P3u [type="gp-feature-image-carousel"]"
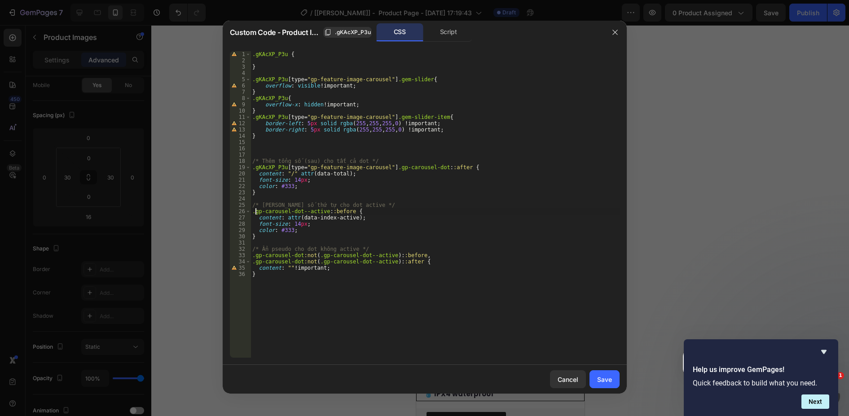
click at [256, 212] on div ".gKAcXP_P3u { } .gKAcXP_P3u [ type = " gp-feature-image-carousel " ] .gem-slide…" at bounding box center [434, 210] width 369 height 319
click at [250, 212] on span at bounding box center [248, 211] width 5 height 6
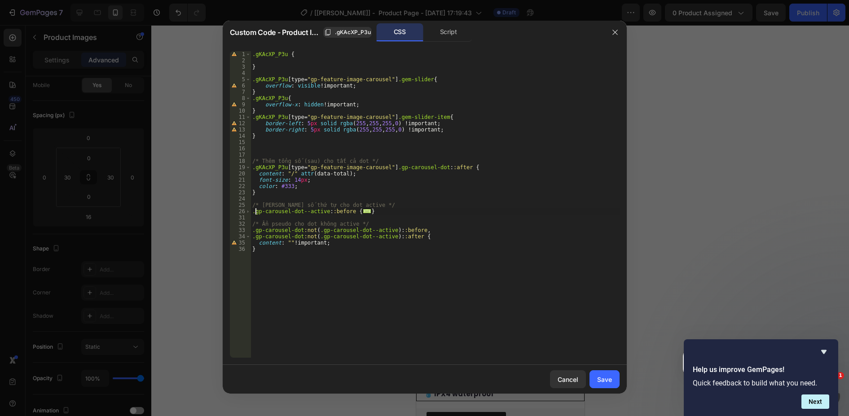
click at [362, 209] on span "..." at bounding box center [366, 211] width 9 height 5
click at [362, 211] on span "..." at bounding box center [366, 211] width 9 height 5
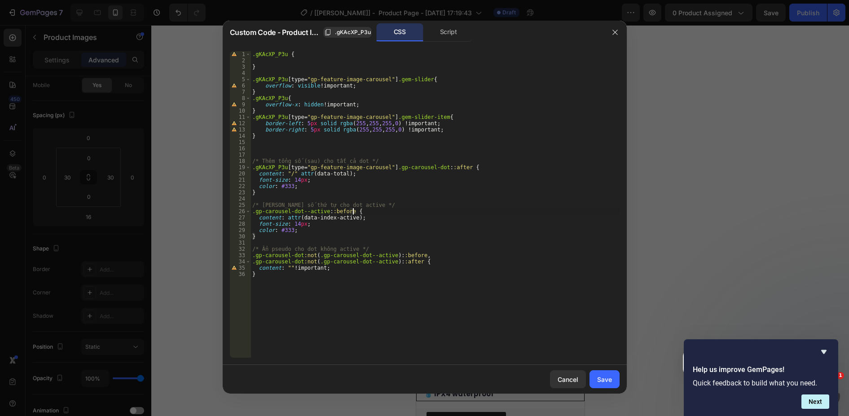
click at [279, 212] on div ".gKAcXP_P3u { } .gKAcXP_P3u [ type = " gp-feature-image-carousel " ] .gem-slide…" at bounding box center [434, 210] width 369 height 319
click at [251, 210] on div ".gKAcXP_P3u { } .gKAcXP_P3u [ type = " gp-feature-image-carousel " ] .gem-slide…" at bounding box center [434, 210] width 369 height 319
paste textarea ".gKAcXP_P3u [type="gp-feature-image-carousel"]"
click at [252, 254] on div ".gKAcXP_P3u { } .gKAcXP_P3u [ type = " gp-feature-image-carousel " ] .gem-slide…" at bounding box center [434, 210] width 369 height 319
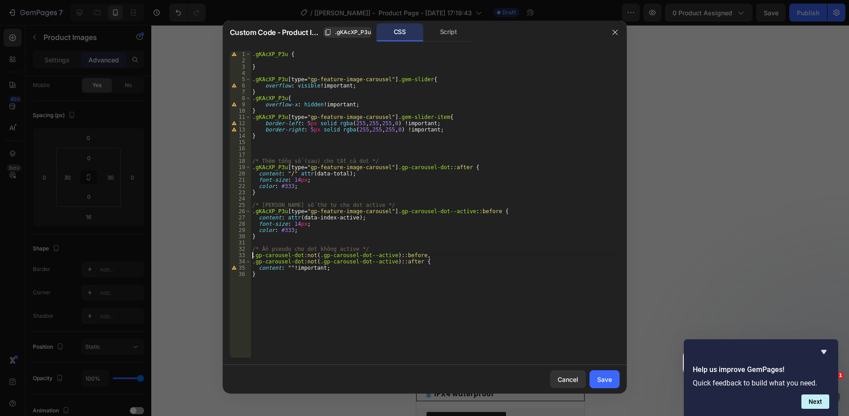
paste textarea ".gKAcXP_P3u [type="gp-feature-image-carousel"]"
click at [252, 262] on div ".gKAcXP_P3u { } .gKAcXP_P3u [ type = " gp-feature-image-carousel " ] .gem-slide…" at bounding box center [434, 210] width 369 height 319
paste textarea ".gKAcXP_P3u [type="gp-feature-image-carousel"]"
type textarea ".gKAcXP_P3u [type="gp-feature-image-carousel"] .gp-carousel-dot:not(.gp-carouse…"
click at [610, 385] on button "Save" at bounding box center [604, 379] width 30 height 18
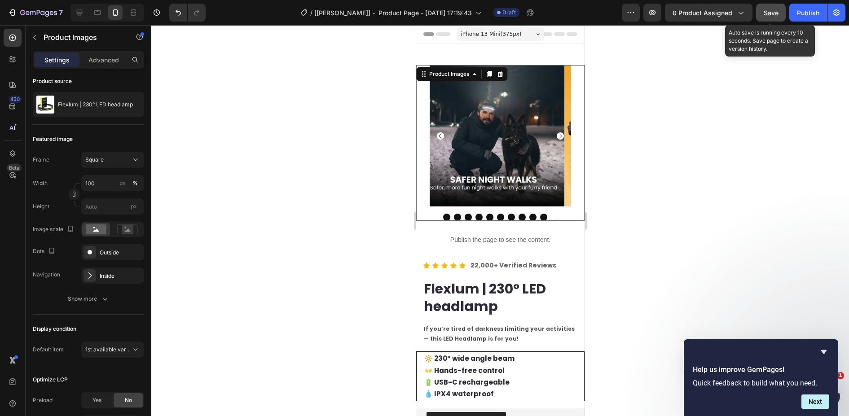
click at [763, 9] on button "Save" at bounding box center [771, 13] width 30 height 18
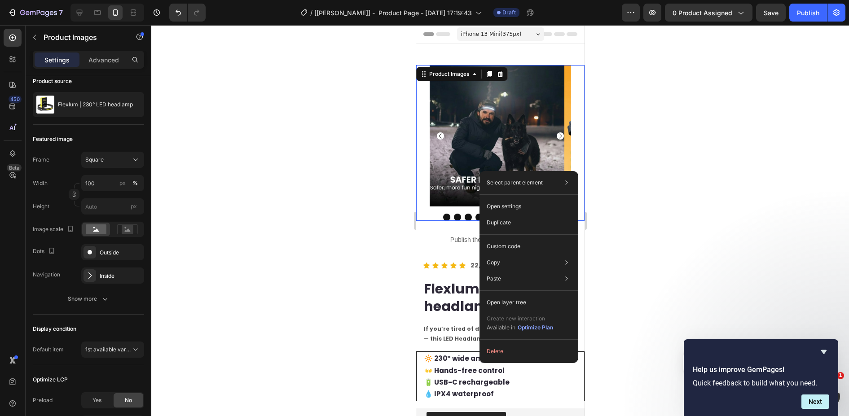
click at [564, 127] on img at bounding box center [634, 135] width 141 height 141
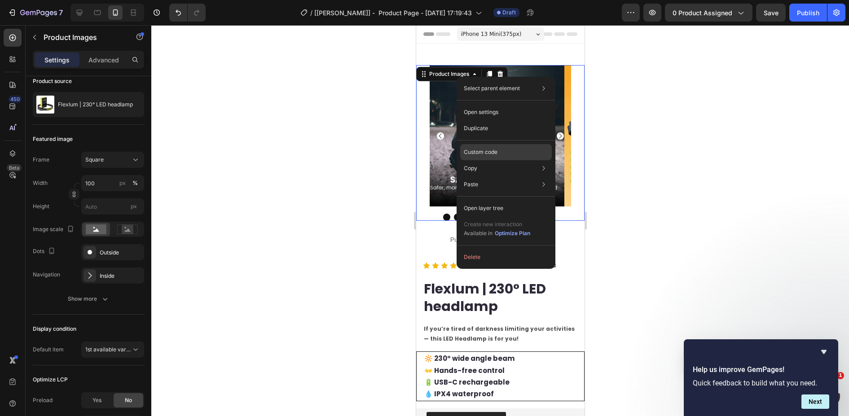
click at [489, 155] on p "Custom code" at bounding box center [481, 152] width 34 height 8
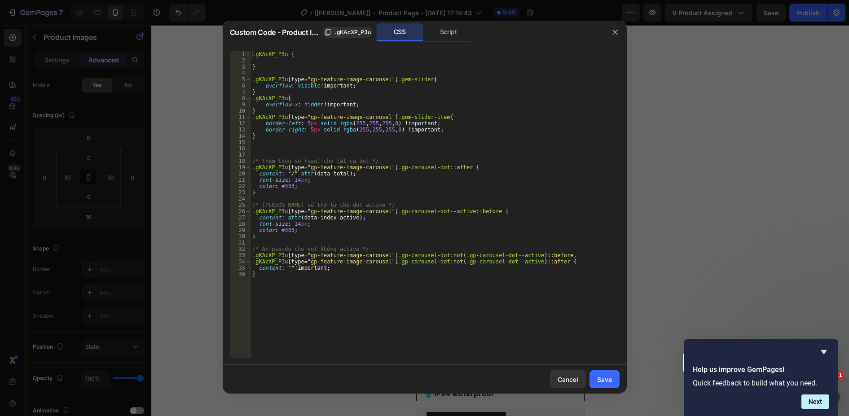
click at [335, 239] on div ".gKAcXP_P3u { } .gKAcXP_P3u [ type = " gp-feature-image-carousel " ] .gem-slide…" at bounding box center [434, 210] width 369 height 319
click at [325, 172] on div ".gKAcXP_P3u { } .gKAcXP_P3u [ type = " gp-feature-image-carousel " ] .gem-slide…" at bounding box center [434, 210] width 369 height 319
click at [347, 172] on div ".gKAcXP_P3u { } .gKAcXP_P3u [ type = " gp-feature-image-carousel " ] .gem-slide…" at bounding box center [434, 210] width 369 height 319
drag, startPoint x: 356, startPoint y: 171, endPoint x: 351, endPoint y: 171, distance: 4.9
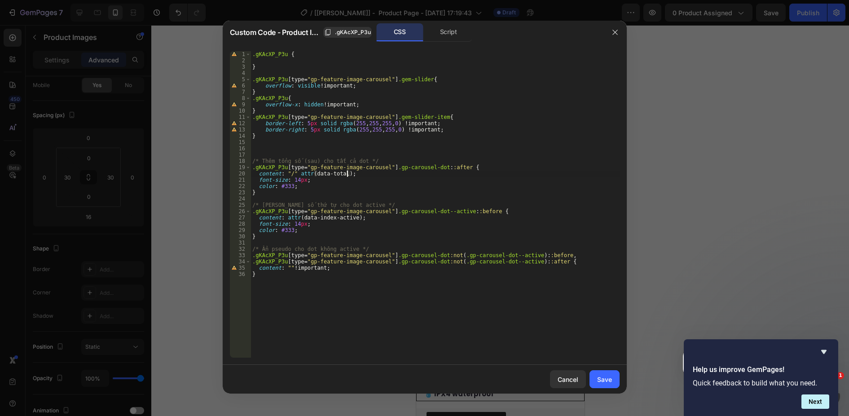
click at [355, 171] on div ".gKAcXP_P3u { } .gKAcXP_P3u [ type = " gp-feature-image-carousel " ] .gem-slide…" at bounding box center [434, 210] width 369 height 319
click at [350, 171] on div ".gKAcXP_P3u { } .gKAcXP_P3u [ type = " gp-feature-image-carousel " ] .gem-slide…" at bounding box center [434, 210] width 369 height 319
type textarea "content: " / " attr(data-total) !;"
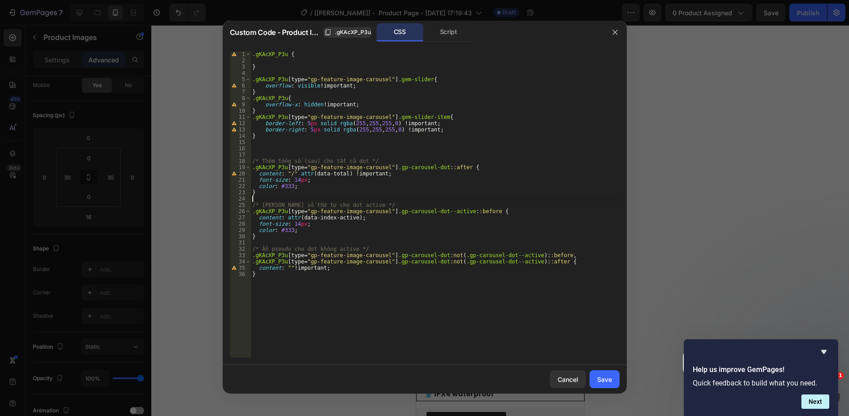
click at [309, 197] on div ".gKAcXP_P3u { } .gKAcXP_P3u [ type = " gp-feature-image-carousel " ] .gem-slide…" at bounding box center [434, 210] width 369 height 319
drag, startPoint x: 352, startPoint y: 173, endPoint x: 407, endPoint y: 173, distance: 54.8
click at [405, 173] on div ".gKAcXP_P3u { } .gKAcXP_P3u [ type = " gp-feature-image-carousel " ] .gem-slide…" at bounding box center [434, 210] width 369 height 319
drag, startPoint x: 353, startPoint y: 218, endPoint x: 364, endPoint y: 217, distance: 10.3
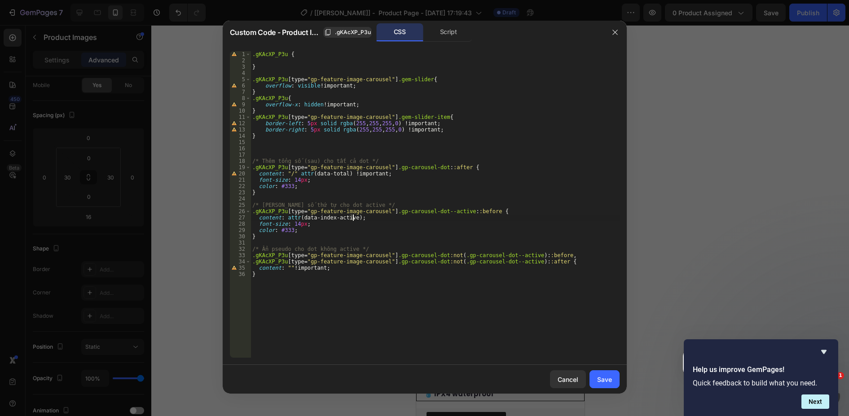
click at [363, 217] on div ".gKAcXP_P3u { } .gKAcXP_P3u [ type = " gp-feature-image-carousel " ] .gem-slide…" at bounding box center [434, 210] width 369 height 319
paste textarea "!important;"
click at [303, 222] on div ".gKAcXP_P3u { } .gKAcXP_P3u [ type = " gp-feature-image-carousel " ] .gem-slide…" at bounding box center [434, 210] width 369 height 319
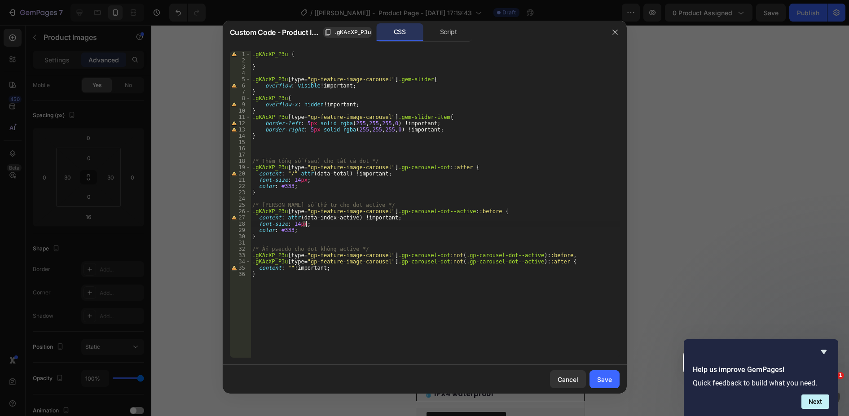
drag, startPoint x: 303, startPoint y: 222, endPoint x: 317, endPoint y: 223, distance: 14.4
click at [317, 223] on div ".gKAcXP_P3u { } .gKAcXP_P3u [ type = " gp-feature-image-carousel " ] .gem-slide…" at bounding box center [434, 210] width 369 height 319
paste textarea "!important;"
click at [291, 229] on div ".gKAcXP_P3u { } .gKAcXP_P3u [ type = " gp-feature-image-carousel " ] .gem-slide…" at bounding box center [434, 210] width 369 height 319
drag, startPoint x: 291, startPoint y: 229, endPoint x: 303, endPoint y: 229, distance: 11.7
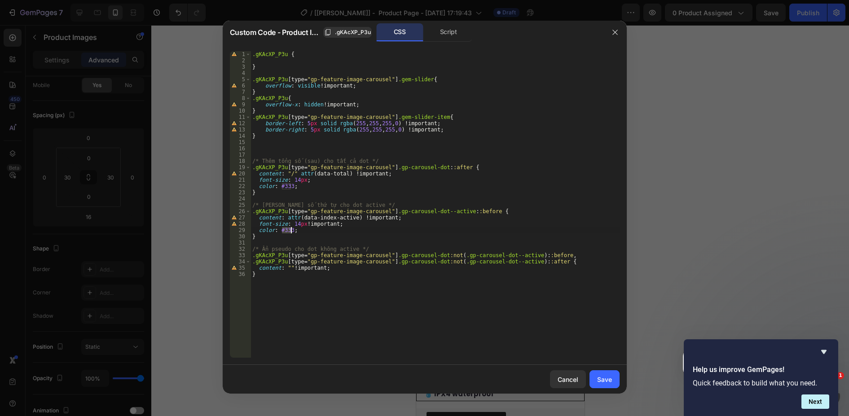
click at [300, 229] on div ".gKAcXP_P3u { } .gKAcXP_P3u [ type = " gp-feature-image-carousel " ] .gem-slide…" at bounding box center [434, 210] width 369 height 319
click at [297, 229] on div ".gKAcXP_P3u { } .gKAcXP_P3u [ type = " gp-feature-image-carousel " ] .gem-slide…" at bounding box center [434, 204] width 369 height 307
drag, startPoint x: 290, startPoint y: 232, endPoint x: 307, endPoint y: 232, distance: 16.6
click at [305, 232] on div ".gKAcXP_P3u { } .gKAcXP_P3u [ type = " gp-feature-image-carousel " ] .gem-slide…" at bounding box center [434, 210] width 369 height 319
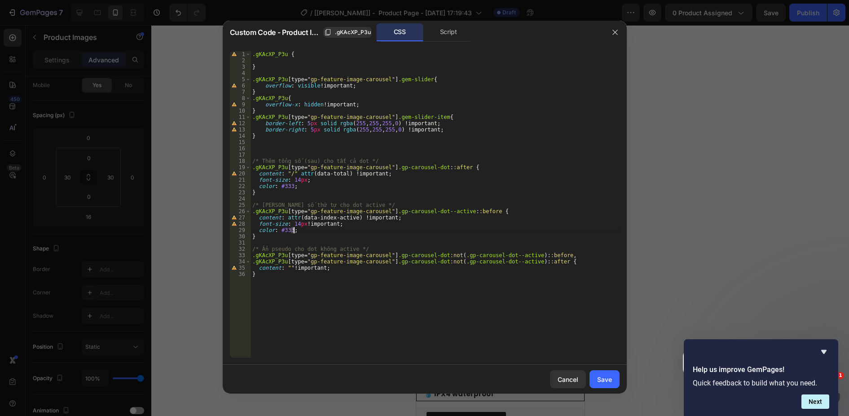
scroll to position [0, 3]
paste textarea "!important;"
click at [332, 267] on div ".gKAcXP_P3u { } .gKAcXP_P3u [ type = " gp-feature-image-carousel " ] .gem-slide…" at bounding box center [434, 210] width 369 height 319
drag, startPoint x: 324, startPoint y: 267, endPoint x: 343, endPoint y: 267, distance: 19.3
click at [341, 267] on div ".gKAcXP_P3u { } .gKAcXP_P3u [ type = " gp-feature-image-carousel " ] .gem-slide…" at bounding box center [434, 210] width 369 height 319
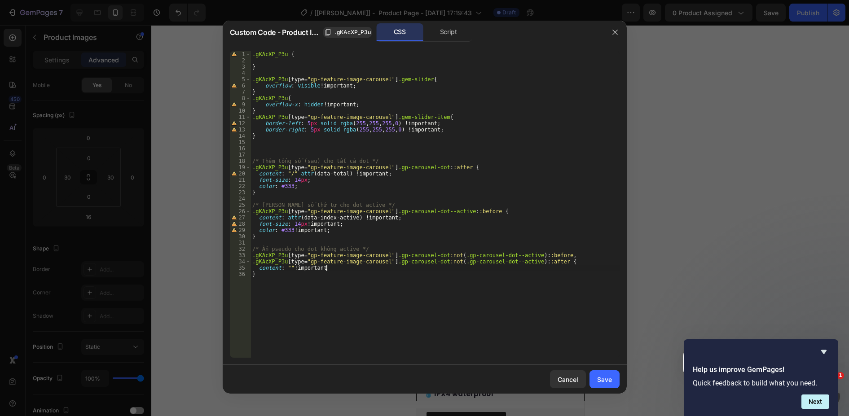
scroll to position [0, 6]
paste textarea "!important;"
type textarea "content: "" !important !important;"
click at [601, 380] on div "Save" at bounding box center [604, 379] width 15 height 9
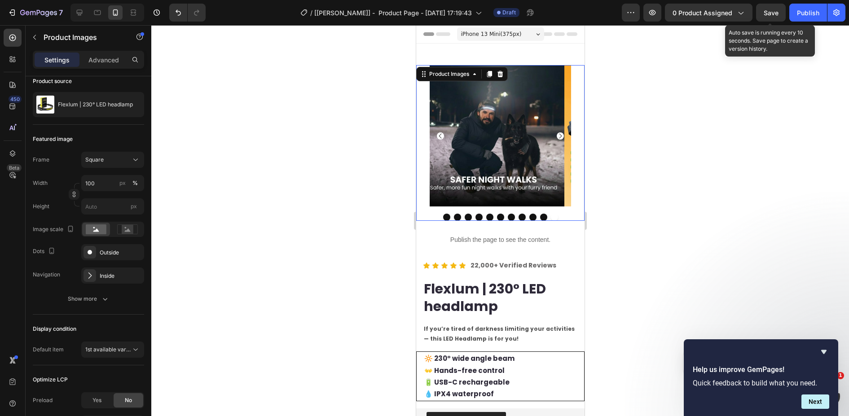
click at [773, 16] on span "Save" at bounding box center [770, 13] width 15 height 8
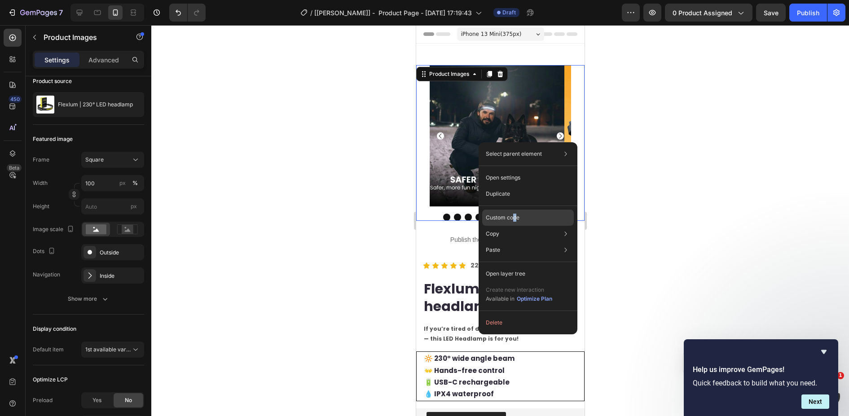
click at [513, 216] on p "Custom code" at bounding box center [503, 218] width 34 height 8
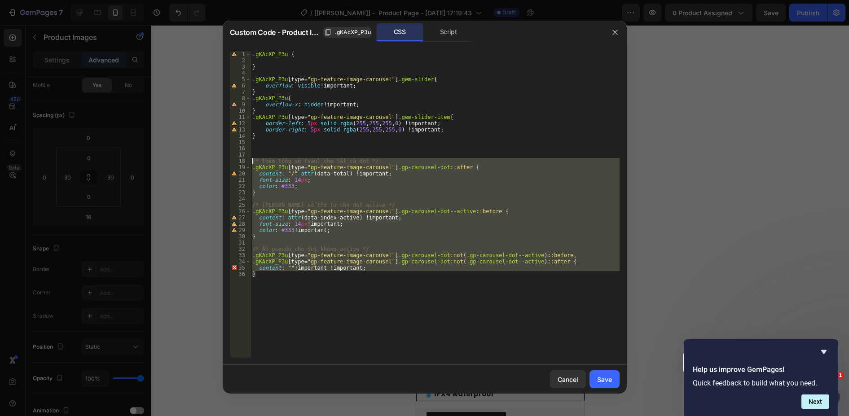
drag, startPoint x: 278, startPoint y: 288, endPoint x: 228, endPoint y: 164, distance: 133.9
click at [228, 164] on div "} 1 2 3 4 5 6 7 8 9 10 11 12 13 14 15 16 17 18 19 20 21 22 23 24 25 26 27 28 29…" at bounding box center [425, 204] width 404 height 321
click at [314, 293] on div ".gKAcXP_P3u { } .gKAcXP_P3u [ type = " gp-feature-image-carousel " ] .gem-slide…" at bounding box center [434, 204] width 369 height 307
type textarea "}"
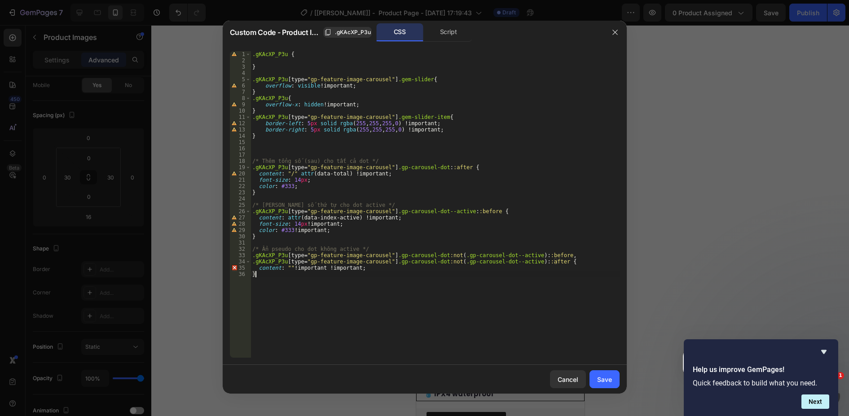
click at [279, 289] on div ".gKAcXP_P3u { } .gKAcXP_P3u [ type = " gp-feature-image-carousel " ] .gem-slide…" at bounding box center [434, 210] width 369 height 319
paste textarea "}"
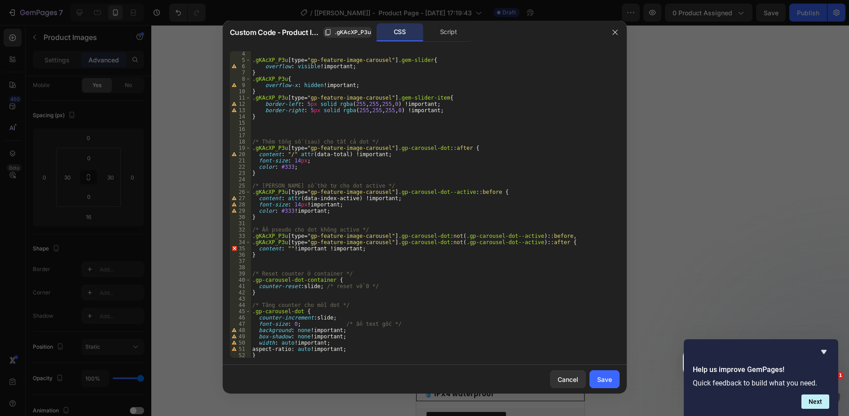
scroll to position [19, 0]
drag, startPoint x: 392, startPoint y: 150, endPoint x: 240, endPoint y: 146, distance: 152.2
click at [240, 146] on div "} 4 5 6 7 8 9 10 11 12 13 14 15 16 17 18 19 20 21 22 23 24 25 26 27 28 29 30 31…" at bounding box center [425, 204] width 390 height 307
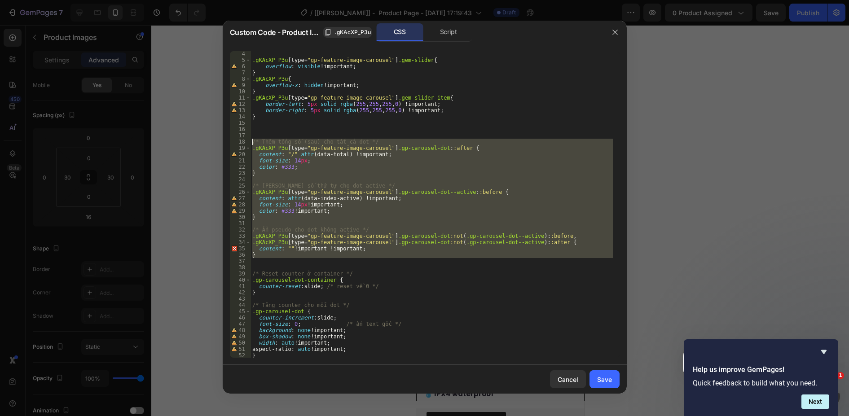
drag, startPoint x: 266, startPoint y: 259, endPoint x: 221, endPoint y: 139, distance: 128.5
click at [221, 139] on div "Custom Code - Product Images .gKAcXP_P3u CSS Script .gKAcXP_P3u [type="gp-featu…" at bounding box center [424, 208] width 849 height 416
type textarea "/* Thêm tổng số (sau) cho tất cả dot */ .gKAcXP_P3u [type="gp-feature-image-car…"
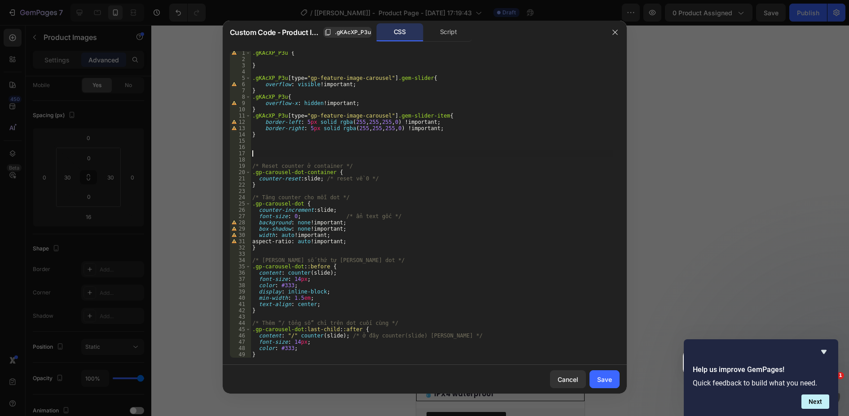
scroll to position [1, 0]
click at [252, 173] on div ".gKAcXP_P3u { } .gKAcXP_P3u [ type = " gp-feature-image-carousel " ] .gem-slide…" at bounding box center [431, 209] width 362 height 319
paste textarea ".gKAcXP_P3u [type="gp-feature-image-carousel"]"
click at [252, 204] on div ".gKAcXP_P3u { } .gKAcXP_P3u [ type = " gp-feature-image-carousel " ] .gem-slide…" at bounding box center [431, 209] width 362 height 319
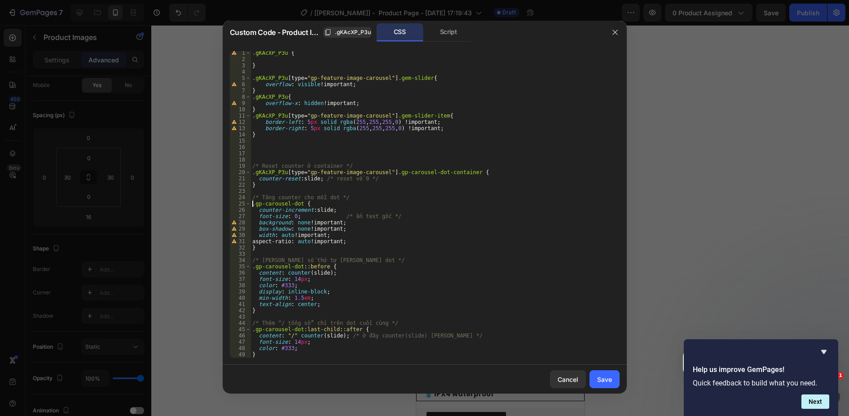
paste textarea ".gKAcXP_P3u [type="gp-feature-image-carousel"]"
click at [251, 267] on div ".gKAcXP_P3u { } .gKAcXP_P3u [ type = " gp-feature-image-carousel " ] .gem-slide…" at bounding box center [431, 209] width 362 height 319
paste textarea ".gKAcXP_P3u [type="gp-feature-image-carousel"]"
click at [251, 329] on div ".gKAcXP_P3u { } .gKAcXP_P3u [ type = " gp-feature-image-carousel " ] .gem-slide…" at bounding box center [431, 209] width 362 height 319
paste textarea ".gKAcXP_P3u [type="gp-feature-image-carousel"]"
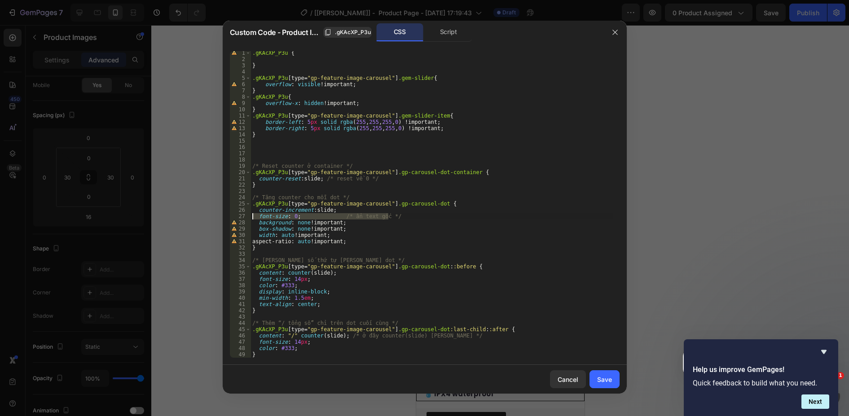
drag, startPoint x: 397, startPoint y: 217, endPoint x: 235, endPoint y: 219, distance: 162.5
click at [235, 219] on div ".gKAcXP_P3u [type="gp-feature-image-carousel"] .gp-carousel-dot:last-child::aft…" at bounding box center [425, 204] width 390 height 307
type textarea "font-size: 0; /* ẩn text gốc */"
click at [616, 380] on button "Save" at bounding box center [604, 379] width 30 height 18
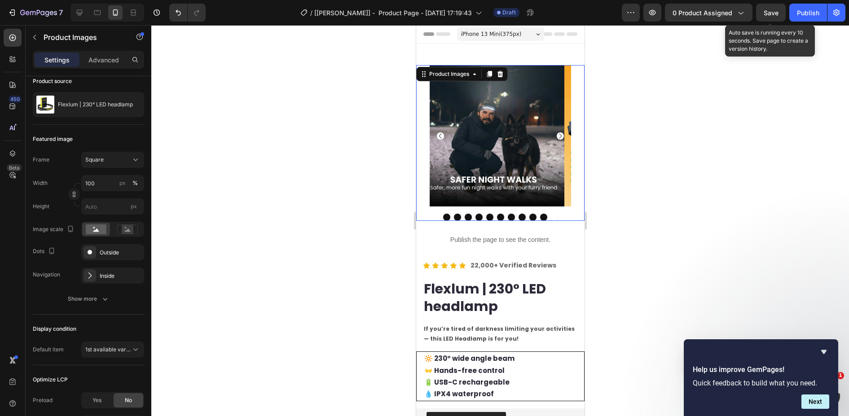
click at [770, 8] on div "Save" at bounding box center [770, 12] width 15 height 9
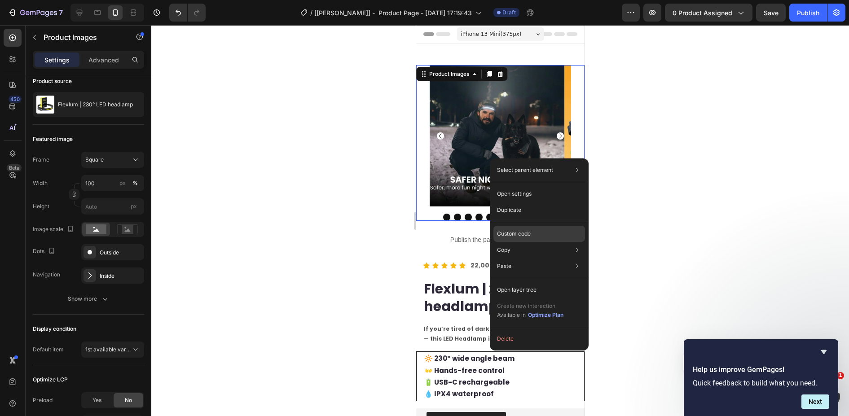
click at [520, 231] on p "Custom code" at bounding box center [514, 234] width 34 height 8
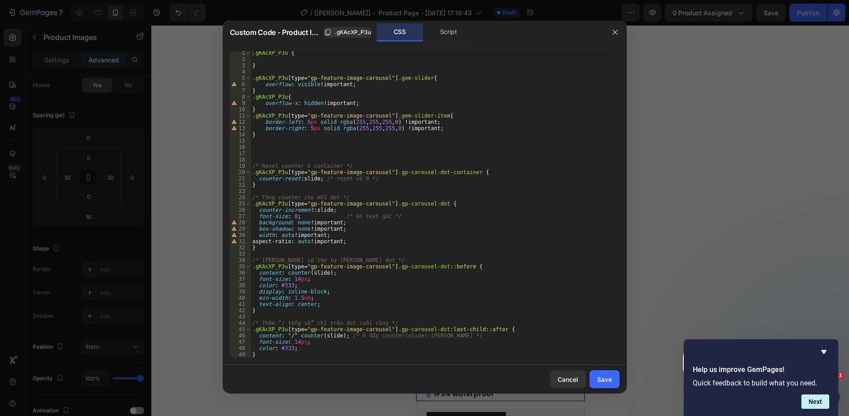
scroll to position [1, 0]
click at [327, 303] on div ".gKAcXP_P3u { } .gKAcXP_P3u [ type = " gp-feature-image-carousel " ] .gem-slide…" at bounding box center [431, 209] width 362 height 319
drag, startPoint x: 474, startPoint y: 330, endPoint x: 446, endPoint y: 329, distance: 28.7
click at [446, 329] on div ".gKAcXP_P3u { } .gKAcXP_P3u [ type = " gp-feature-image-carousel " ] .gem-slide…" at bounding box center [431, 209] width 362 height 319
click at [491, 326] on div ".gKAcXP_P3u { } .gKAcXP_P3u [ type = " gp-feature-image-carousel " ] .gem-slide…" at bounding box center [431, 209] width 362 height 319
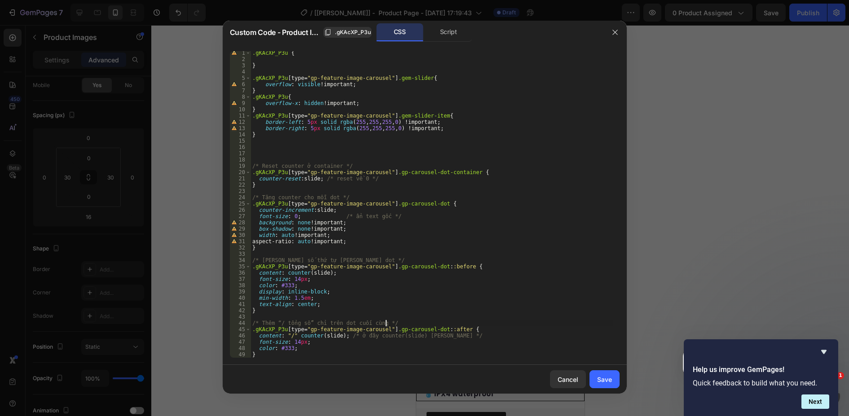
type textarea "/* Thêm “/ tổng số” chỉ trên dot cuối cùng */"
click at [610, 379] on div "Save" at bounding box center [604, 379] width 15 height 9
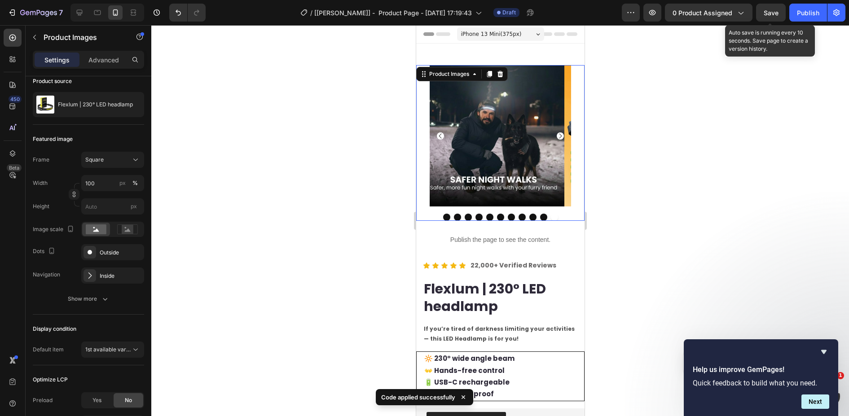
click at [772, 12] on span "Save" at bounding box center [770, 13] width 15 height 8
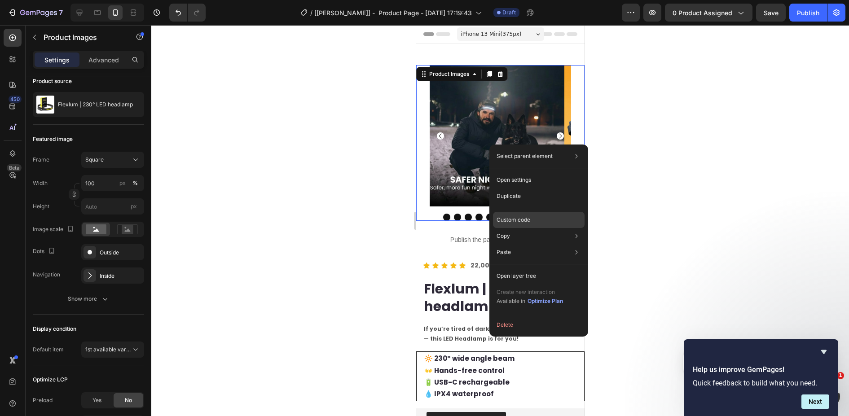
click at [524, 217] on p "Custom code" at bounding box center [513, 220] width 34 height 8
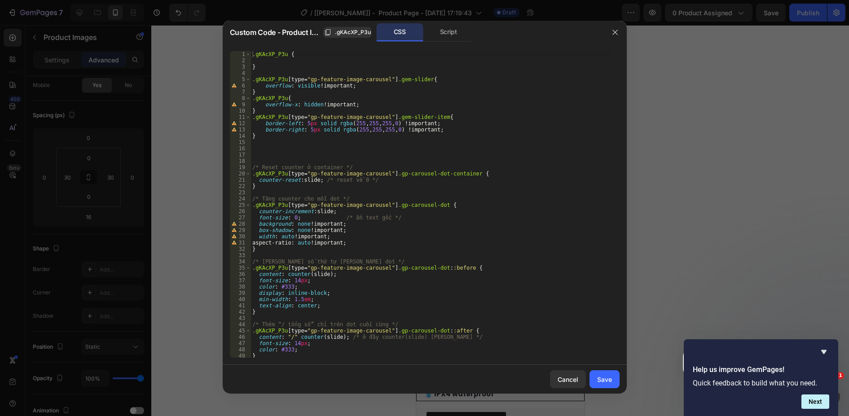
click at [428, 329] on div ".gKAcXP_P3u { } .gKAcXP_P3u [ type = " gp-feature-image-carousel " ] .gem-slide…" at bounding box center [431, 210] width 362 height 319
drag, startPoint x: 470, startPoint y: 172, endPoint x: 393, endPoint y: 173, distance: 77.2
click at [393, 173] on div ".gKAcXP_P3u { } .gKAcXP_P3u [ type = " gp-feature-image-carousel " ] .gem-slide…" at bounding box center [431, 210] width 362 height 319
drag, startPoint x: 396, startPoint y: 330, endPoint x: 441, endPoint y: 329, distance: 44.9
click at [441, 329] on div ".gKAcXP_P3u { } .gKAcXP_P3u [ type = " gp-feature-image-carousel " ] .gem-slide…" at bounding box center [431, 210] width 362 height 319
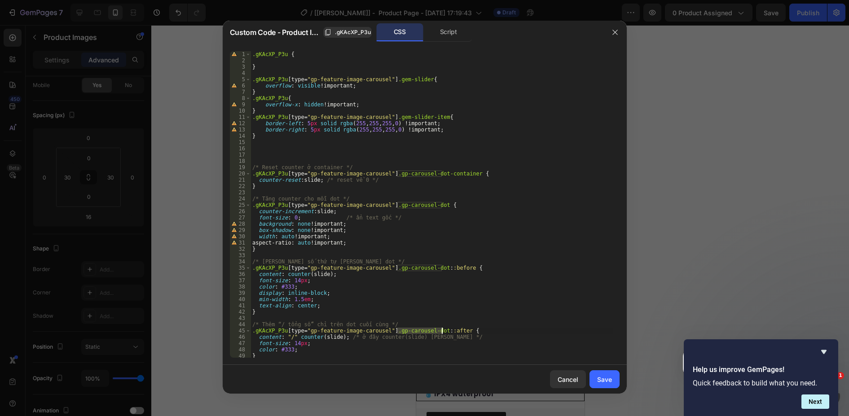
paste textarea ".gp-carousel-dot-container"
click at [397, 329] on div ".gKAcXP_P3u { } .gKAcXP_P3u [ type = " gp-feature-image-carousel " ] .gem-slide…" at bounding box center [431, 210] width 362 height 319
type textarea ".gKAcXP_P3u [type="gp-feature-image-carousel"] .gp-carousel-dot-container::afte…"
click at [606, 377] on div "Save" at bounding box center [604, 379] width 15 height 9
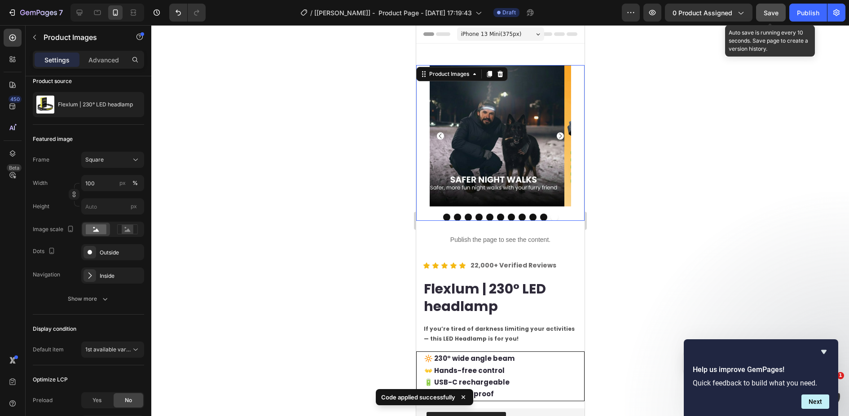
click at [779, 11] on button "Save" at bounding box center [771, 13] width 30 height 18
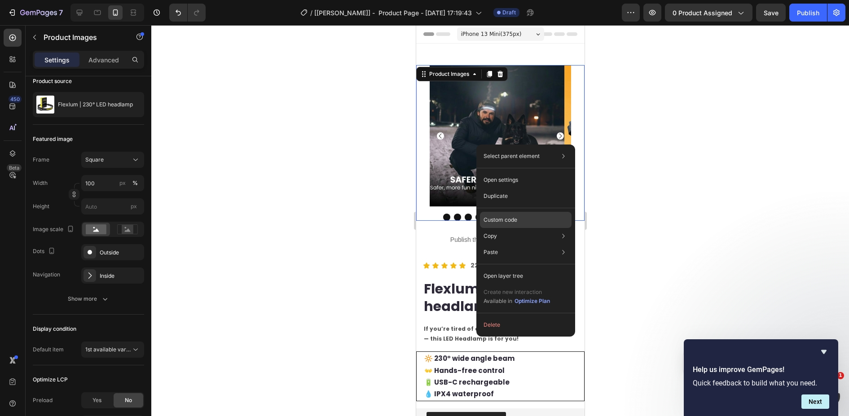
click at [501, 221] on p "Custom code" at bounding box center [500, 220] width 34 height 8
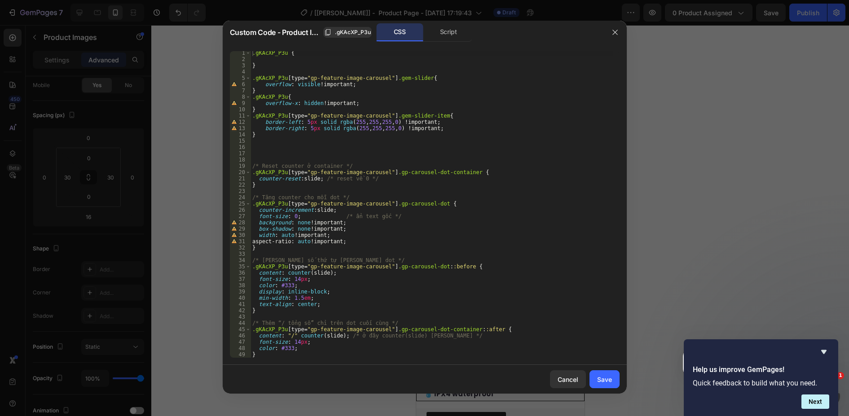
click at [446, 292] on div ".gKAcXP_P3u { } .gKAcXP_P3u [ type = " gp-feature-image-carousel " ] .gem-slide…" at bounding box center [431, 209] width 362 height 319
drag, startPoint x: 311, startPoint y: 297, endPoint x: 253, endPoint y: 298, distance: 58.4
click at [253, 298] on div ".gKAcXP_P3u { } .gKAcXP_P3u [ type = " gp-feature-image-carousel " ] .gem-slide…" at bounding box center [431, 209] width 362 height 319
type textarea "min-width: 1.5em;"
type textarea "display: inline-block;"
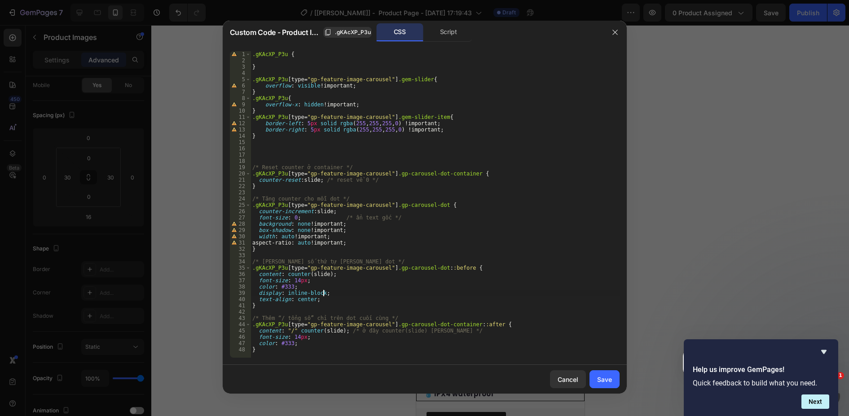
click at [414, 255] on div ".gKAcXP_P3u { } .gKAcXP_P3u [ type = " gp-feature-image-carousel " ] .gem-slide…" at bounding box center [434, 210] width 369 height 319
drag, startPoint x: 442, startPoint y: 206, endPoint x: 320, endPoint y: 205, distance: 122.1
click at [320, 205] on div ".gKAcXP_P3u { } .gKAcXP_P3u [ type = " gp-feature-image-carousel " ] .gem-slide…" at bounding box center [434, 210] width 369 height 319
click at [470, 269] on div ".gKAcXP_P3u { } .gKAcXP_P3u [ type = " gp-feature-image-carousel " ] .gem-slide…" at bounding box center [434, 210] width 369 height 319
click at [419, 328] on div ".gKAcXP_P3u { } .gKAcXP_P3u [ type = " gp-feature-image-carousel " ] .gem-slide…" at bounding box center [434, 210] width 369 height 319
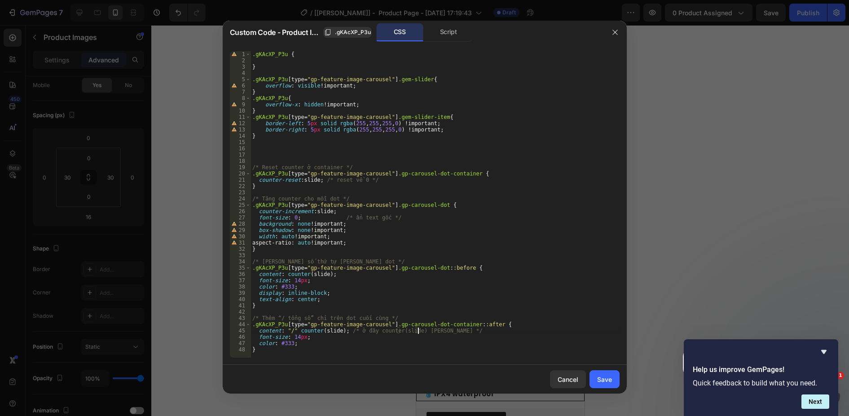
click at [266, 355] on div ".gKAcXP_P3u { } .gKAcXP_P3u [ type = " gp-feature-image-carousel " ] .gem-slide…" at bounding box center [434, 210] width 369 height 319
type textarea "}"
click at [259, 349] on div ".gKAcXP_P3u { } .gKAcXP_P3u [ type = " gp-feature-image-carousel " ] .gem-slide…" at bounding box center [434, 210] width 369 height 319
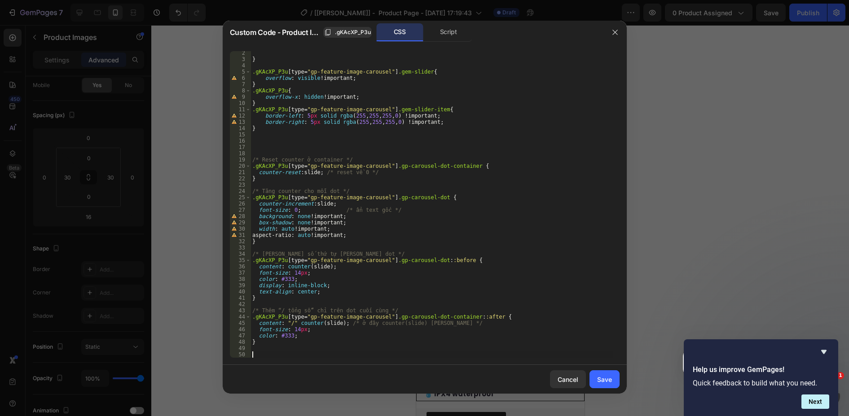
paste textarea "gp-carousel-dot--active"
type textarea "gp-carousel-dot--active"
drag, startPoint x: 329, startPoint y: 353, endPoint x: 234, endPoint y: 352, distance: 95.2
click at [234, 352] on div "gp-carousel-dot--active 2 3 4 5 6 7 8 9 10 11 12 13 14 15 16 17 18 19 20 21 22 …" at bounding box center [425, 204] width 390 height 307
click at [263, 348] on div "} .gKAcXP_P3u [ type = " gp-feature-image-carousel " ] .gem-slider { overflow :…" at bounding box center [431, 209] width 362 height 319
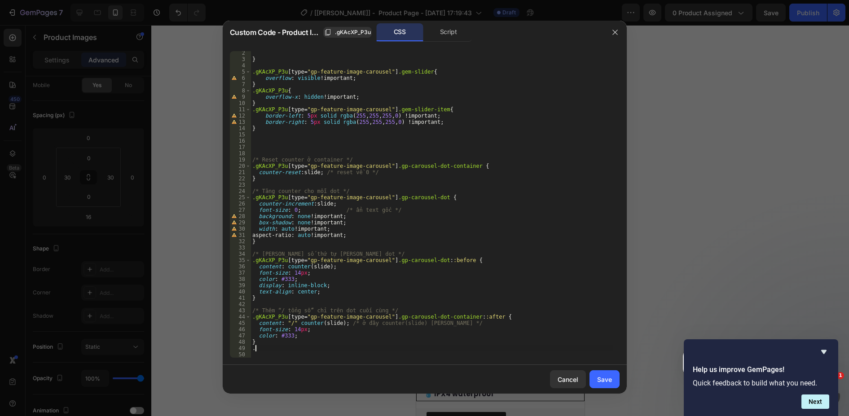
paste textarea "gp-carousel-dot--active"
drag, startPoint x: 443, startPoint y: 196, endPoint x: 209, endPoint y: 200, distance: 233.9
click at [209, 200] on div "Custom Code - Product Images .gKAcXP_P3u CSS Script .gp-carousel-dot--active 2 …" at bounding box center [424, 208] width 849 height 416
click at [253, 348] on div "} .gKAcXP_P3u [ type = " gp-feature-image-carousel " ] .gem-slider { overflow :…" at bounding box center [431, 209] width 362 height 319
paste textarea ".gKAcXP_P3u [type="gp-feature-image-carousel"] .gp-carousel-dot"
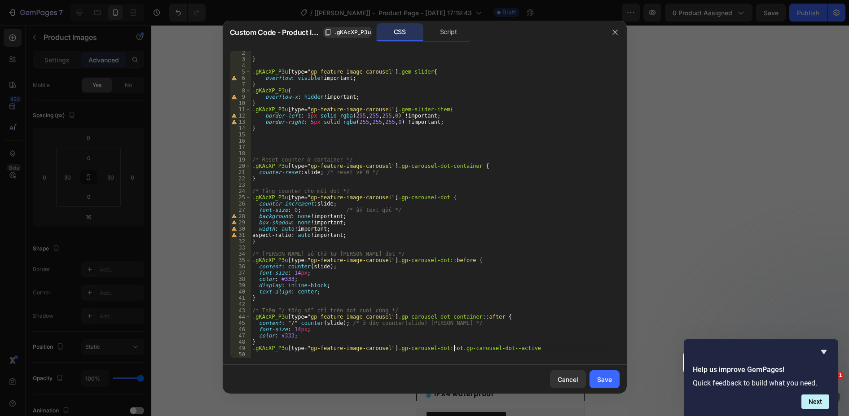
scroll to position [0, 17]
click at [535, 347] on div "} .gKAcXP_P3u [ type = " gp-feature-image-carousel " ] .gem-slider { overflow :…" at bounding box center [431, 209] width 362 height 319
type textarea ".gKAcXP_P3u [type="gp-feature-image-carousel"] .gp-carousel-dot:not(.gp-carouse…"
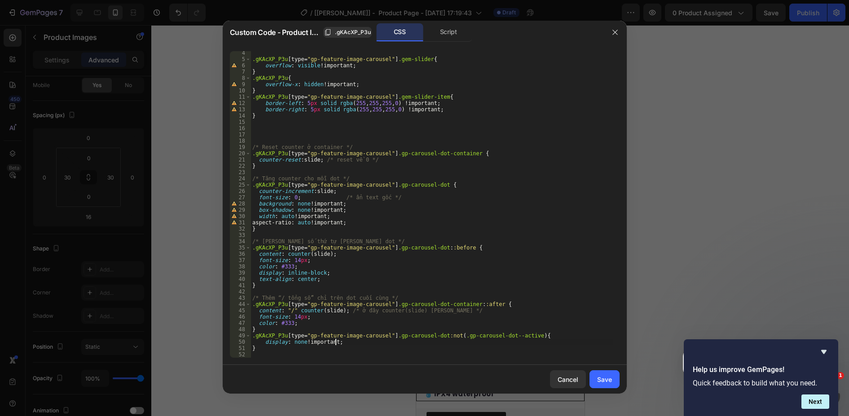
scroll to position [0, 4]
type textarea "display: none !;"
click at [597, 380] on div "Save" at bounding box center [604, 379] width 15 height 9
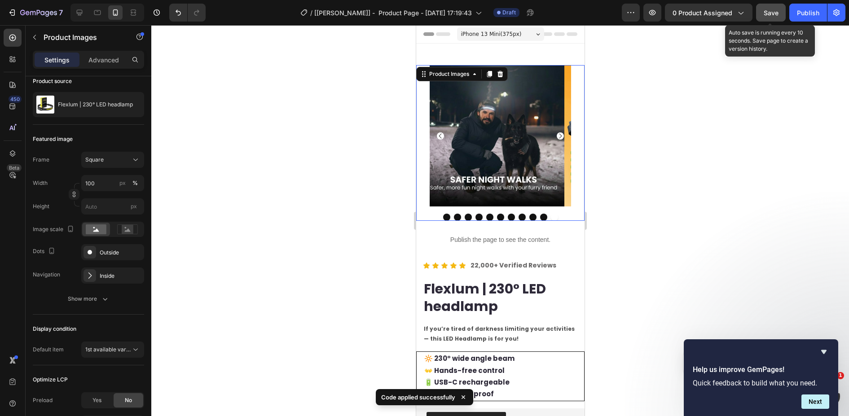
click at [768, 18] on button "Save" at bounding box center [771, 13] width 30 height 18
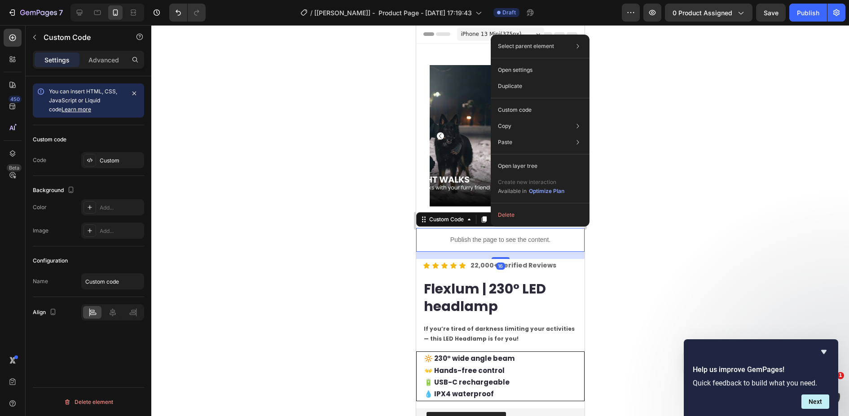
scroll to position [0, 0]
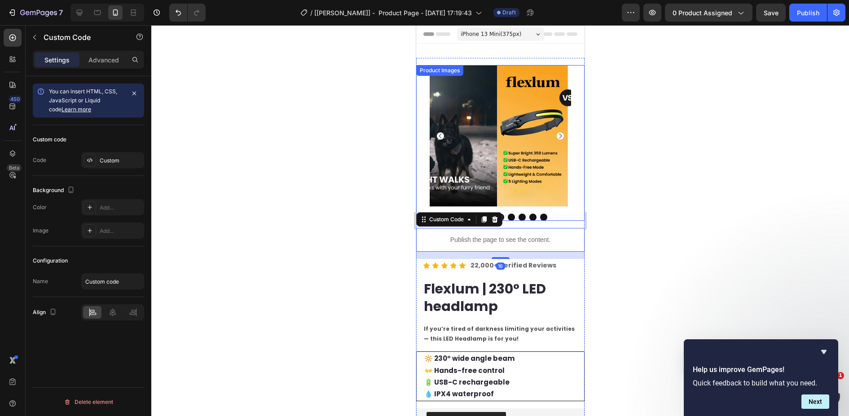
click at [361, 160] on div at bounding box center [499, 220] width 697 height 391
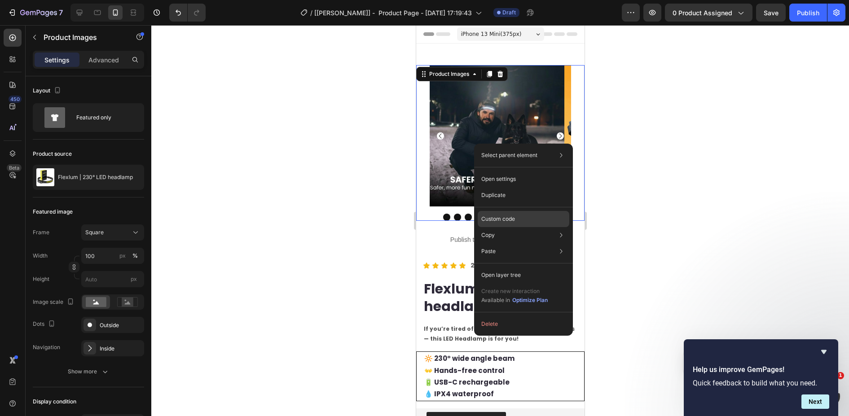
click at [518, 215] on div "Custom code" at bounding box center [524, 219] width 92 height 16
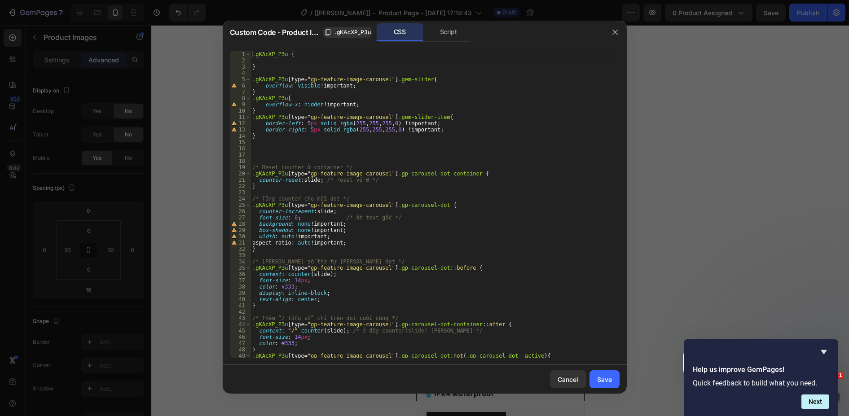
scroll to position [20, 0]
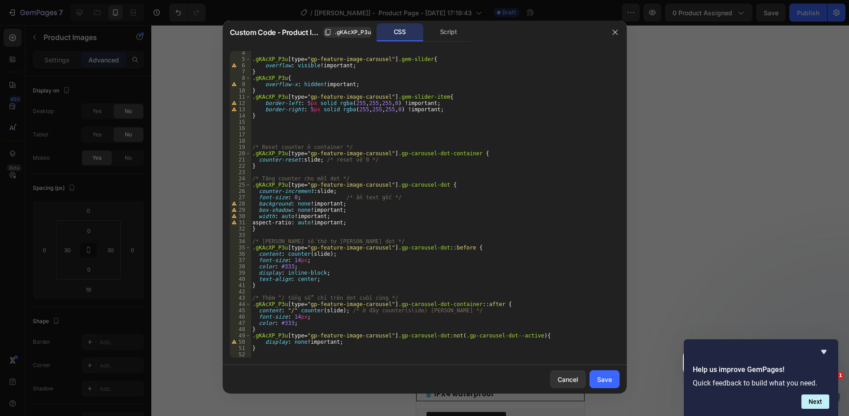
type textarea "display: none !important;"
click at [279, 344] on div ".gKAcXP_P3u [ type = " gp-feature-image-carousel " ] .gem-slider { overflow : v…" at bounding box center [431, 209] width 362 height 319
click at [378, 342] on div ".gKAcXP_P3u [ type = " gp-feature-image-carousel " ] .gem-slider { overflow : v…" at bounding box center [431, 209] width 362 height 319
drag, startPoint x: 345, startPoint y: 343, endPoint x: 262, endPoint y: 342, distance: 83.0
click at [262, 342] on div ".gKAcXP_P3u [ type = " gp-feature-image-carousel " ] .gem-slider { overflow : v…" at bounding box center [431, 209] width 362 height 319
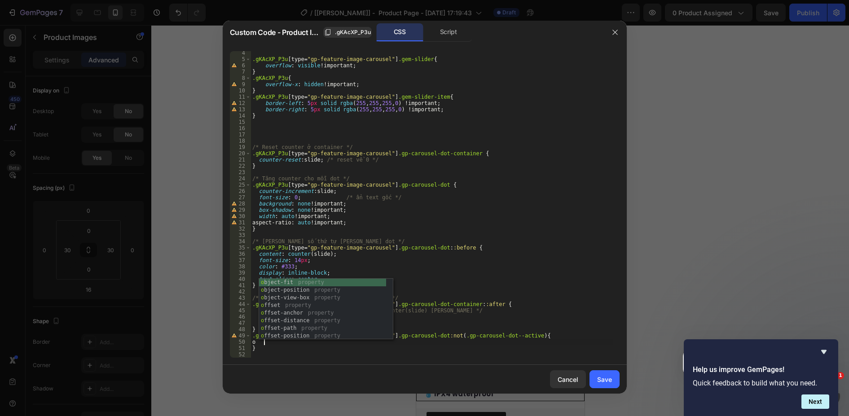
scroll to position [0, 1]
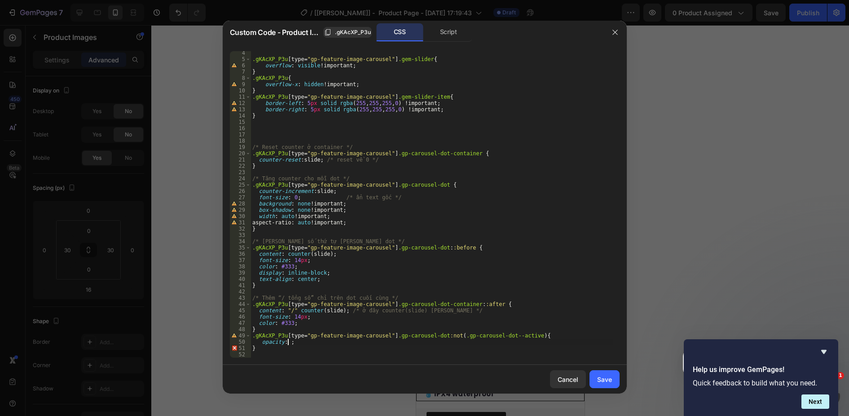
type textarea "opacity: 0;"
type textarea "ư"
type textarea "width: 0;"
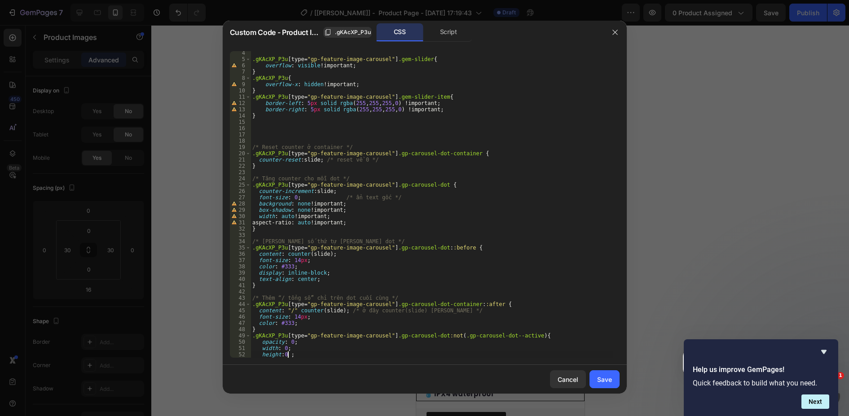
scroll to position [0, 3]
drag, startPoint x: 285, startPoint y: 355, endPoint x: 334, endPoint y: 355, distance: 48.9
click at [334, 355] on div ".gKAcXP_P3u [ type = " gp-feature-image-carousel " ] .gem-slider { overflow : v…" at bounding box center [431, 209] width 362 height 319
drag, startPoint x: 288, startPoint y: 347, endPoint x: 296, endPoint y: 347, distance: 8.5
click at [296, 347] on div ".gKAcXP_P3u [ type = " gp-feature-image-carousel " ] .gem-slider { overflow : v…" at bounding box center [431, 209] width 362 height 319
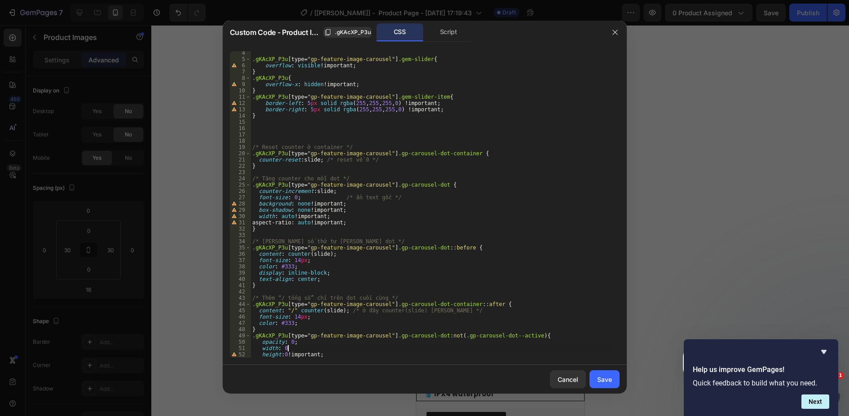
paste textarea "!important;"
drag, startPoint x: 334, startPoint y: 354, endPoint x: 339, endPoint y: 354, distance: 5.4
click at [334, 354] on div ".gKAcXP_P3u [ type = " gp-feature-image-carousel " ] .gem-slider { overflow : v…" at bounding box center [431, 209] width 362 height 319
click at [382, 155] on div ".gKAcXP_P3u [ type = " gp-feature-image-carousel " ] .gem-slider { overflow : v…" at bounding box center [431, 209] width 362 height 319
click at [380, 158] on div ".gKAcXP_P3u [ type = " gp-feature-image-carousel " ] .gem-slider { overflow : v…" at bounding box center [431, 209] width 362 height 319
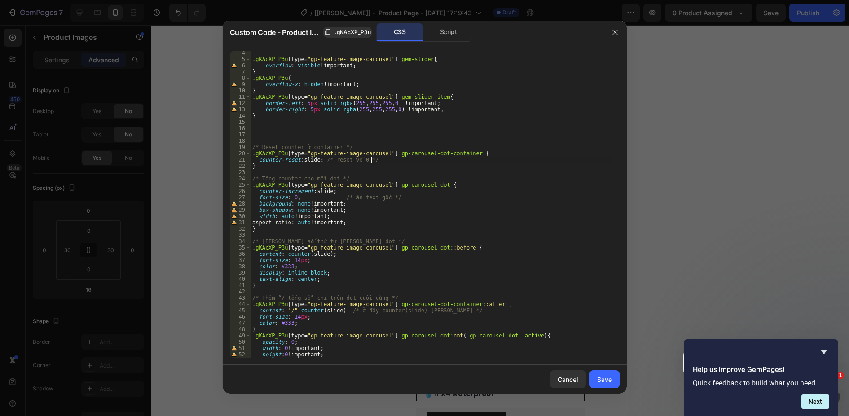
type textarea "counter-reset: slide; /* reset về 0 */"
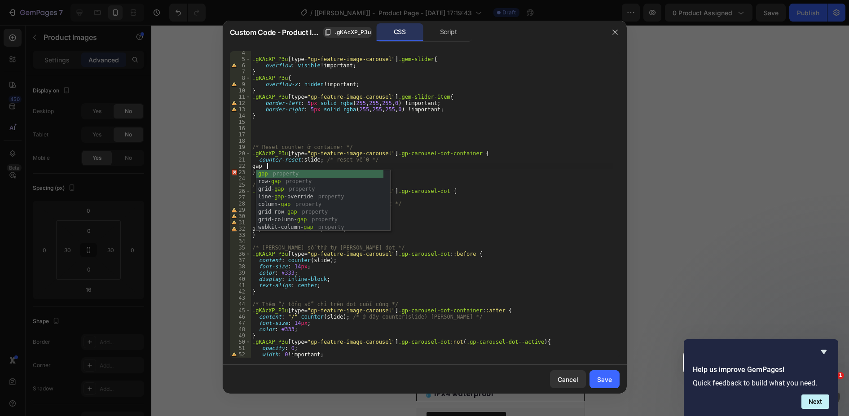
scroll to position [0, 0]
type textarea "g"
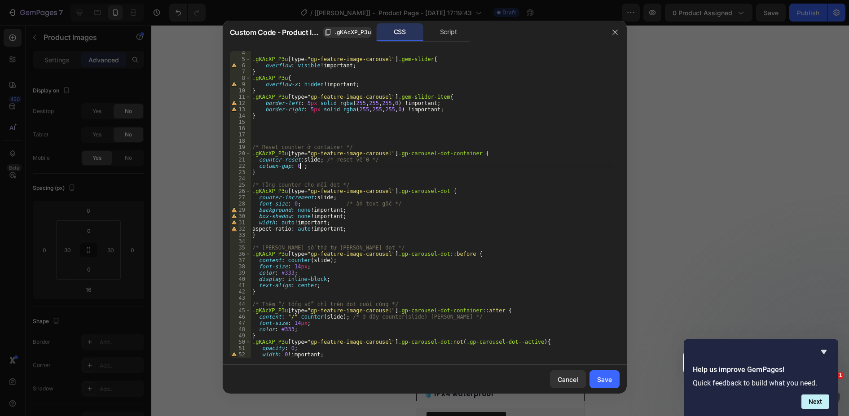
scroll to position [0, 4]
type textarea "column-gap: 0 !"
click at [607, 377] on div "Save" at bounding box center [604, 379] width 15 height 9
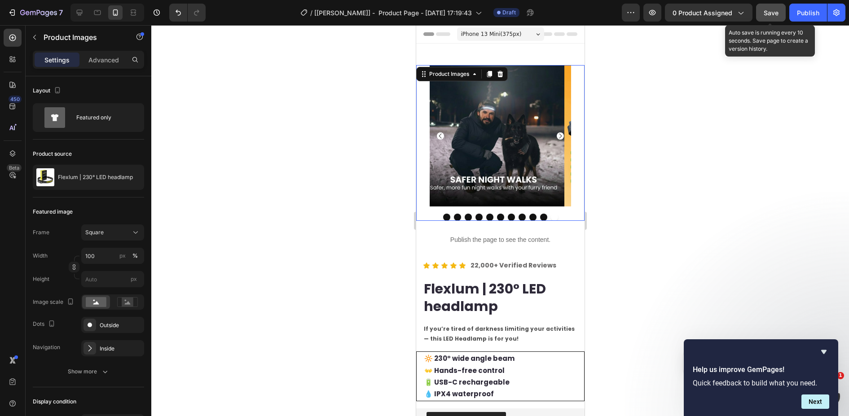
click at [766, 18] on button "Save" at bounding box center [771, 13] width 30 height 18
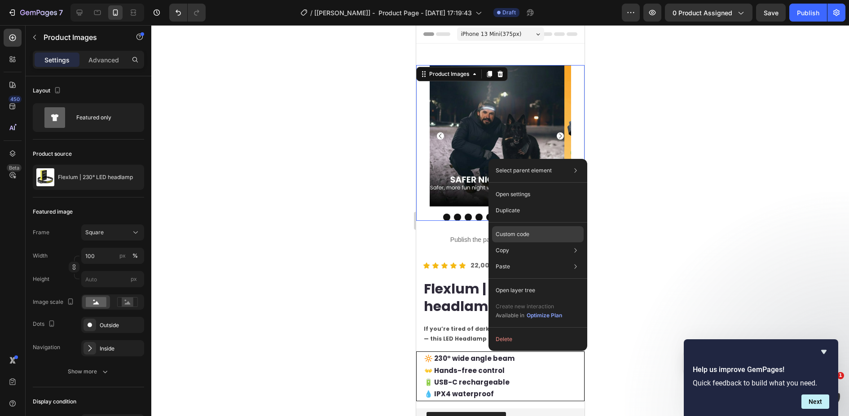
click at [526, 232] on p "Custom code" at bounding box center [513, 234] width 34 height 8
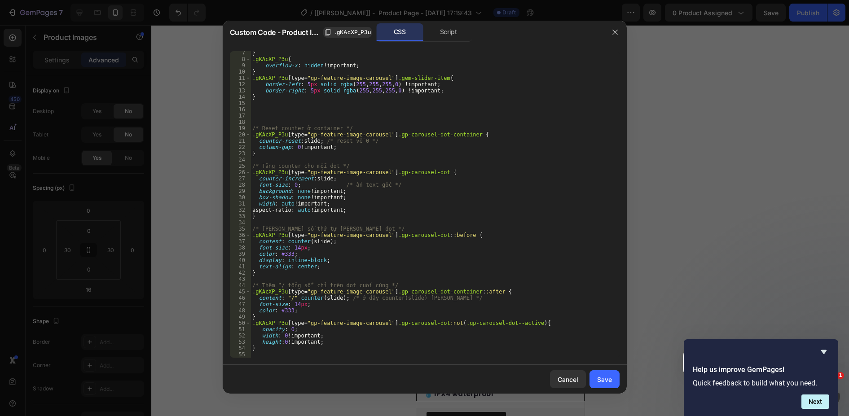
scroll to position [39, 0]
click at [302, 297] on div "} .gKAcXP_P3u { overflow-x : hidden !important ; } .gKAcXP_P3u [ type = " gp-fe…" at bounding box center [431, 209] width 362 height 319
type textarea "content: " / "counter(slide); /* ở đây counter(slide) [PERSON_NAME] */"
click at [601, 374] on button "Save" at bounding box center [604, 379] width 30 height 18
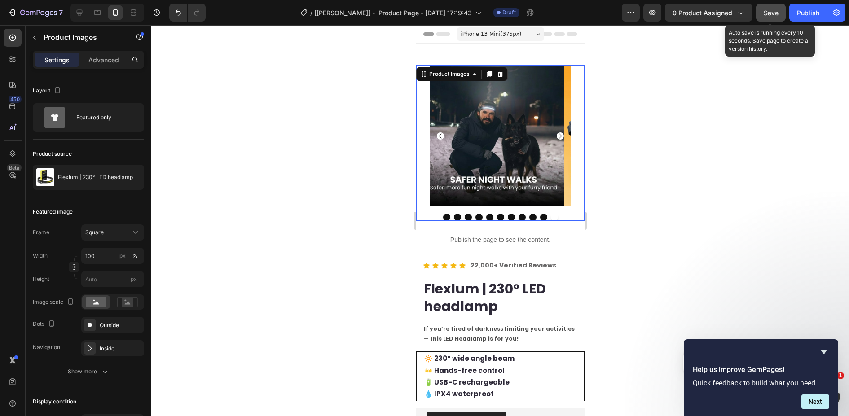
click at [771, 18] on button "Save" at bounding box center [771, 13] width 30 height 18
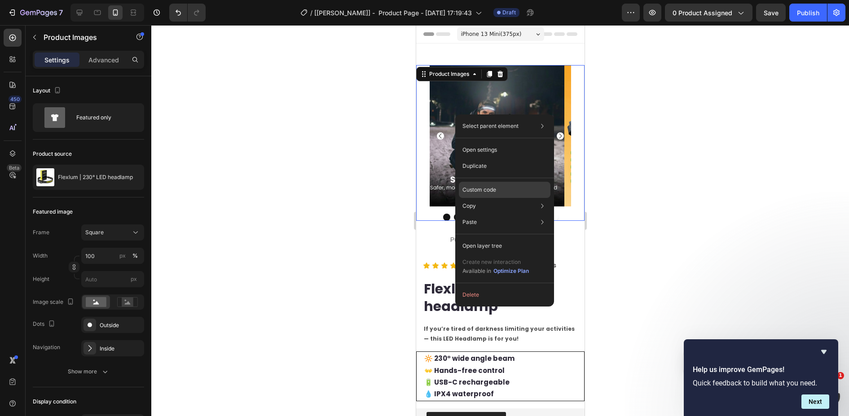
click at [486, 184] on div "Custom code" at bounding box center [505, 190] width 92 height 16
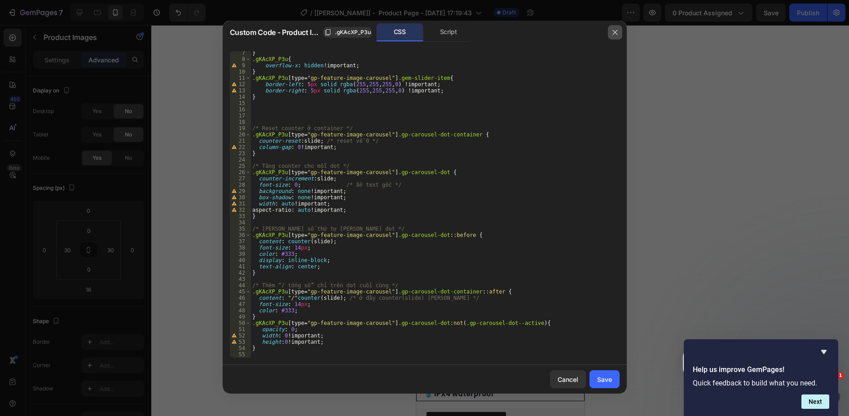
click at [612, 27] on button "button" at bounding box center [615, 32] width 14 height 14
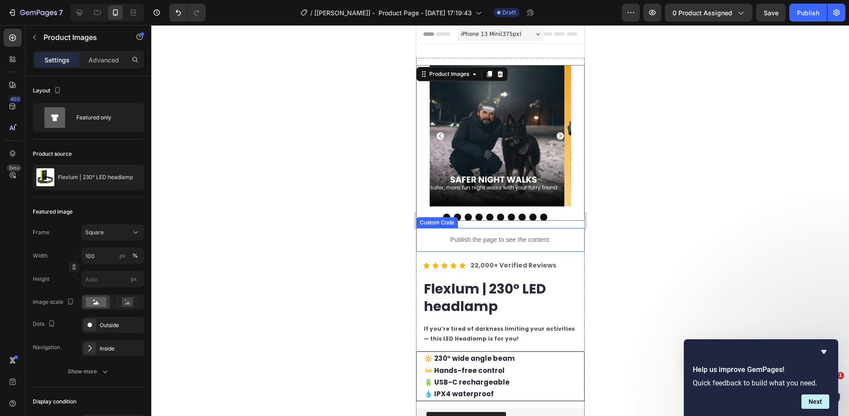
click at [454, 228] on div "Publish the page to see the content." at bounding box center [500, 240] width 168 height 24
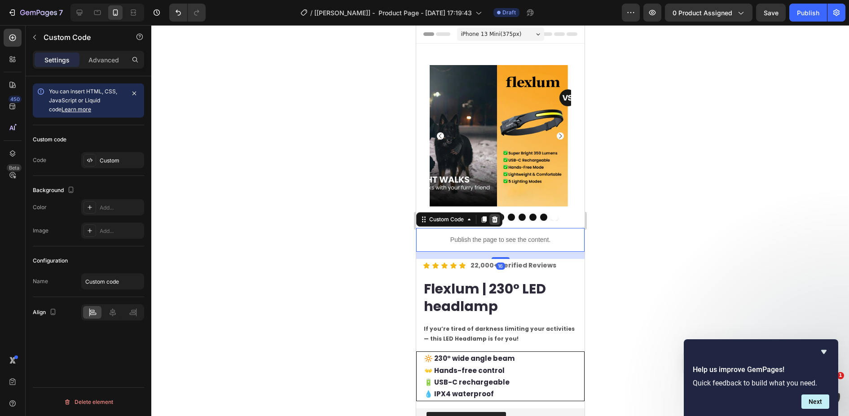
click at [493, 216] on icon at bounding box center [494, 219] width 6 height 6
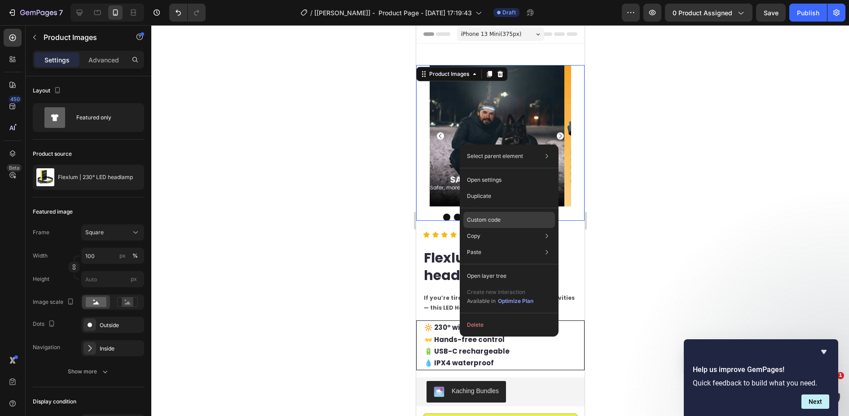
click at [473, 218] on p "Custom code" at bounding box center [484, 220] width 34 height 8
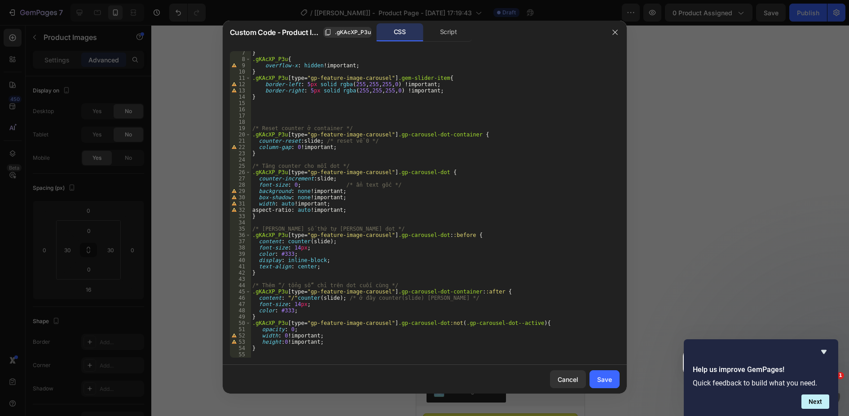
type textarea "}"
click at [356, 347] on div "} .gKAcXP_P3u { overflow-x : hidden !important ; } .gKAcXP_P3u [ type = " gp-fe…" at bounding box center [431, 209] width 362 height 319
click at [616, 27] on button "button" at bounding box center [615, 32] width 14 height 14
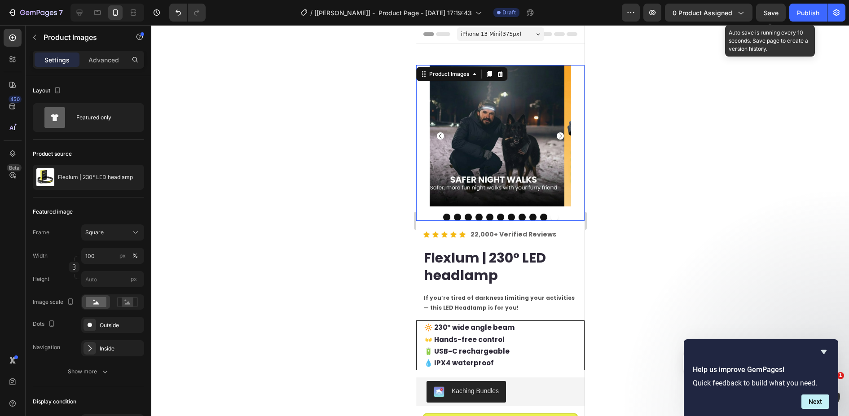
click at [772, 9] on span "Save" at bounding box center [770, 13] width 15 height 8
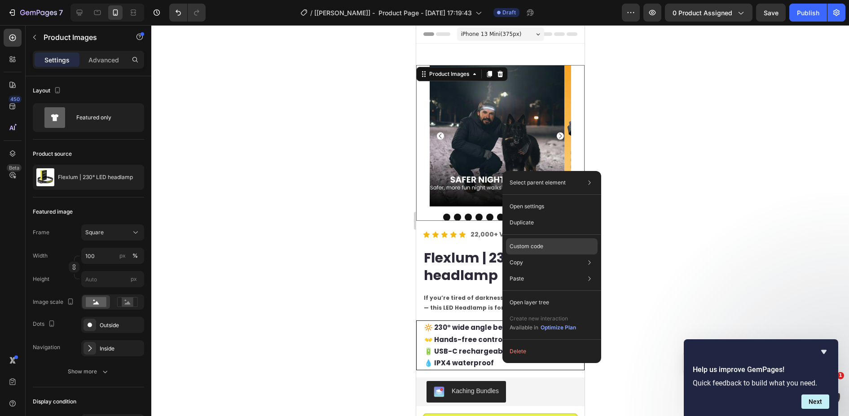
click at [535, 247] on p "Custom code" at bounding box center [526, 246] width 34 height 8
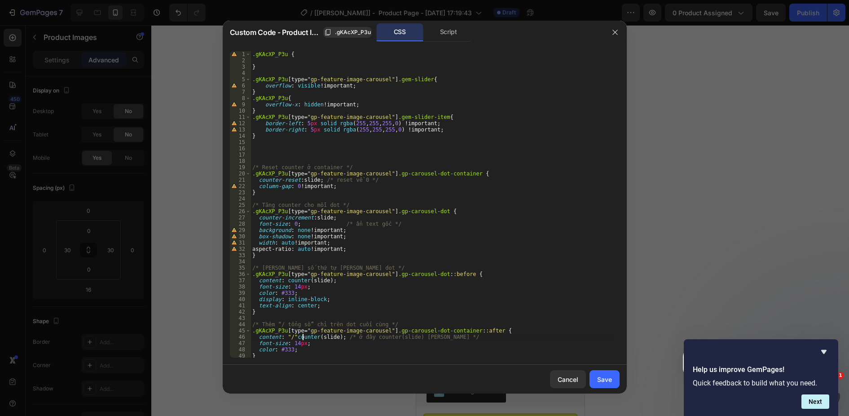
click at [302, 336] on div ".gKAcXP_P3u { } .gKAcXP_P3u [ type = " gp-feature-image-carousel " ] .gem-slide…" at bounding box center [431, 210] width 362 height 319
click at [297, 337] on div ".gKAcXP_P3u { } .gKAcXP_P3u [ type = " gp-feature-image-carousel " ] .gem-slide…" at bounding box center [431, 210] width 362 height 319
click at [290, 337] on div ".gKAcXP_P3u { } .gKAcXP_P3u [ type = " gp-feature-image-carousel " ] .gem-slide…" at bounding box center [431, 210] width 362 height 319
type textarea "content: "/"counter(slide); /* ở đây counter(slide) [PERSON_NAME] */"
click at [600, 378] on div "Save" at bounding box center [604, 379] width 15 height 9
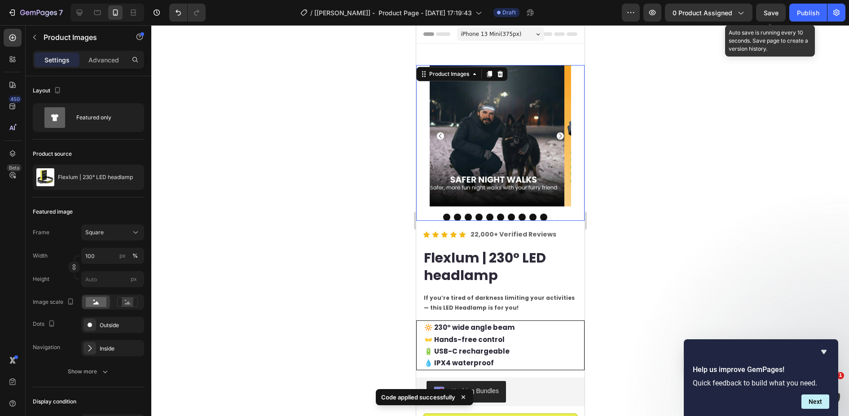
click at [778, 13] on span "Save" at bounding box center [770, 13] width 15 height 8
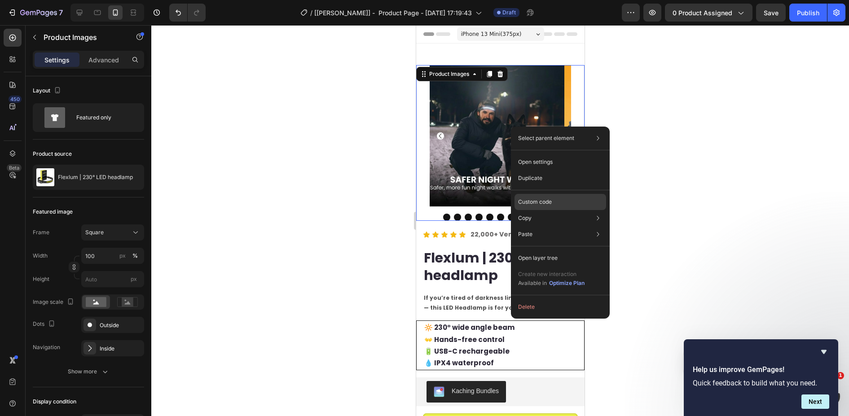
click at [544, 200] on p "Custom code" at bounding box center [535, 202] width 34 height 8
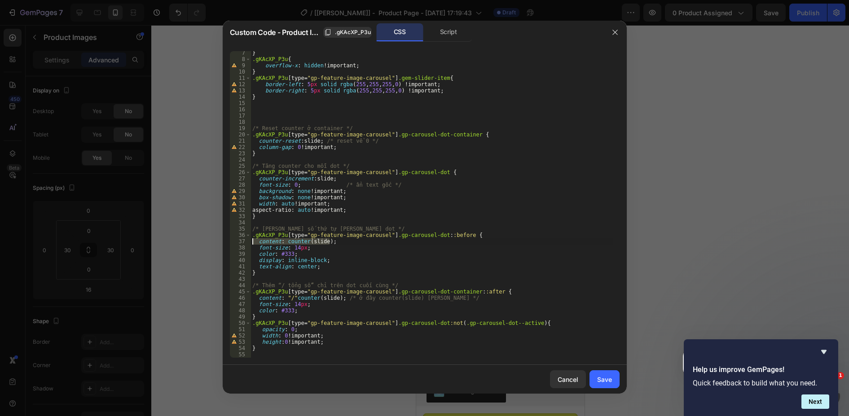
drag, startPoint x: 338, startPoint y: 241, endPoint x: 242, endPoint y: 242, distance: 96.5
click at [242, 242] on div "content: counter(slide); 7 8 9 10 11 12 13 14 15 16 17 18 19 20 21 22 23 24 25 …" at bounding box center [425, 204] width 390 height 307
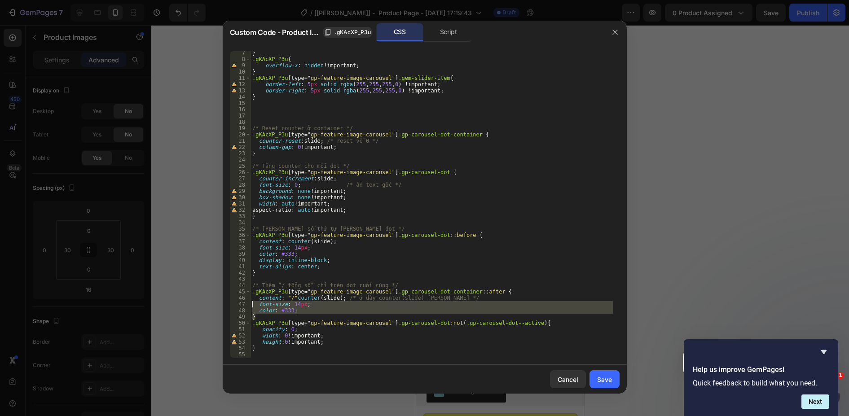
drag, startPoint x: 309, startPoint y: 314, endPoint x: 233, endPoint y: 294, distance: 77.9
click at [230, 294] on div "content: counter(slide); 7 8 9 10 11 12 13 14 15 16 17 18 19 20 21 22 23 24 25 …" at bounding box center [425, 204] width 390 height 307
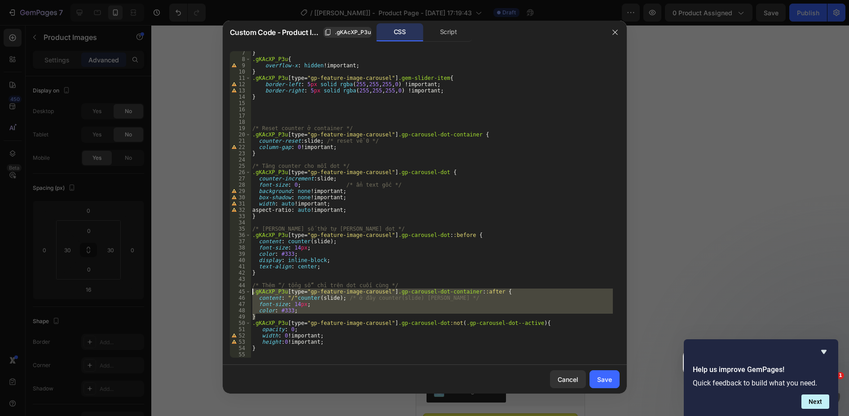
click at [311, 244] on div "} .gKAcXP_P3u { overflow-x : hidden !important ; } .gKAcXP_P3u [ type = " gp-fe…" at bounding box center [431, 209] width 362 height 319
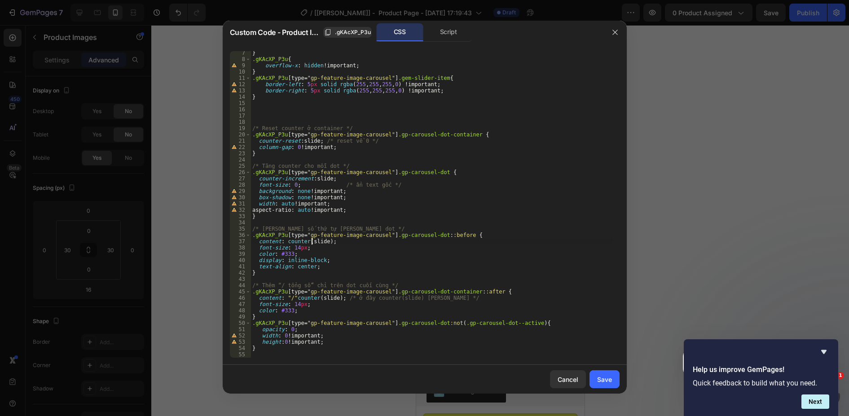
click at [298, 309] on div "} .gKAcXP_P3u { overflow-x : hidden !important ; } .gKAcXP_P3u [ type = " gp-fe…" at bounding box center [431, 209] width 362 height 319
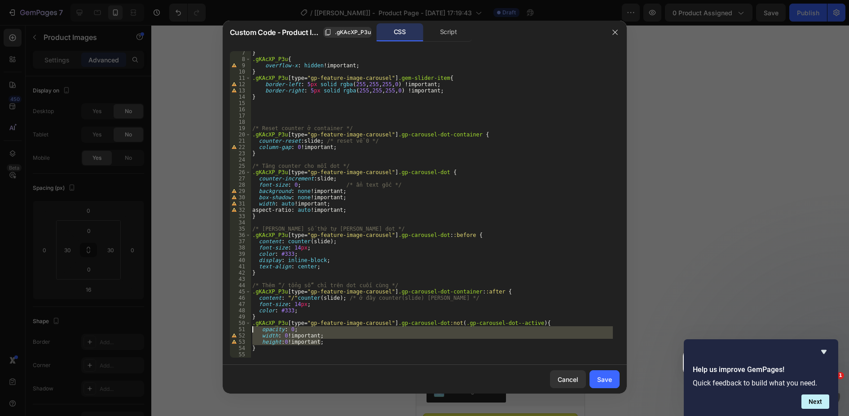
drag, startPoint x: 331, startPoint y: 344, endPoint x: 246, endPoint y: 330, distance: 85.9
click at [246, 330] on div "color: #333; 7 8 9 10 11 12 13 14 15 16 17 18 19 20 21 22 23 24 25 26 27 28 29 …" at bounding box center [425, 204] width 390 height 307
click at [347, 346] on div "} .gKAcXP_P3u { overflow-x : hidden !important ; } .gKAcXP_P3u [ type = " gp-fe…" at bounding box center [431, 209] width 362 height 319
type textarea "}"
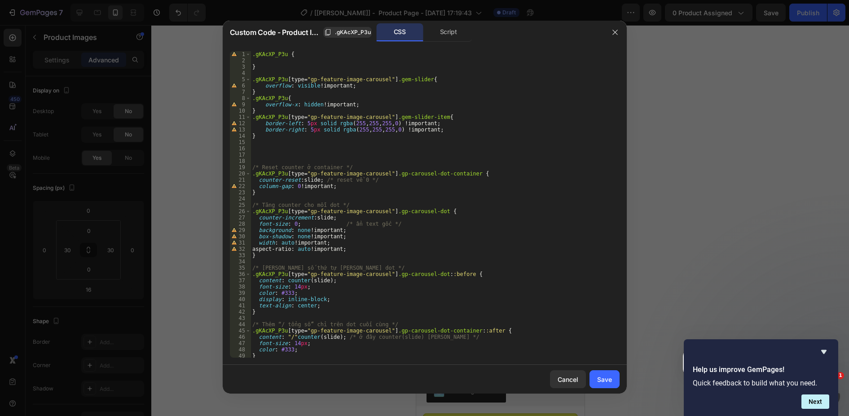
scroll to position [0, 0]
click at [296, 153] on div ".gKAcXP_P3u { } .gKAcXP_P3u [ type = " gp-feature-image-carousel " ] .gem-slide…" at bounding box center [431, 210] width 362 height 319
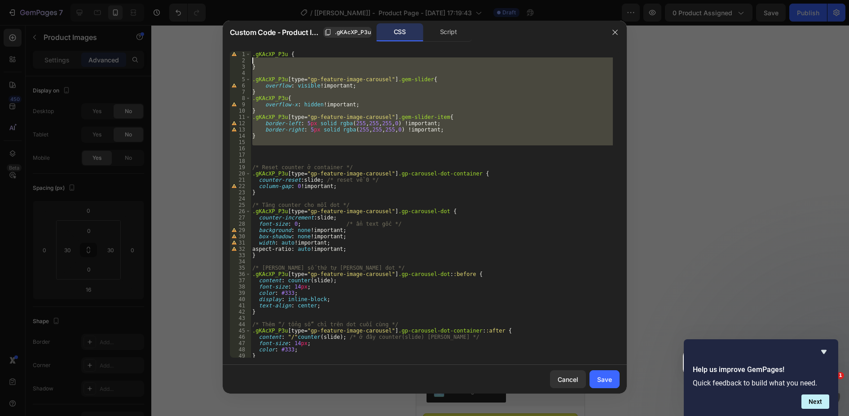
drag, startPoint x: 287, startPoint y: 149, endPoint x: 214, endPoint y: 60, distance: 115.1
click at [214, 60] on div "Custom Code - Product Images .gKAcXP_P3u CSS Script 1 2 3 4 5 6 7 8 9 10 11 12 …" at bounding box center [424, 208] width 849 height 416
click at [291, 87] on div ".gKAcXP_P3u { } .gKAcXP_P3u [ type = " gp-feature-image-carousel " ] .gem-slide…" at bounding box center [431, 204] width 362 height 307
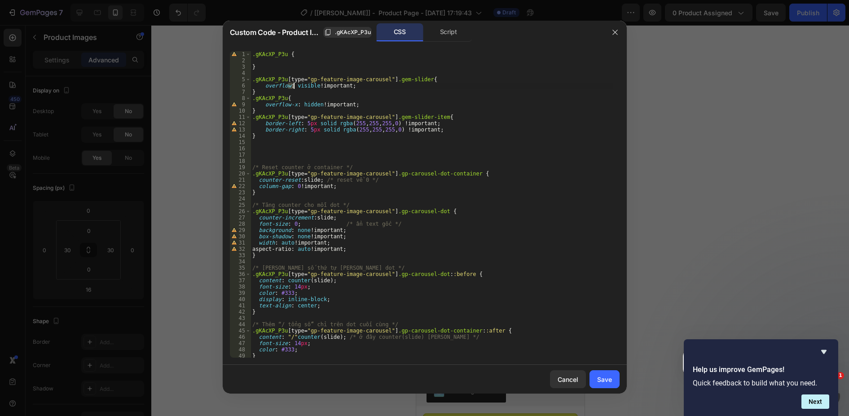
click at [291, 87] on div ".gKAcXP_P3u { } .gKAcXP_P3u [ type = " gp-feature-image-carousel " ] .gem-slide…" at bounding box center [431, 210] width 362 height 319
click at [273, 107] on div ".gKAcXP_P3u { } .gKAcXP_P3u [ type = " gp-feature-image-carousel " ] .gem-slide…" at bounding box center [431, 210] width 362 height 319
click at [267, 97] on div ".gKAcXP_P3u { } .gKAcXP_P3u [ type = " gp-feature-image-carousel " ] .gem-slide…" at bounding box center [431, 210] width 362 height 319
drag, startPoint x: 267, startPoint y: 97, endPoint x: 301, endPoint y: 101, distance: 34.4
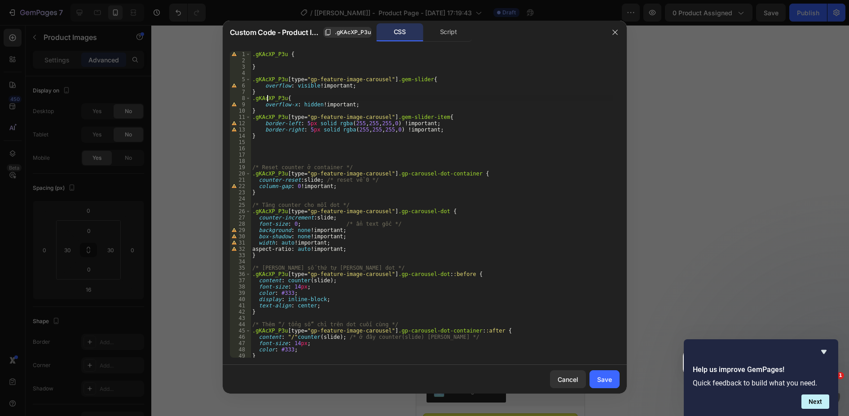
click at [274, 97] on div ".gKAcXP_P3u { } .gKAcXP_P3u [ type = " gp-feature-image-carousel " ] .gem-slide…" at bounding box center [431, 210] width 362 height 319
click at [303, 101] on div ".gKAcXP_P3u { } .gKAcXP_P3u [ type = " gp-feature-image-carousel " ] .gem-slide…" at bounding box center [431, 210] width 362 height 319
click at [309, 83] on div ".gKAcXP_P3u { } .gKAcXP_P3u [ type = " gp-feature-image-carousel " ] .gem-slide…" at bounding box center [431, 210] width 362 height 319
click at [355, 126] on div ".gKAcXP_P3u { } .gKAcXP_P3u [ type = " gp-feature-image-carousel " ] .gem-slide…" at bounding box center [431, 210] width 362 height 319
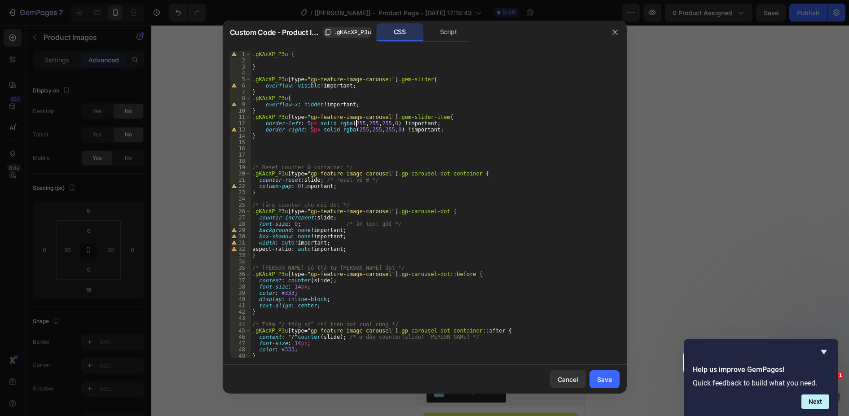
type textarea "border-left: 5px solid rgba(255,255,255,0) !important;"
drag, startPoint x: 289, startPoint y: 124, endPoint x: 310, endPoint y: 122, distance: 21.2
click at [290, 124] on div ".gKAcXP_P3u { } .gKAcXP_P3u [ type = " gp-feature-image-carousel " ] .gem-slide…" at bounding box center [431, 210] width 362 height 319
click at [310, 122] on div ".gKAcXP_P3u { } .gKAcXP_P3u [ type = " gp-feature-image-carousel " ] .gem-slide…" at bounding box center [431, 210] width 362 height 319
click at [360, 126] on div ".gKAcXP_P3u { } .gKAcXP_P3u [ type = " gp-feature-image-carousel " ] .gem-slide…" at bounding box center [431, 210] width 362 height 319
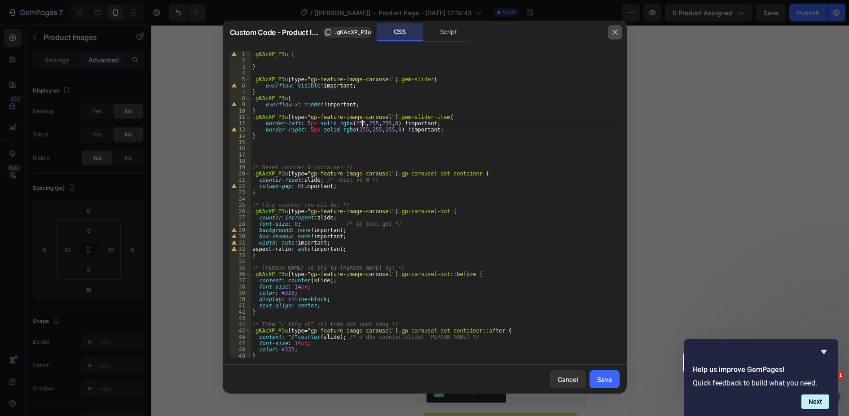
click at [619, 31] on button "button" at bounding box center [615, 32] width 14 height 14
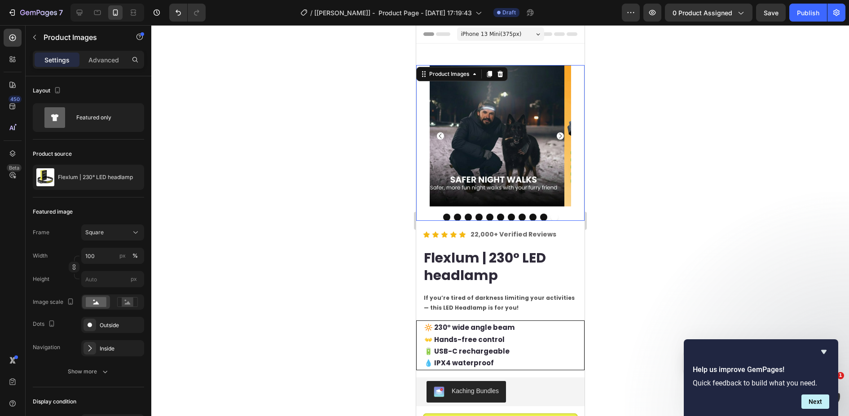
click at [421, 119] on div "Product Images 16" at bounding box center [500, 143] width 168 height 156
click at [97, 64] on p "Advanced" at bounding box center [103, 59] width 31 height 9
